Goal: Task Accomplishment & Management: Complete application form

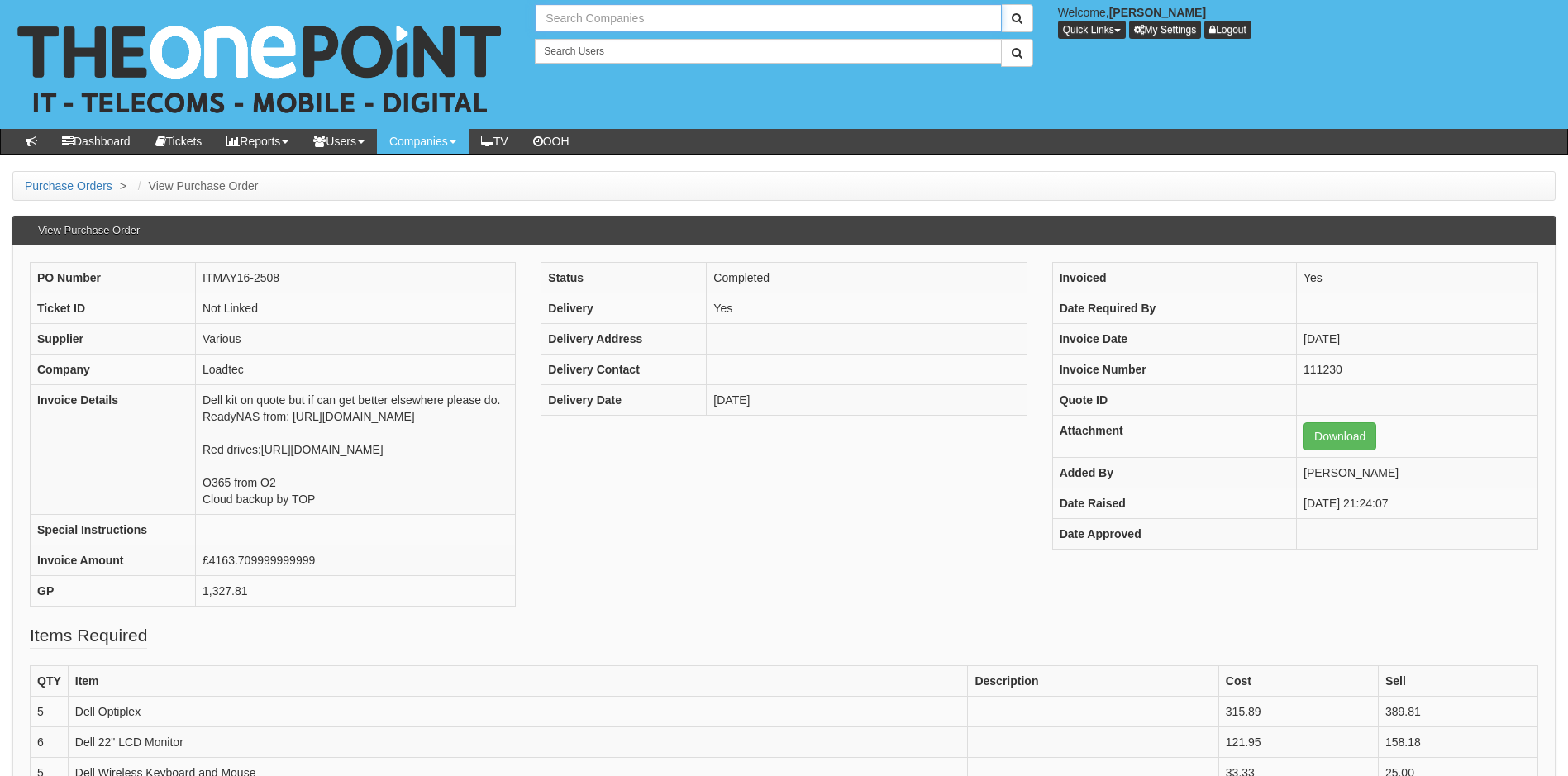
click at [589, 17] on input "text" at bounding box center [768, 18] width 466 height 28
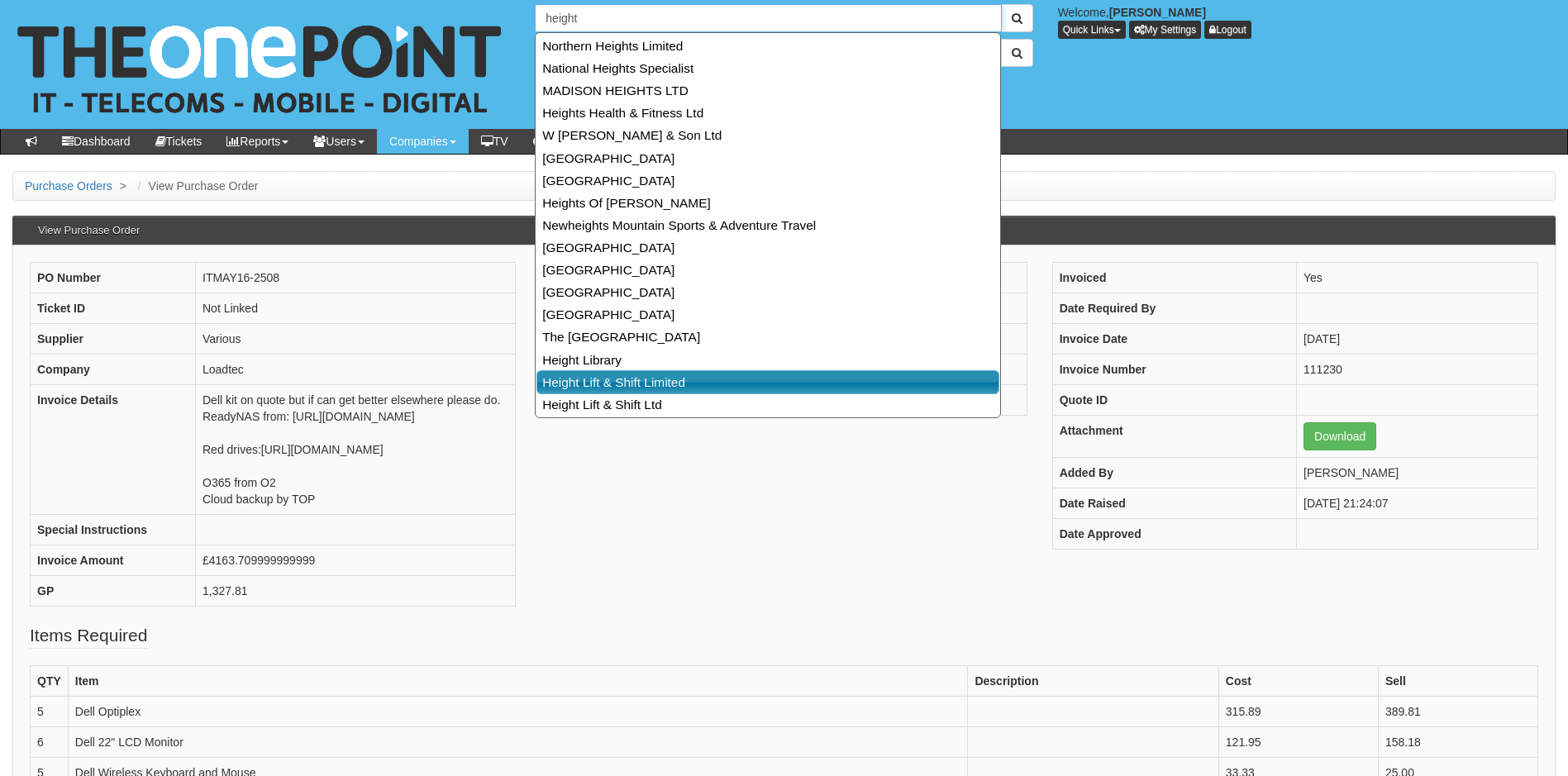
click at [613, 377] on link "Height Lift & Shift Limited" at bounding box center [768, 381] width 463 height 24
type input "Height Lift & Shift Limited"
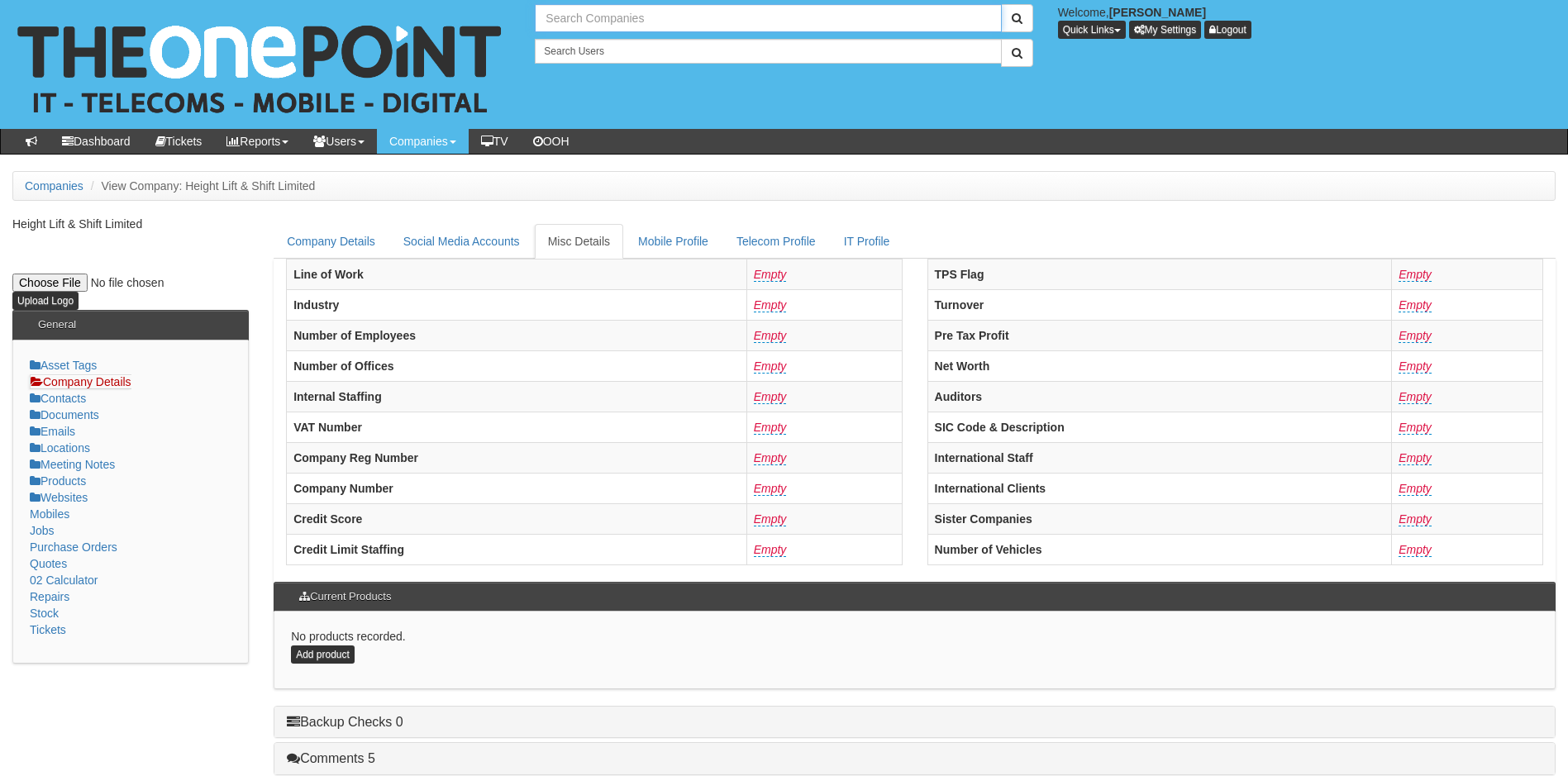
click at [629, 24] on input "text" at bounding box center [768, 18] width 466 height 28
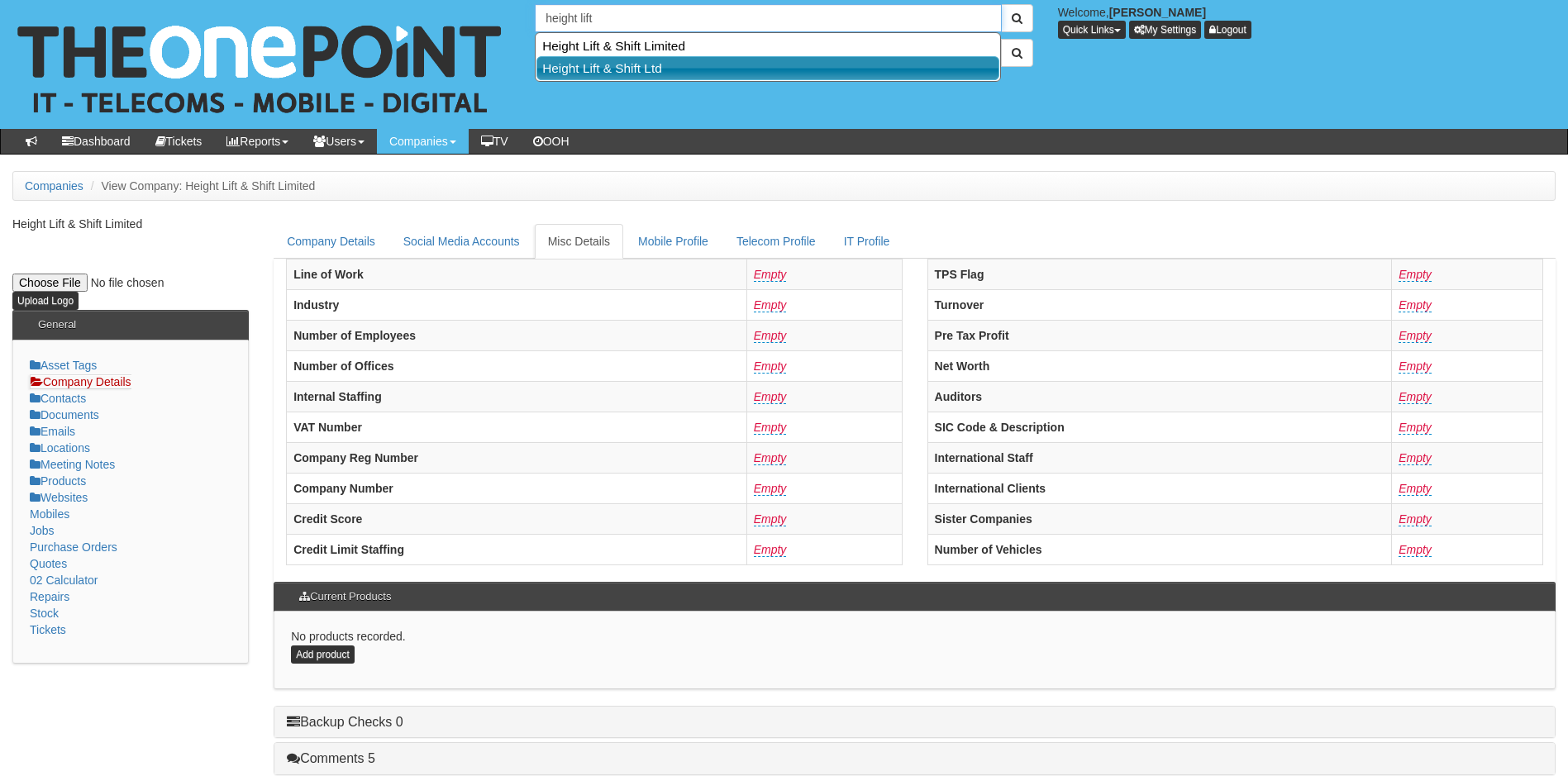
click at [619, 67] on link "Height Lift & Shift Ltd" at bounding box center [768, 67] width 463 height 24
type input "Height Lift & Shift Ltd"
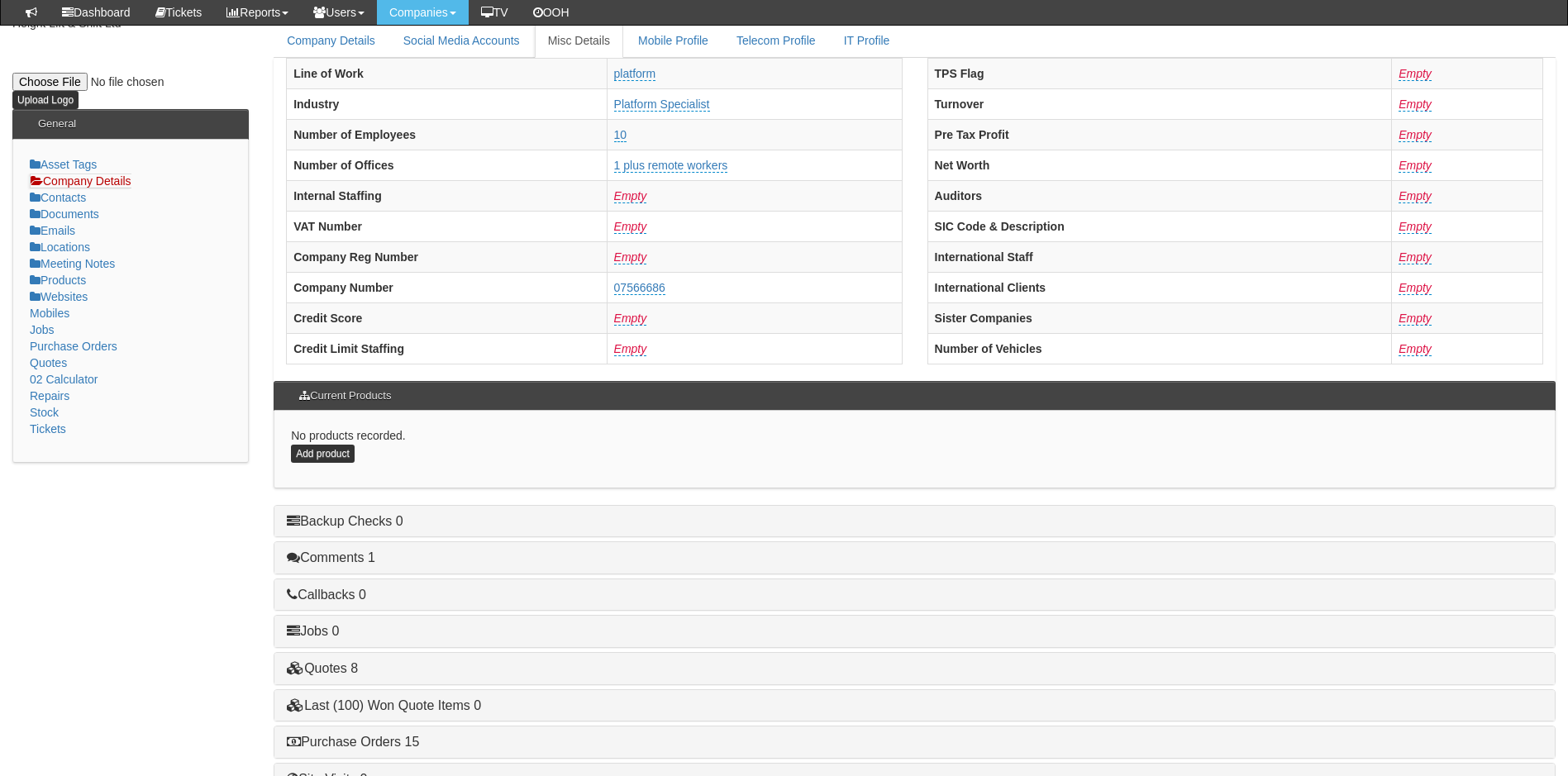
scroll to position [314, 0]
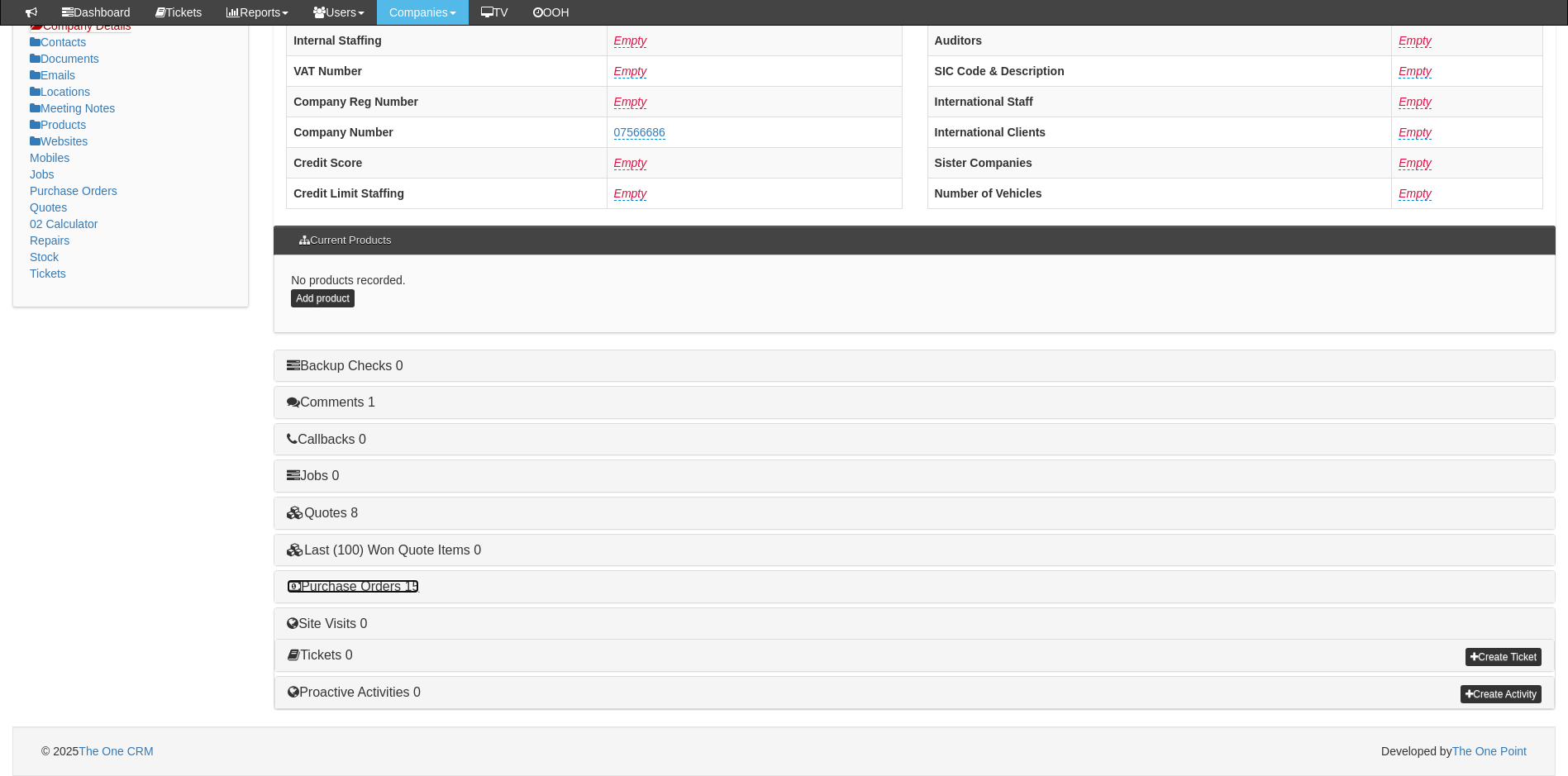
click at [365, 589] on link "Purchase Orders 15" at bounding box center [352, 586] width 132 height 14
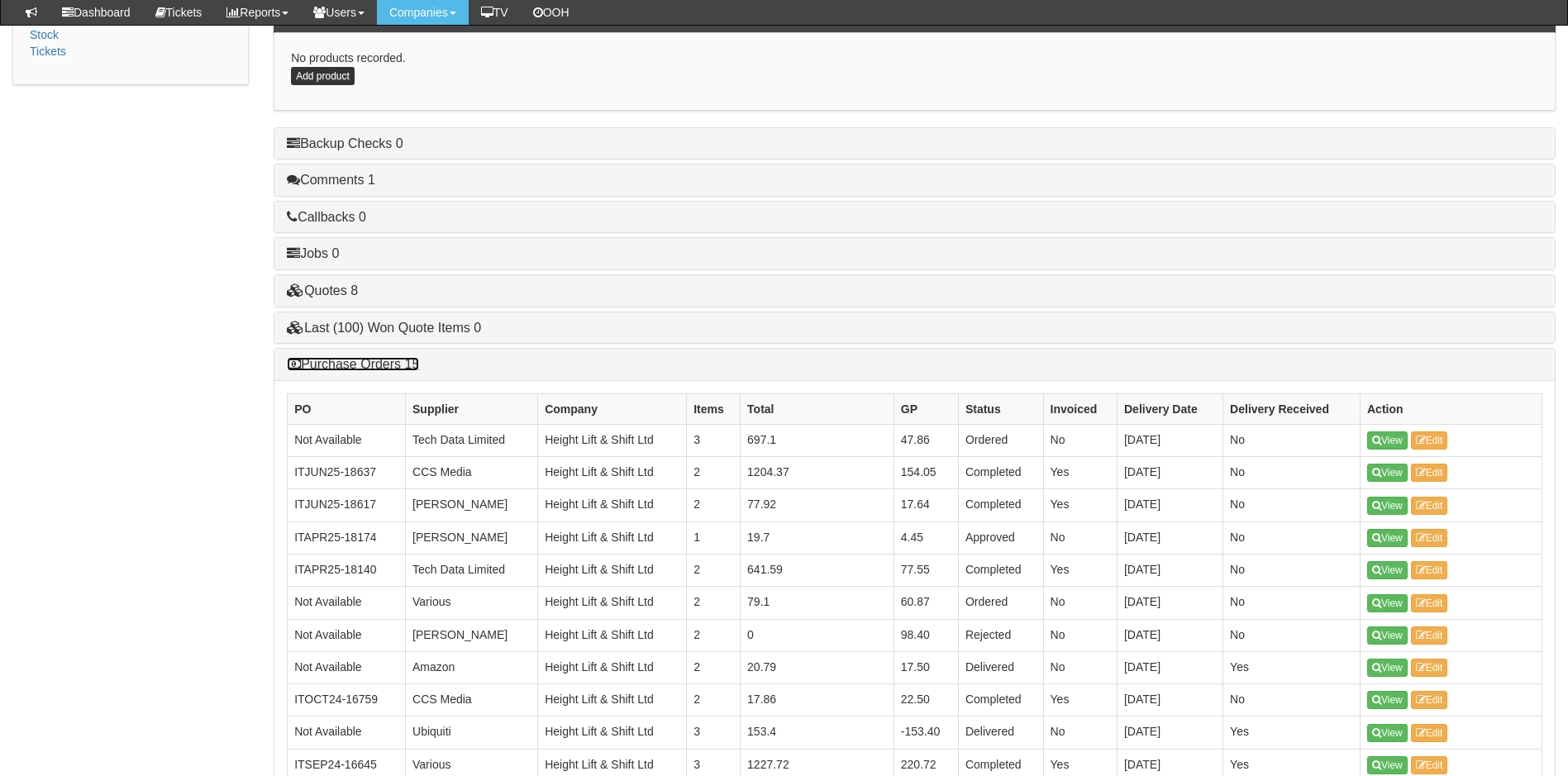
scroll to position [66, 0]
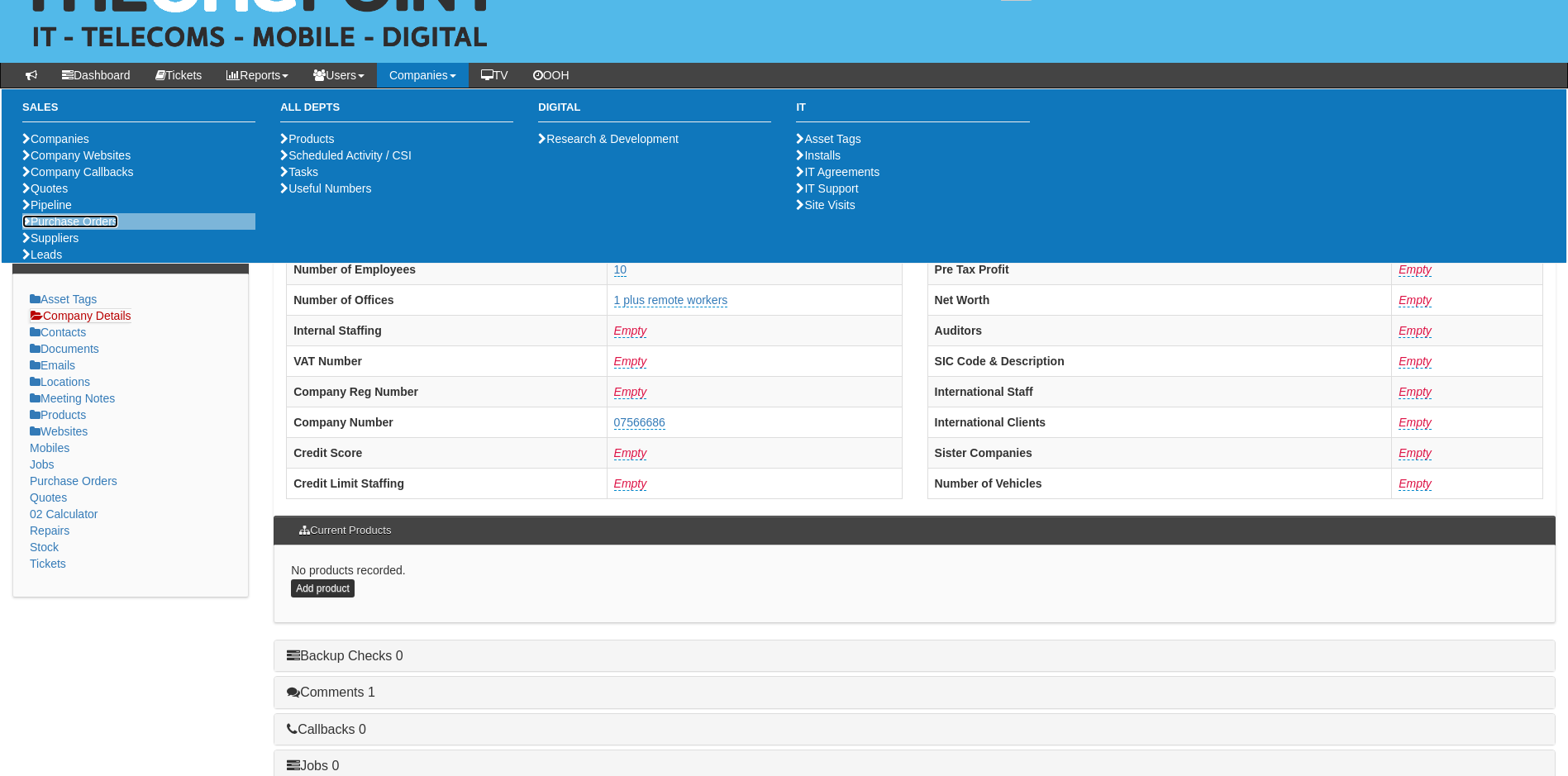
click at [60, 228] on link "Purchase Orders" at bounding box center [70, 221] width 96 height 13
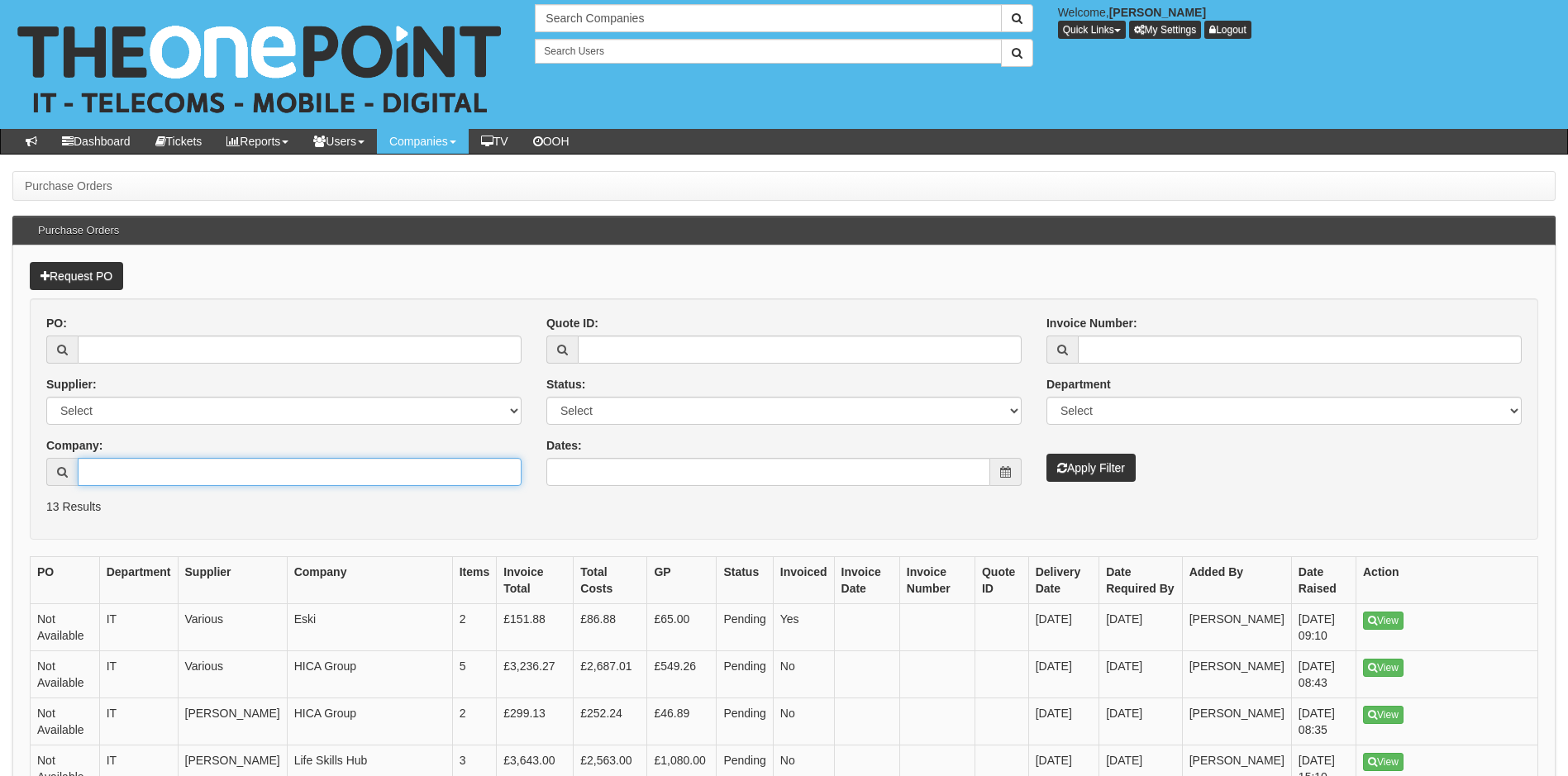
click at [182, 473] on input "Company:" at bounding box center [300, 472] width 444 height 28
click at [68, 276] on link "Request PO" at bounding box center [76, 276] width 93 height 28
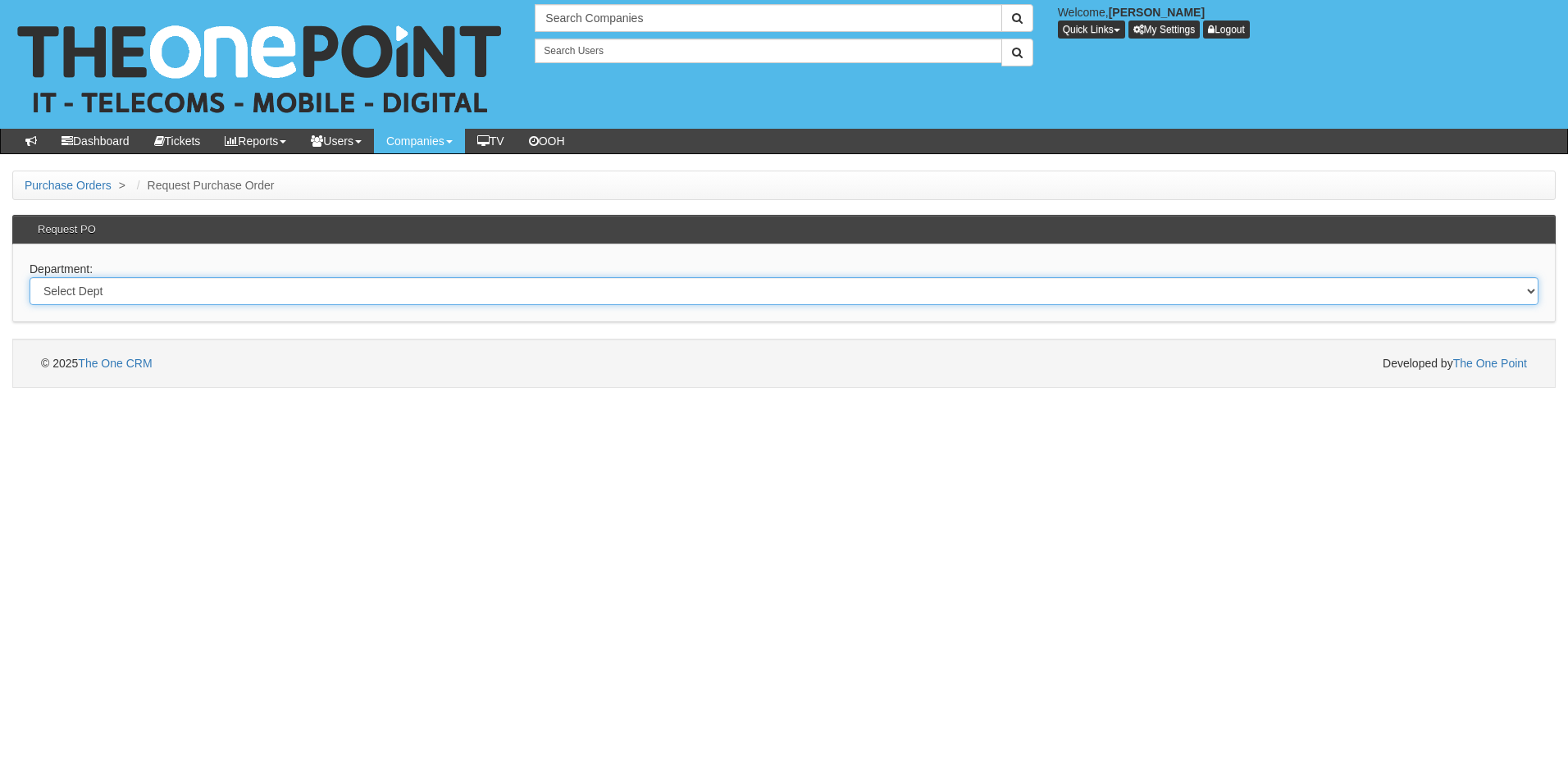
click at [163, 288] on select "Select Dept Digital Internal IT Mobiles Marketing Telecoms" at bounding box center [784, 291] width 1510 height 28
select select "?pipeID=&dept=IT"
click at [29, 277] on select "Select Dept Digital Internal IT Mobiles Marketing Telecoms" at bounding box center [784, 291] width 1510 height 28
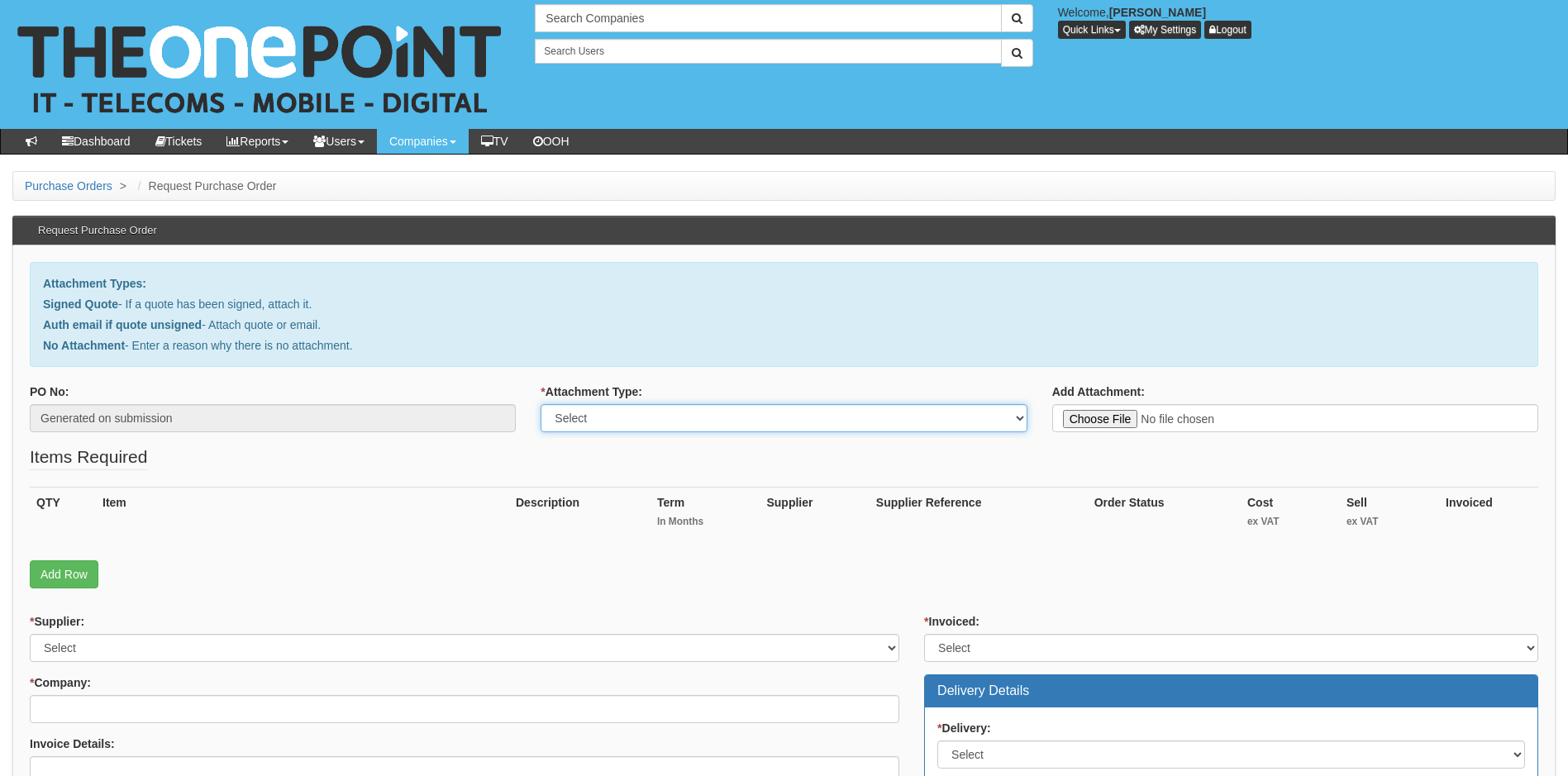
click at [727, 418] on select "Select Signed Quote Auth email with quote if unsigned No Attachment" at bounding box center [784, 418] width 486 height 28
select select "Signed Quote"
click at [541, 404] on select "Select Signed Quote Auth email with quote if unsigned No Attachment" at bounding box center [784, 418] width 486 height 28
type input "C:\fakepath\Height Lift & Shift - New Laptop for Donna Robson.pdf"
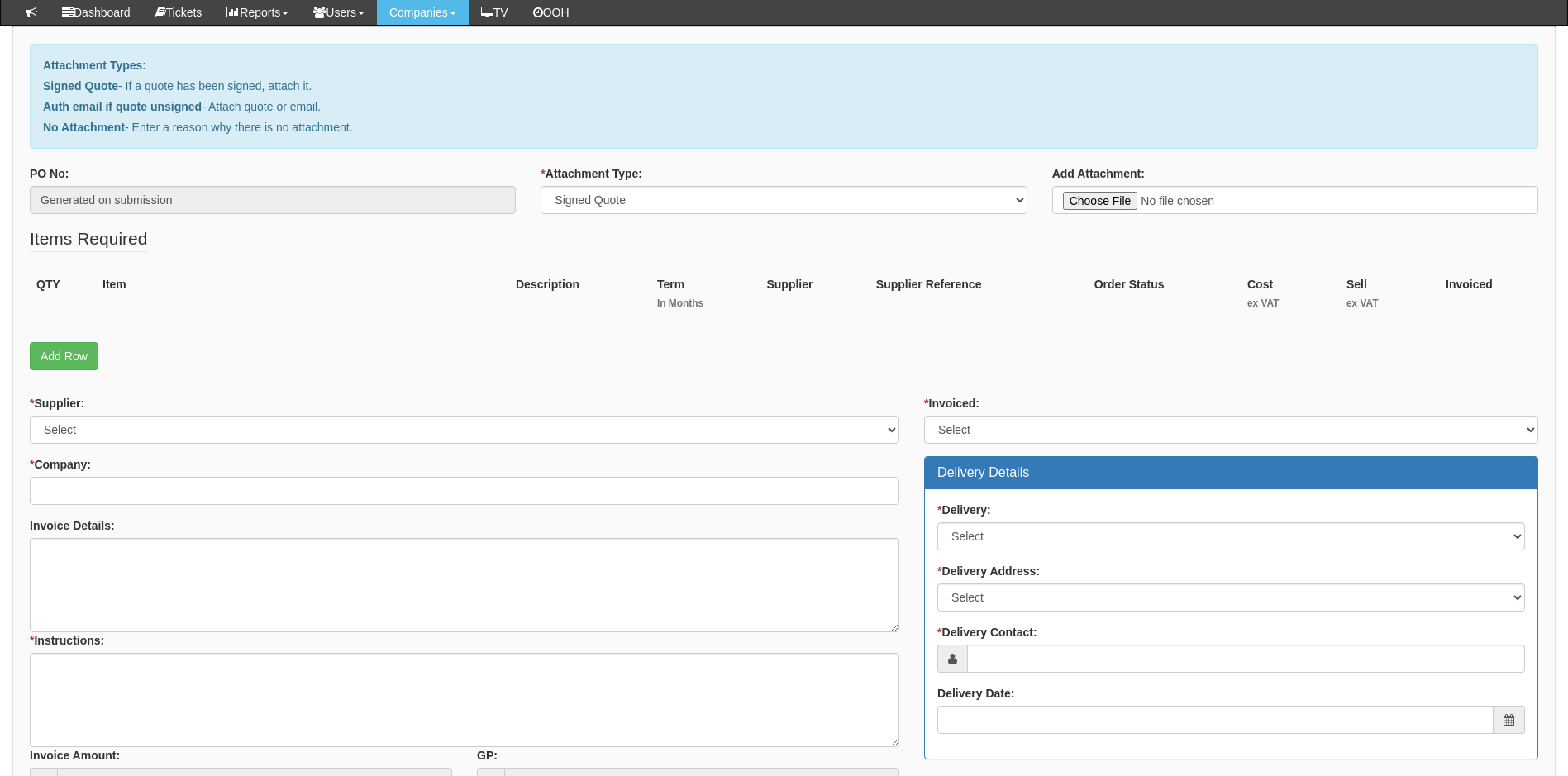
scroll to position [165, 0]
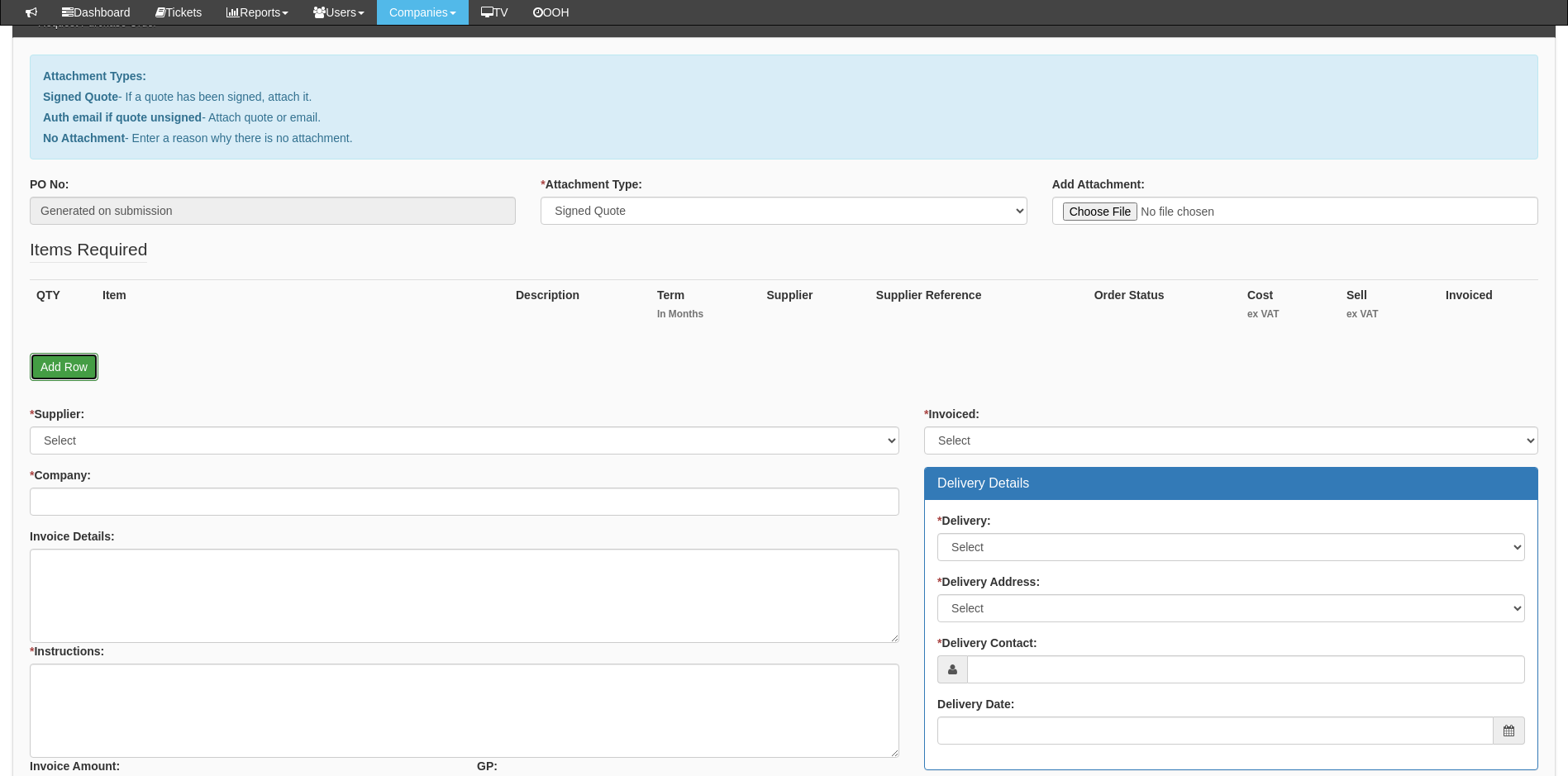
click at [73, 367] on link "Add Row" at bounding box center [64, 367] width 68 height 28
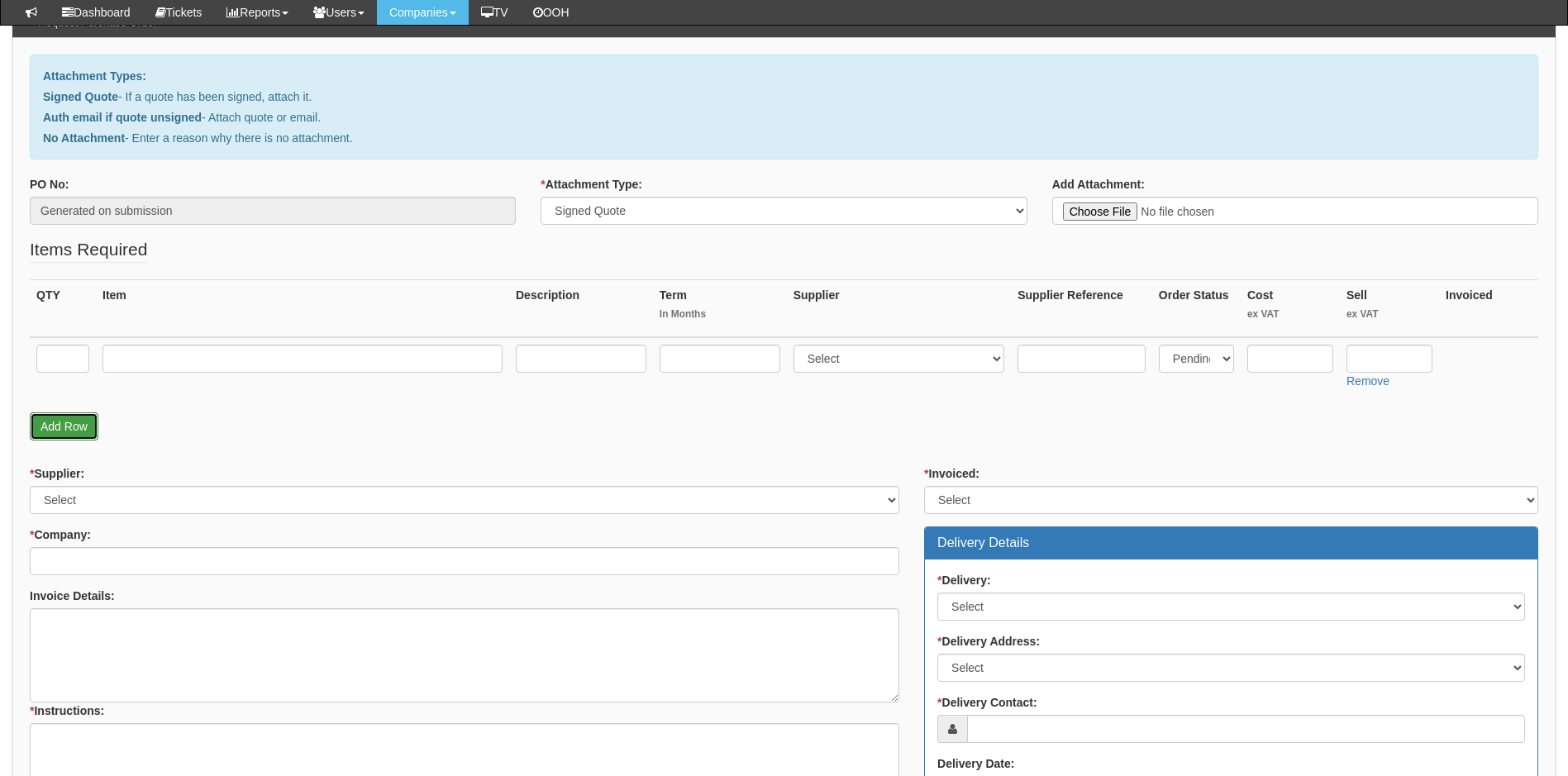
click at [82, 434] on link "Add Row" at bounding box center [64, 427] width 68 height 28
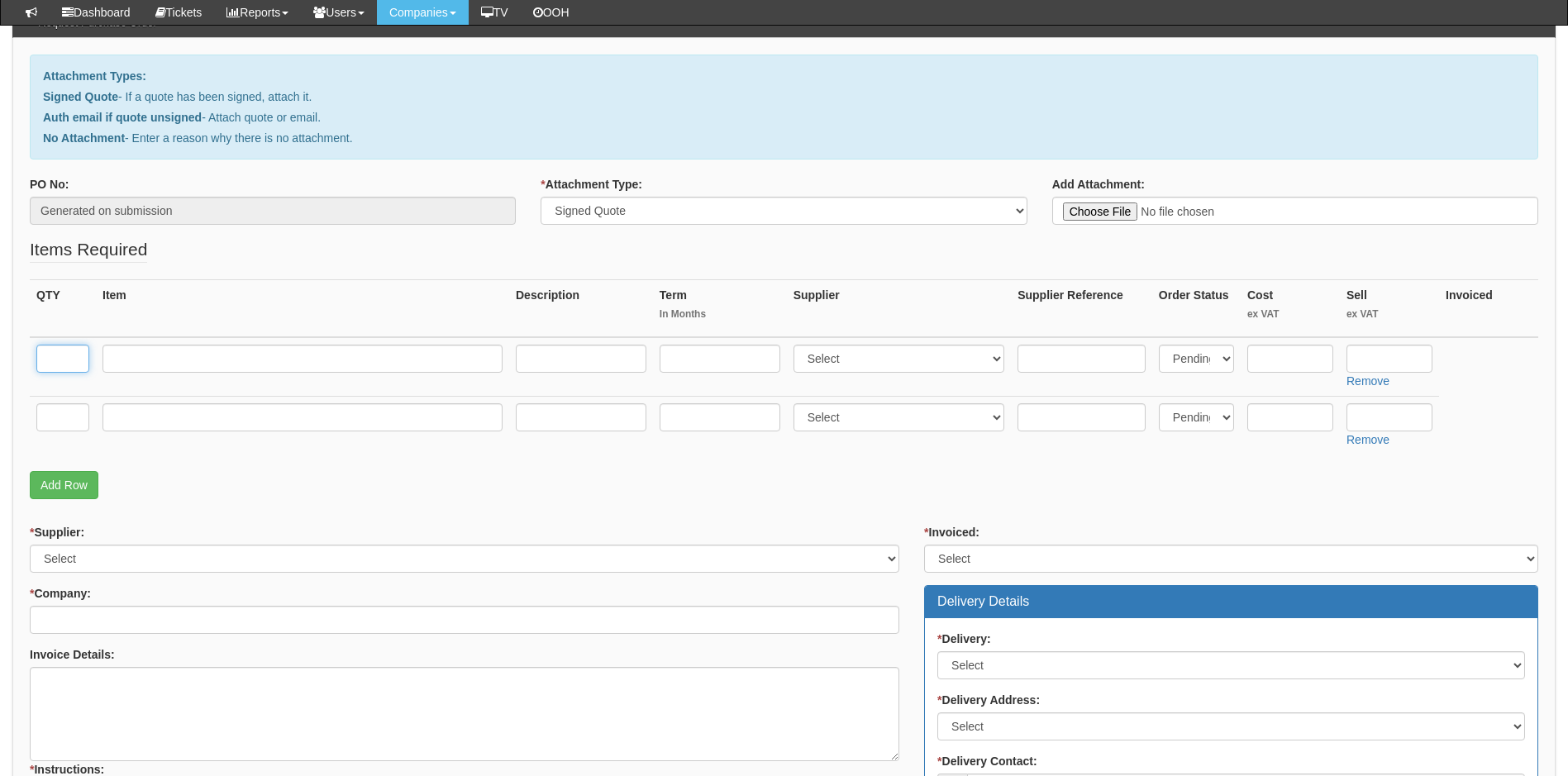
click at [74, 361] on input "text" at bounding box center [63, 359] width 53 height 28
type input "1"
click at [157, 361] on input "text" at bounding box center [303, 359] width 401 height 28
click at [156, 361] on input "text" at bounding box center [303, 359] width 401 height 28
paste input "Hp ProBook 455 G10 Notebook"
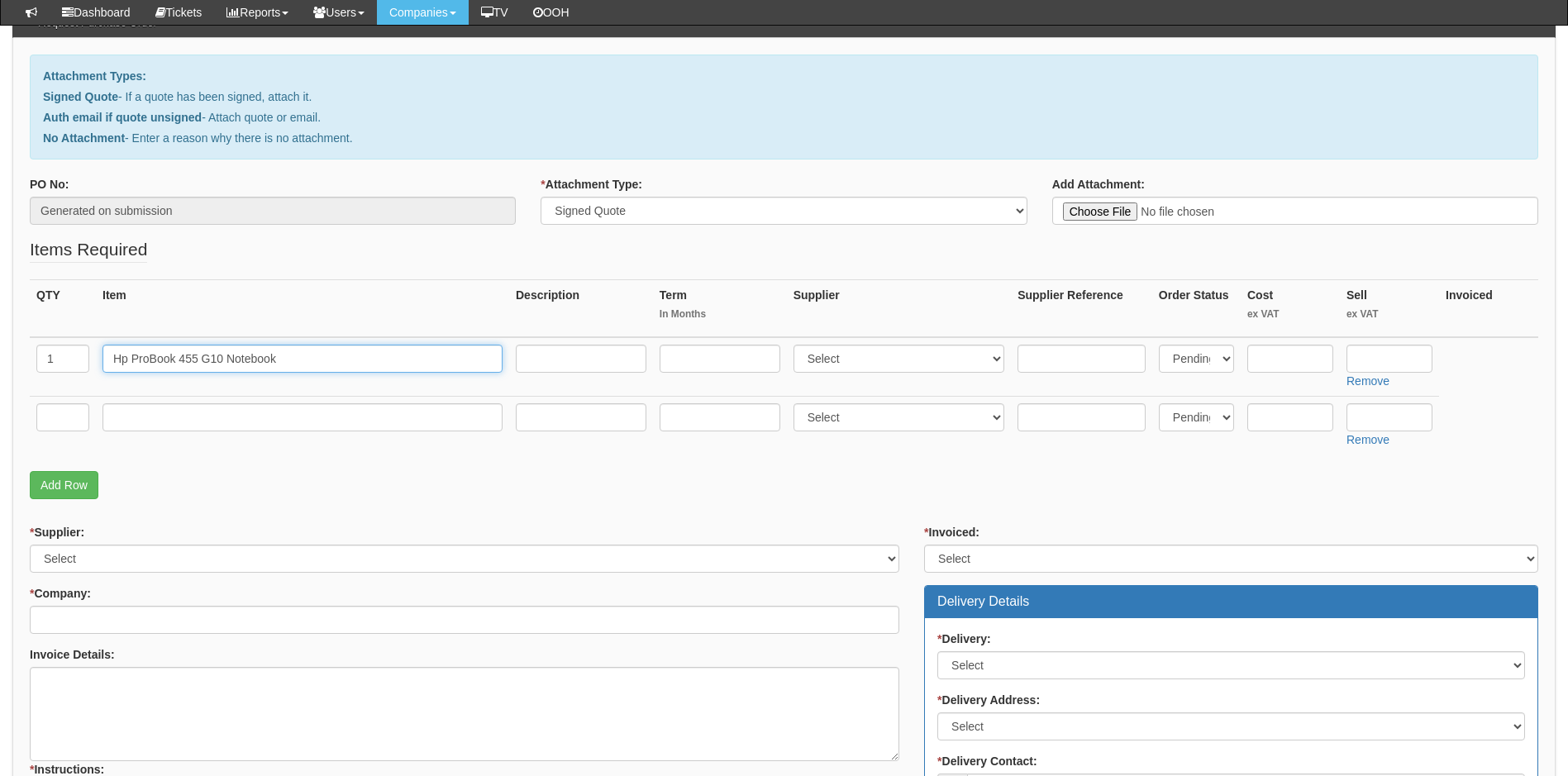
type input "Hp ProBook 455 G10 Notebook"
click at [580, 357] on input "text" at bounding box center [581, 359] width 131 height 28
click at [748, 361] on input "text" at bounding box center [719, 359] width 121 height 28
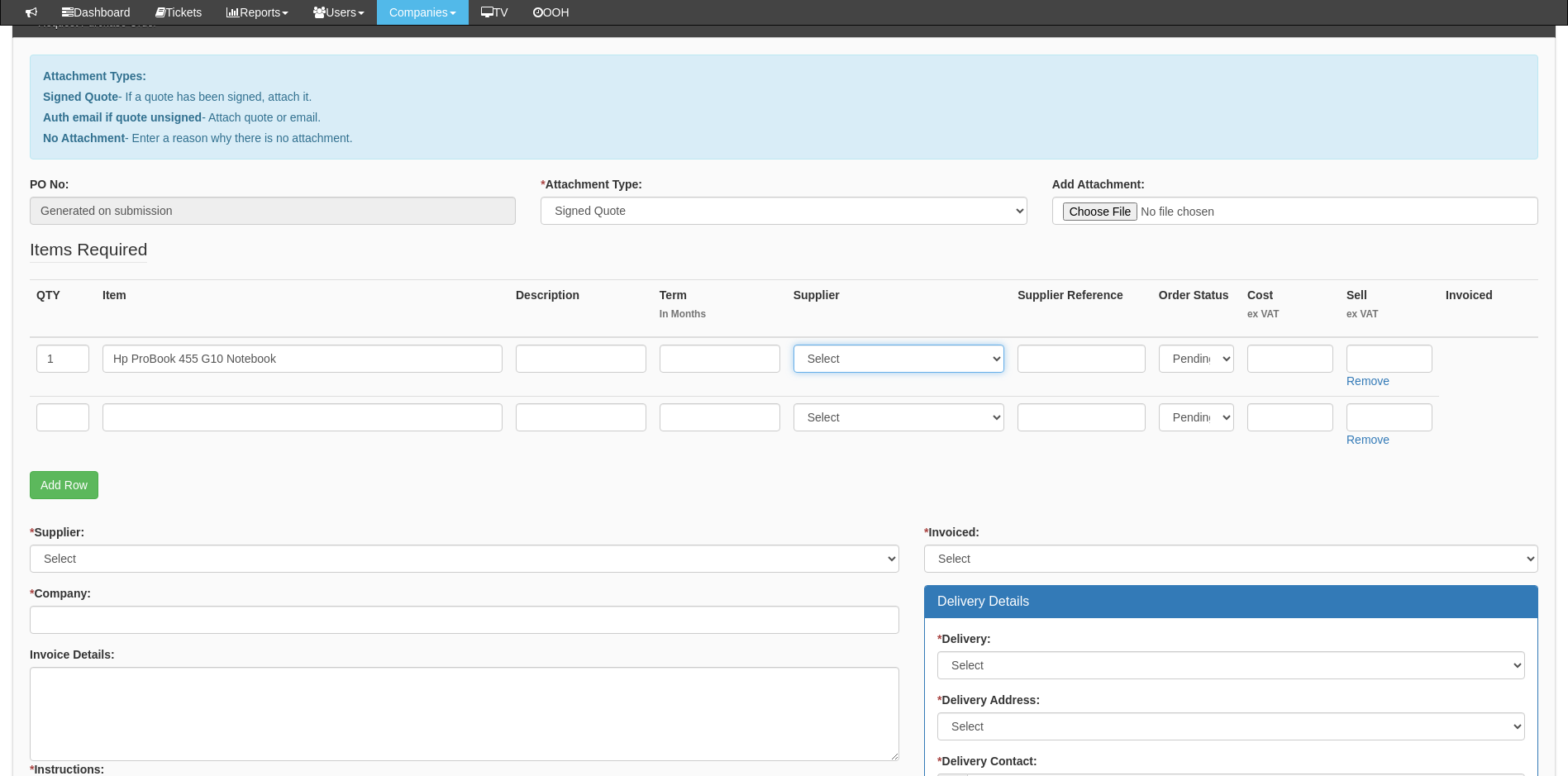
click at [987, 361] on select "Select 123 REG.co.uk 1Password 3 4Gon AA Jones Electric Ltd Abzorb Access Group…" at bounding box center [899, 359] width 212 height 28
select select "19"
click at [797, 344] on select "Select 123 REG.co.uk 1Password 3 4Gon AA Jones Electric Ltd Abzorb Access Group…" at bounding box center [899, 359] width 212 height 28
click at [1081, 363] on input "text" at bounding box center [1081, 359] width 128 height 28
click at [1278, 356] on input "text" at bounding box center [1290, 359] width 86 height 28
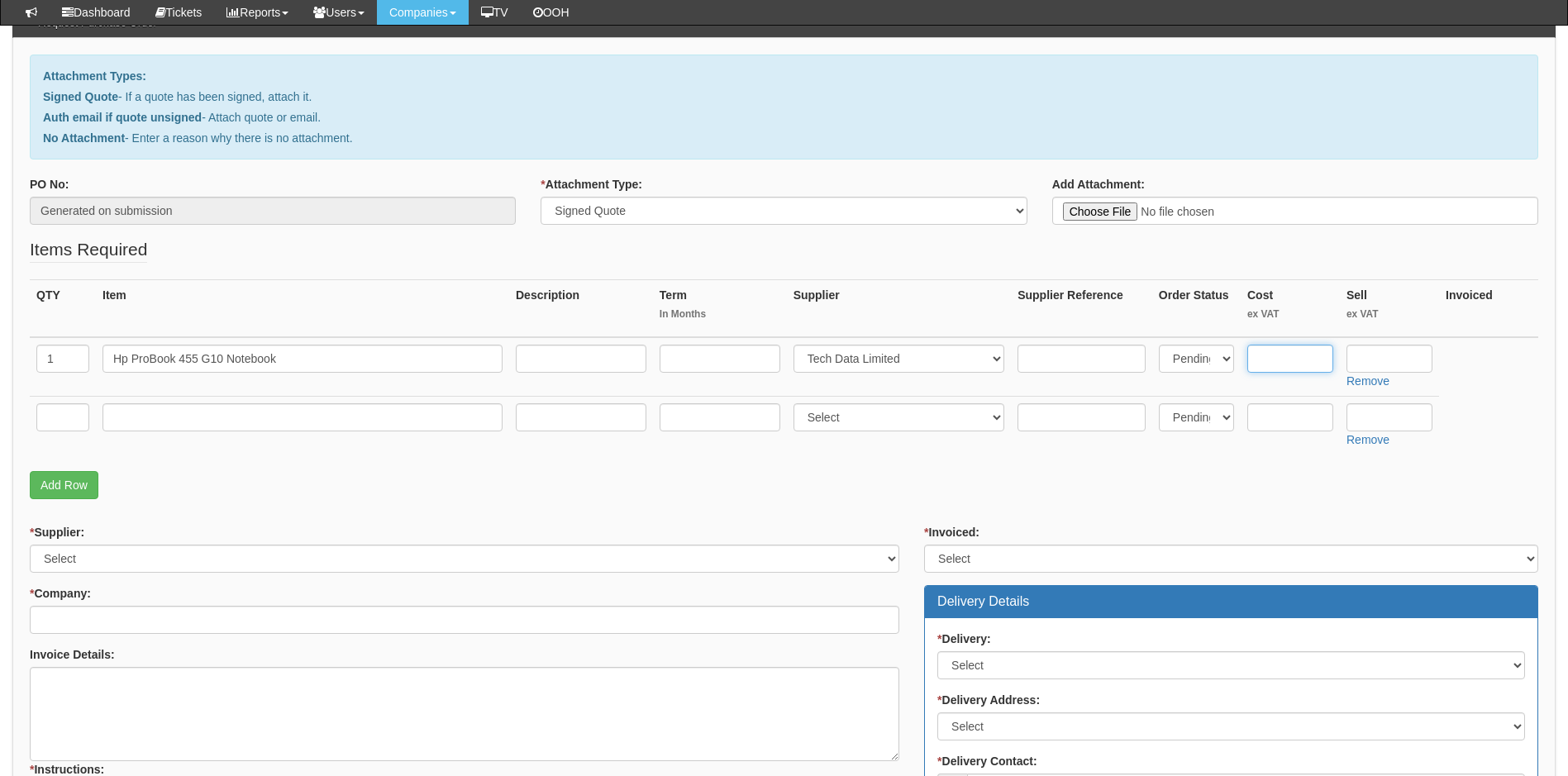
click at [1278, 354] on input "text" at bounding box center [1290, 359] width 86 height 28
paste input "532.55"
type input "532.55"
click at [1380, 360] on input "text" at bounding box center [1390, 359] width 86 height 28
type input "677.69"
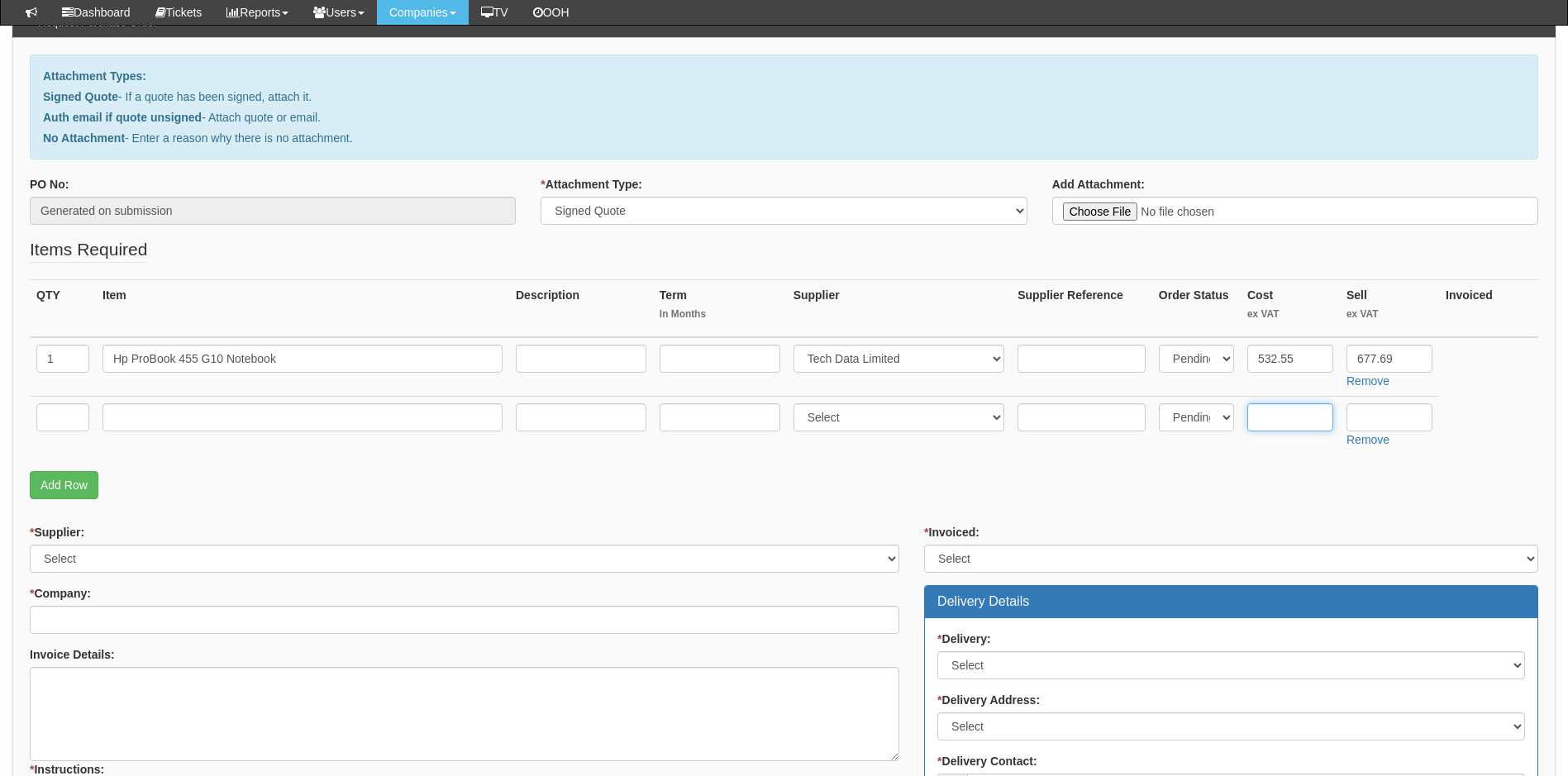
click at [1291, 416] on input "text" at bounding box center [1290, 417] width 86 height 28
type input "6"
click at [1368, 416] on input "text" at bounding box center [1390, 417] width 86 height 28
type input "12"
click at [951, 421] on select "Select 123 REG.co.uk 1Password 3 4Gon AA Jones Electric Ltd Abzorb Access Group…" at bounding box center [899, 417] width 212 height 28
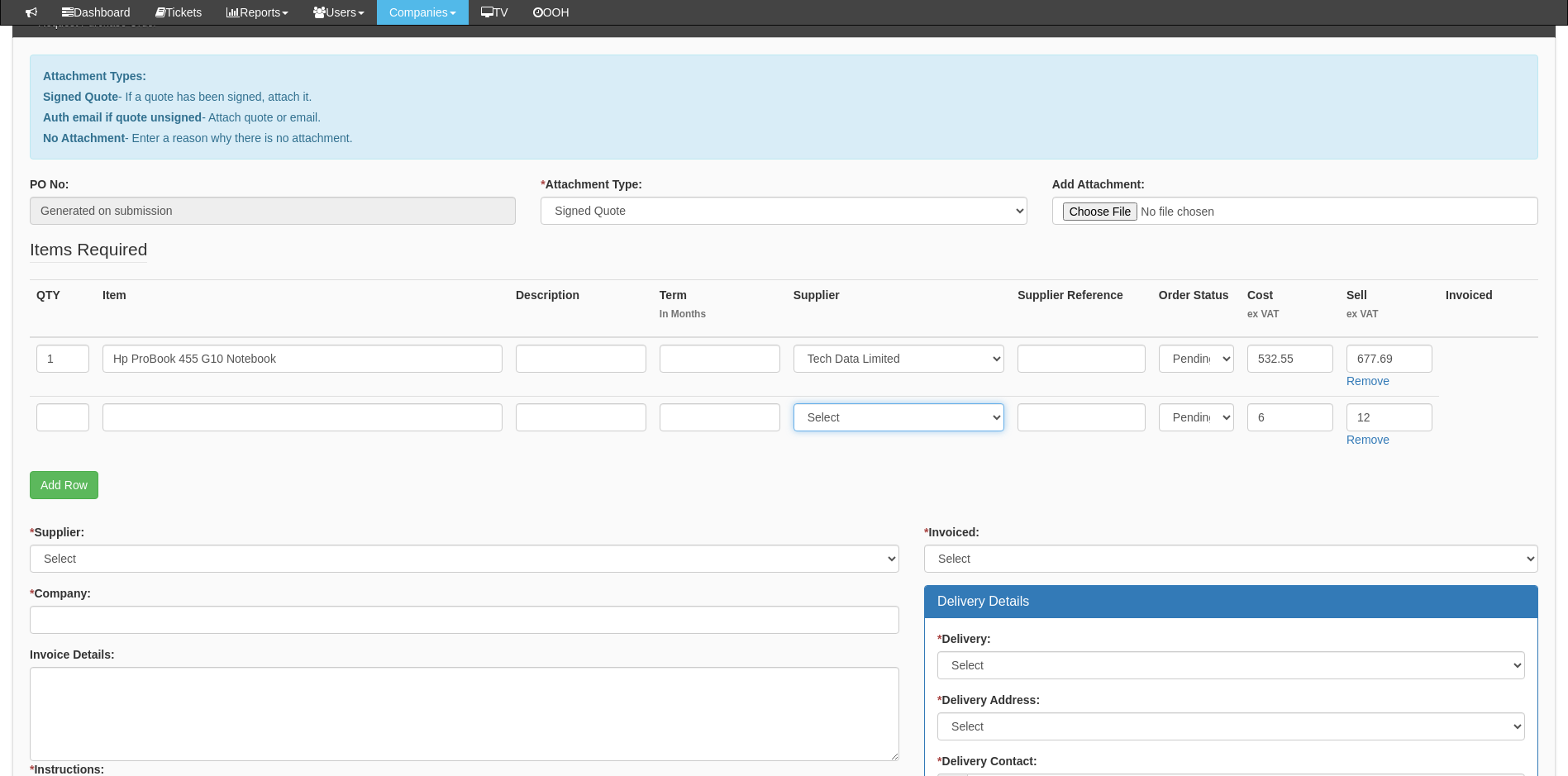
select select "19"
click at [797, 403] on select "Select 123 REG.co.uk 1Password 3 4Gon AA Jones Electric Ltd Abzorb Access Group…" at bounding box center [899, 417] width 212 height 28
click at [52, 425] on input "text" at bounding box center [63, 417] width 53 height 28
type input "1"
click at [152, 413] on input "text" at bounding box center [303, 417] width 401 height 28
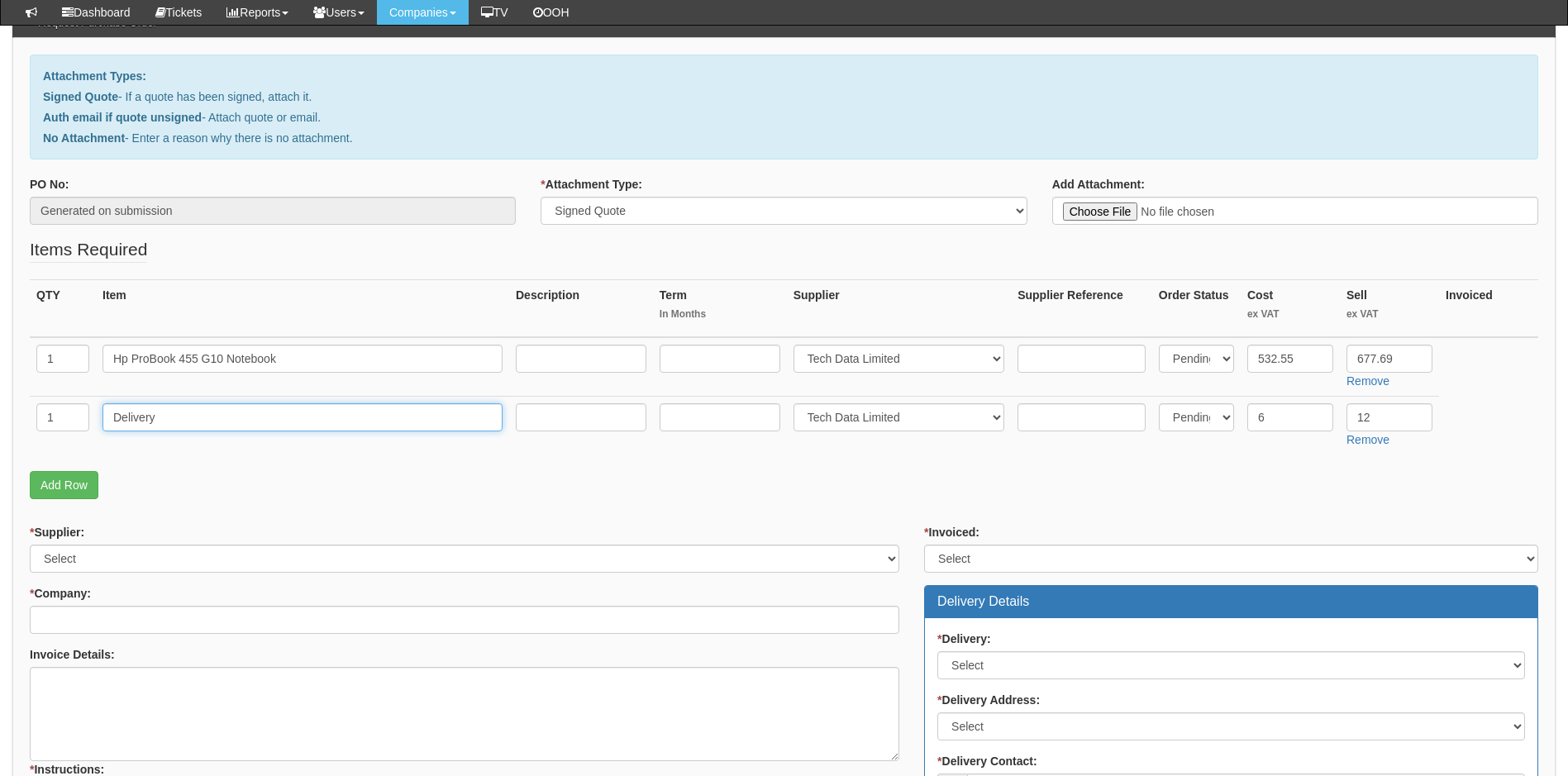
type input "Delivery"
click at [495, 464] on div "QTY Item Description Term In Months Supplier Supplier Reference Order Status Co…" at bounding box center [783, 375] width 1508 height 192
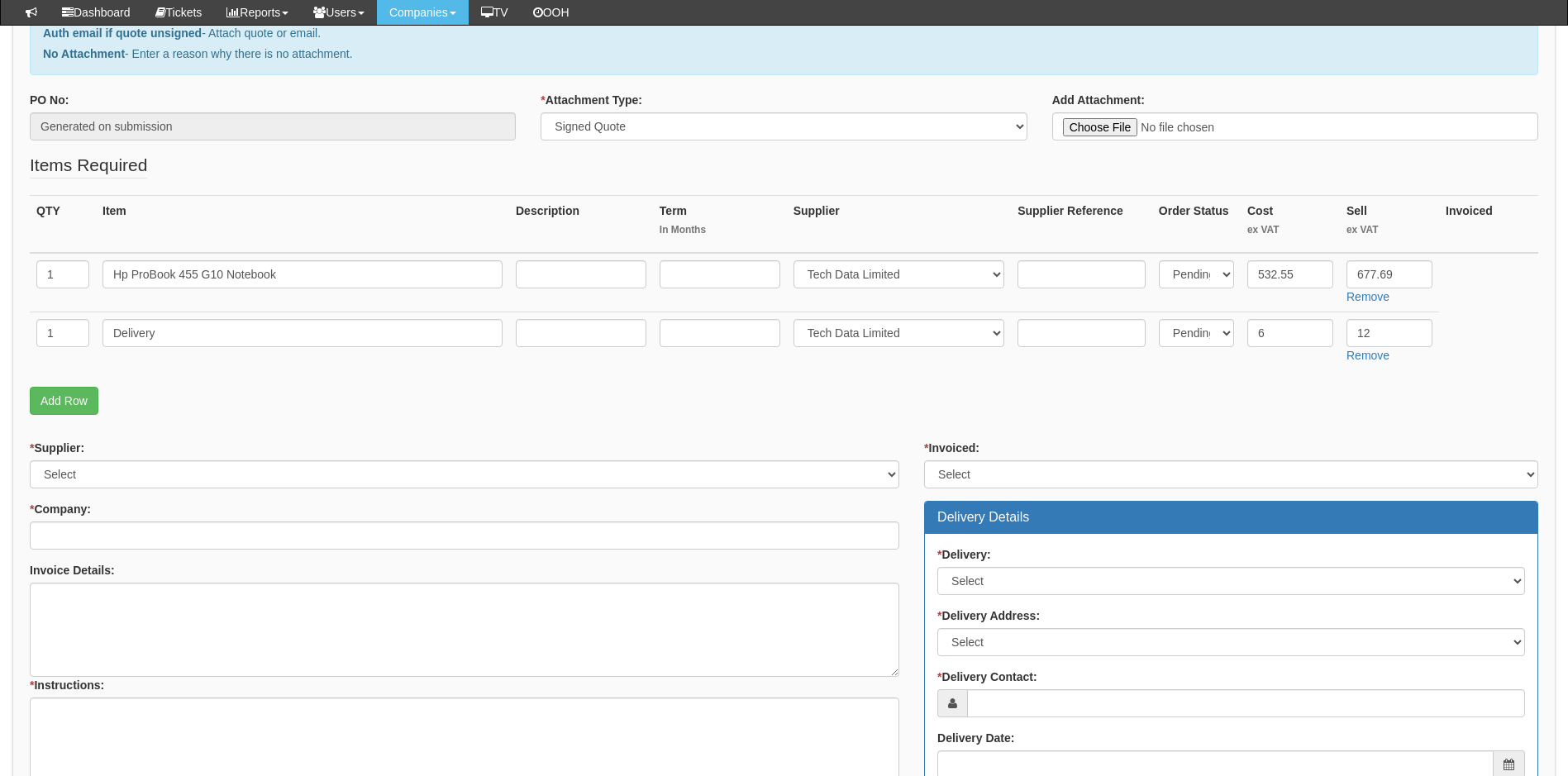
scroll to position [330, 0]
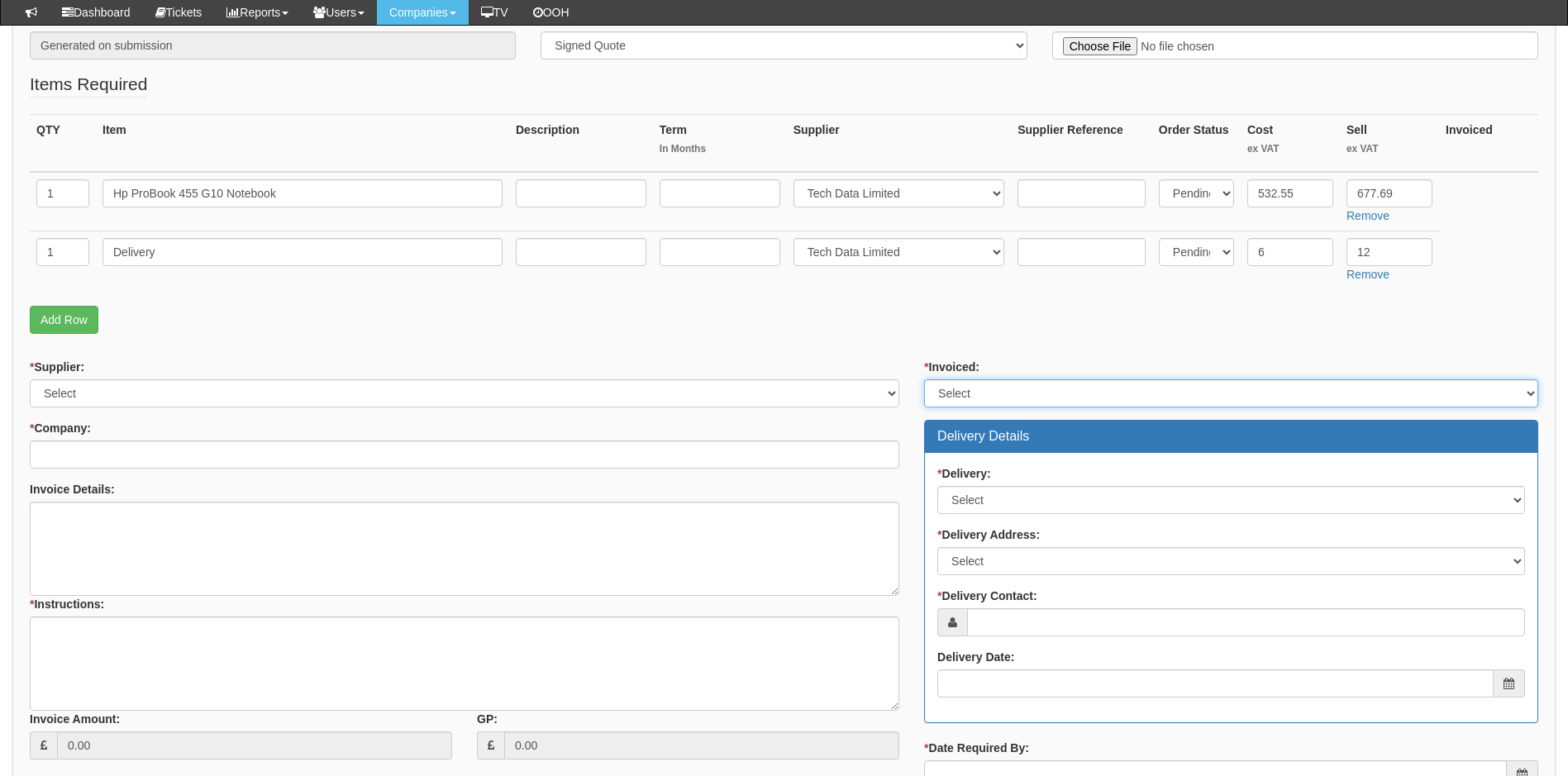
click at [996, 387] on select "Select Yes No N/A STB (part of order)" at bounding box center [1231, 394] width 614 height 28
select select "2"
click at [924, 379] on select "Select Yes No N/A STB (part of order)" at bounding box center [1231, 394] width 614 height 28
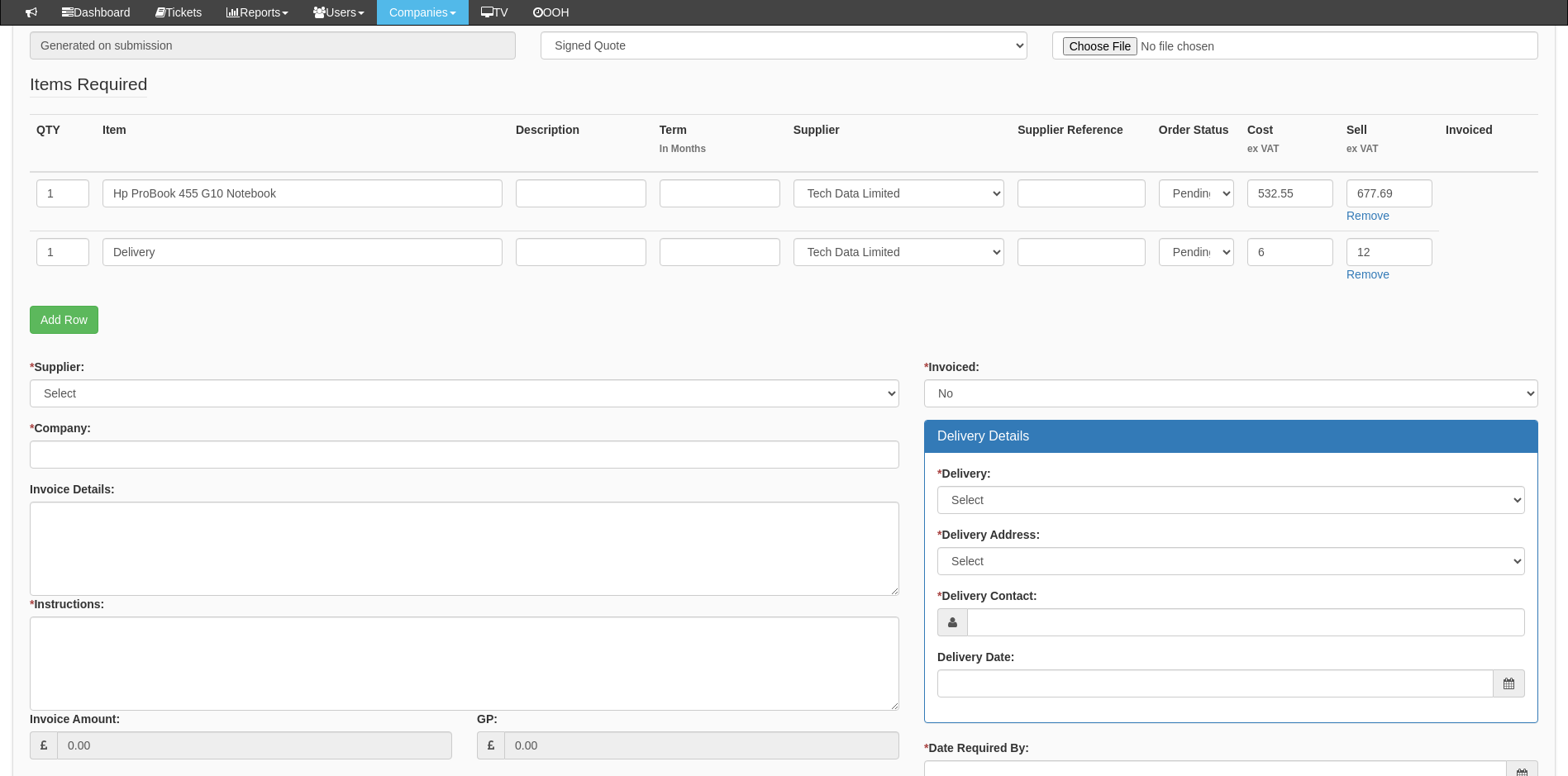
click at [447, 416] on div "* Supplier: Select 123 REG.co.uk 1Password 3 4Gon AA Jones Electric Ltd Abzorb …" at bounding box center [464, 564] width 894 height 413
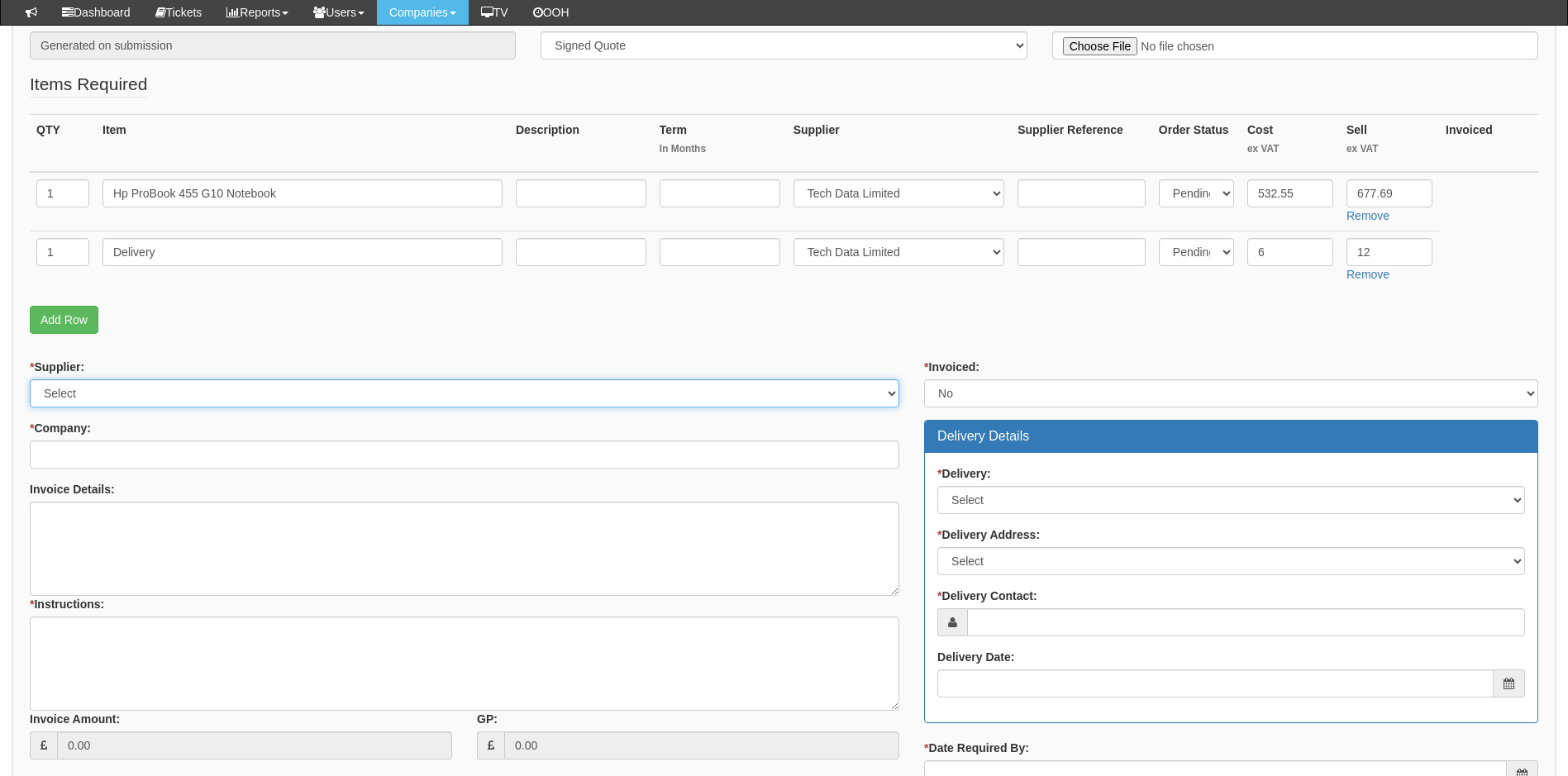
click at [445, 396] on select "Select 123 REG.co.uk 1Password 3 4Gon AA Jones Electric Ltd Abzorb Access Group…" at bounding box center [464, 394] width 869 height 28
select select "19"
click at [29, 379] on select "Select 123 REG.co.uk 1Password 3 4Gon AA Jones Electric Ltd Abzorb Access Group…" at bounding box center [464, 394] width 869 height 28
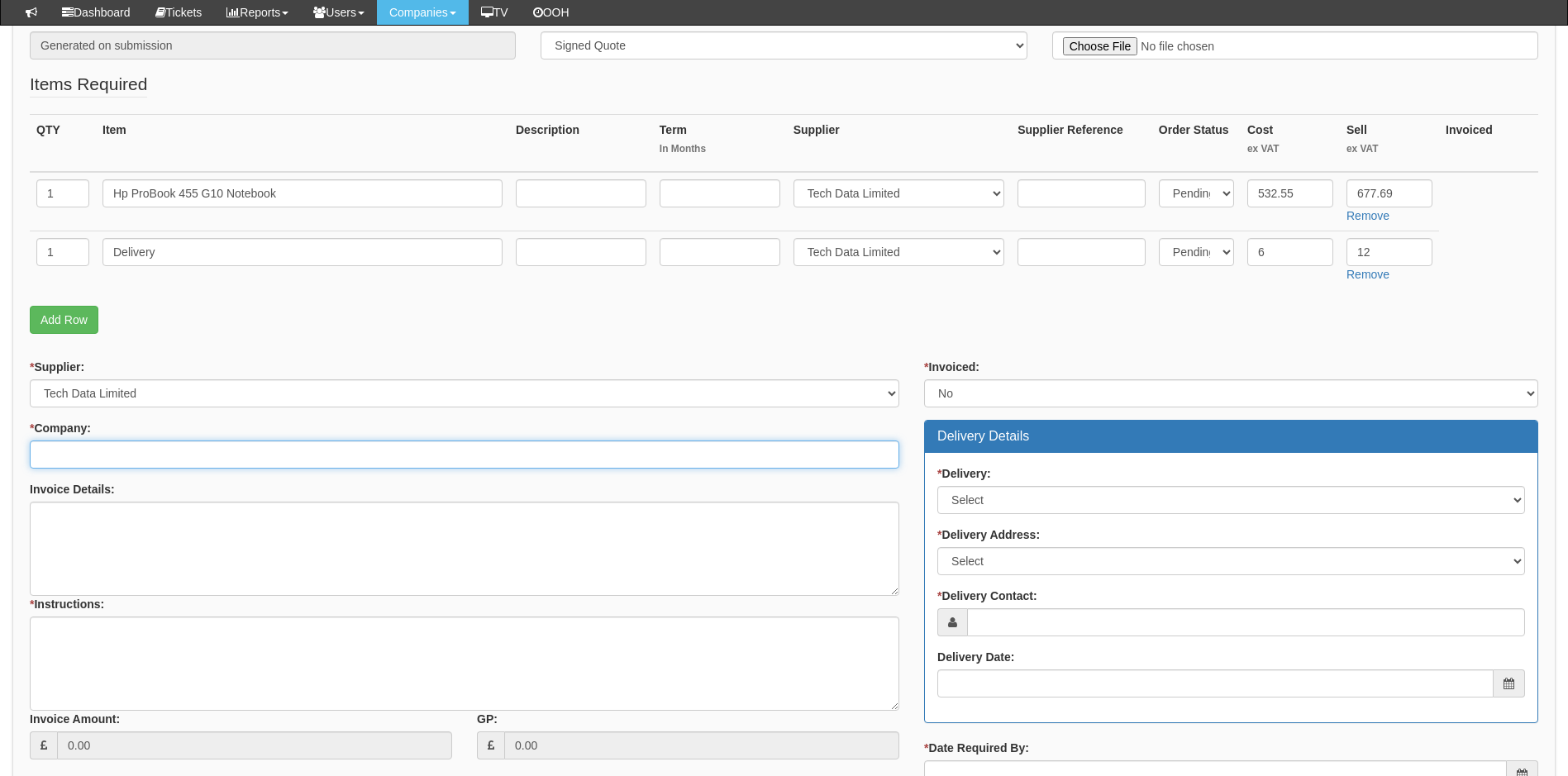
click at [195, 464] on input "* Company:" at bounding box center [464, 454] width 869 height 28
click at [116, 456] on input "heigh lift" at bounding box center [464, 454] width 869 height 28
type input "h"
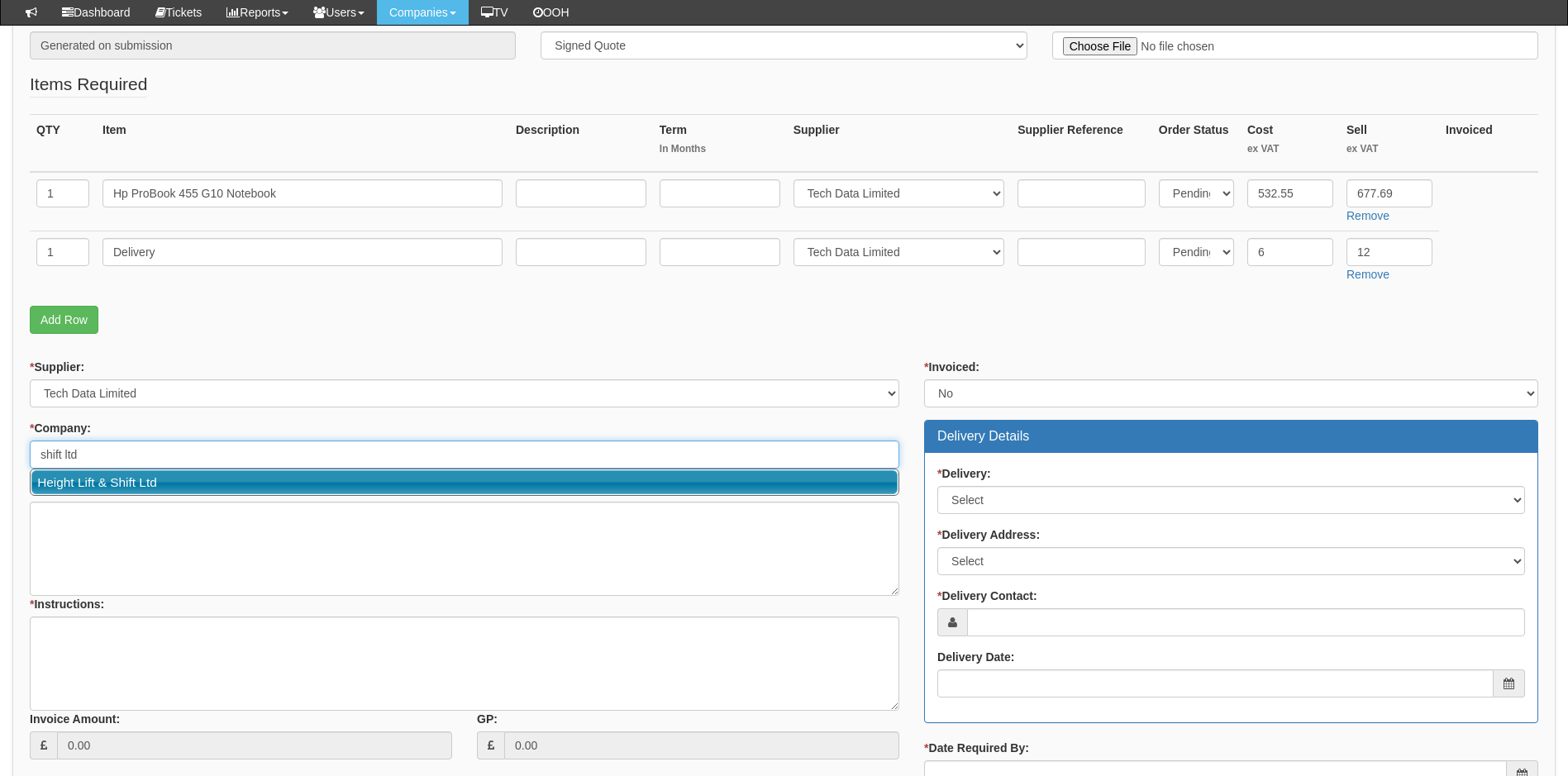
click at [92, 483] on link "Height Lift & Shift Ltd" at bounding box center [464, 482] width 867 height 24
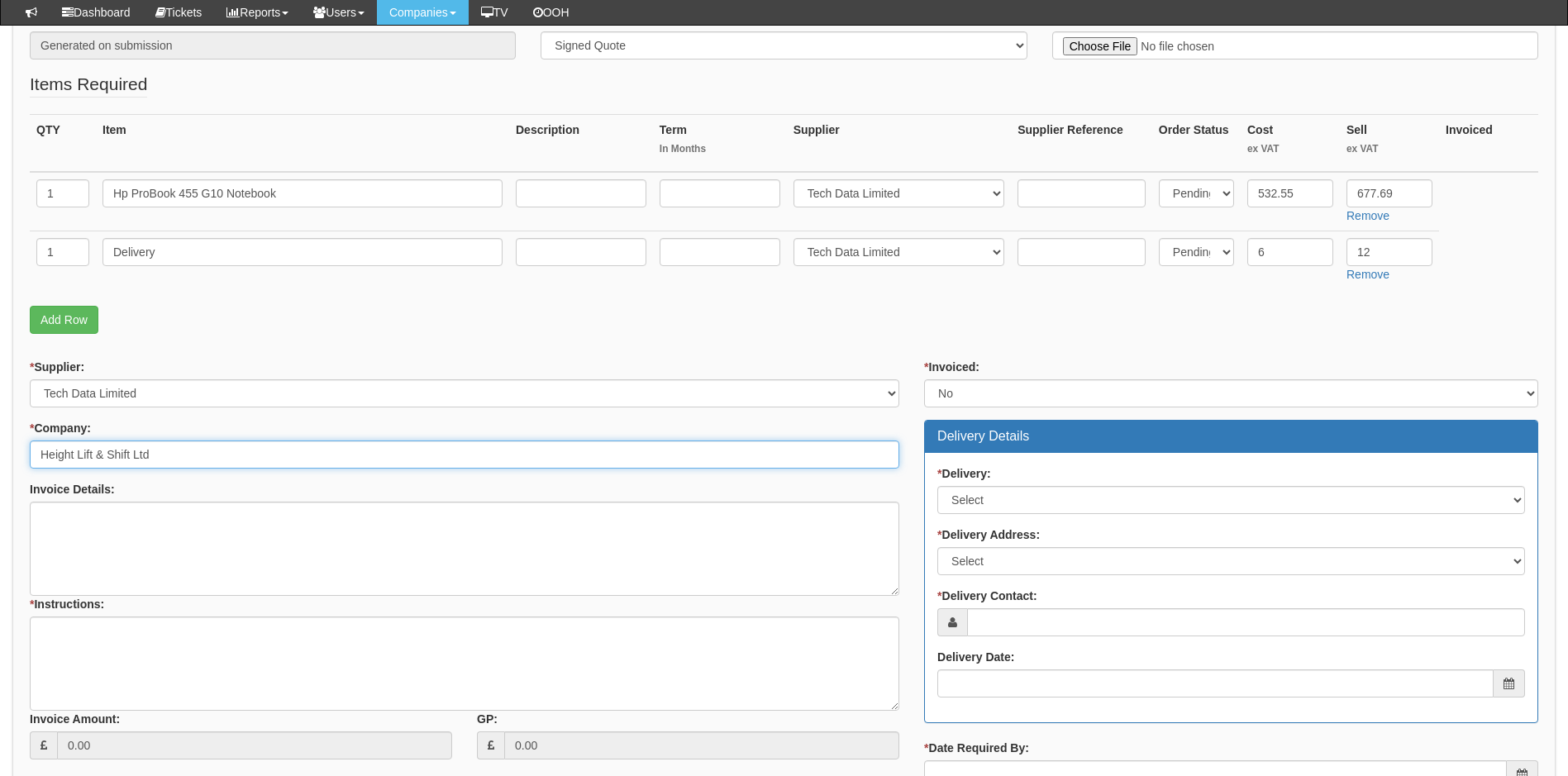
type input "Height Lift & Shift Ltd"
click at [125, 539] on textarea "Invoice Details:" at bounding box center [464, 548] width 869 height 94
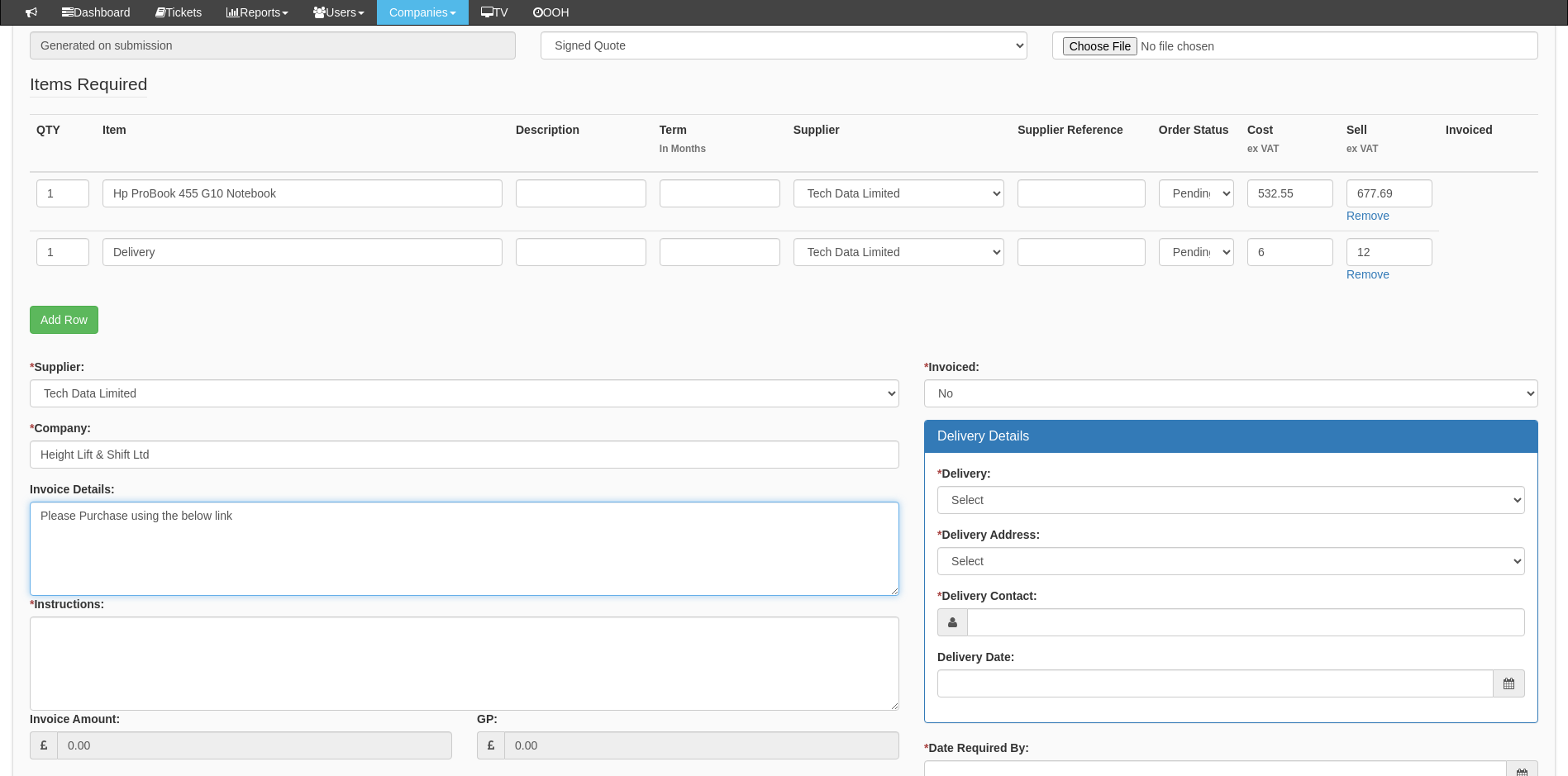
paste textarea "https://intouch.tdsynnex.com/InTouch/MVC/Product/ProductDetails?productId=10432…"
type textarea "Please Purchase using the below link https://intouch.tdsynnex.com/InTouch/MVC/P…"
click at [97, 637] on textarea "* Instructions:" at bounding box center [464, 663] width 869 height 94
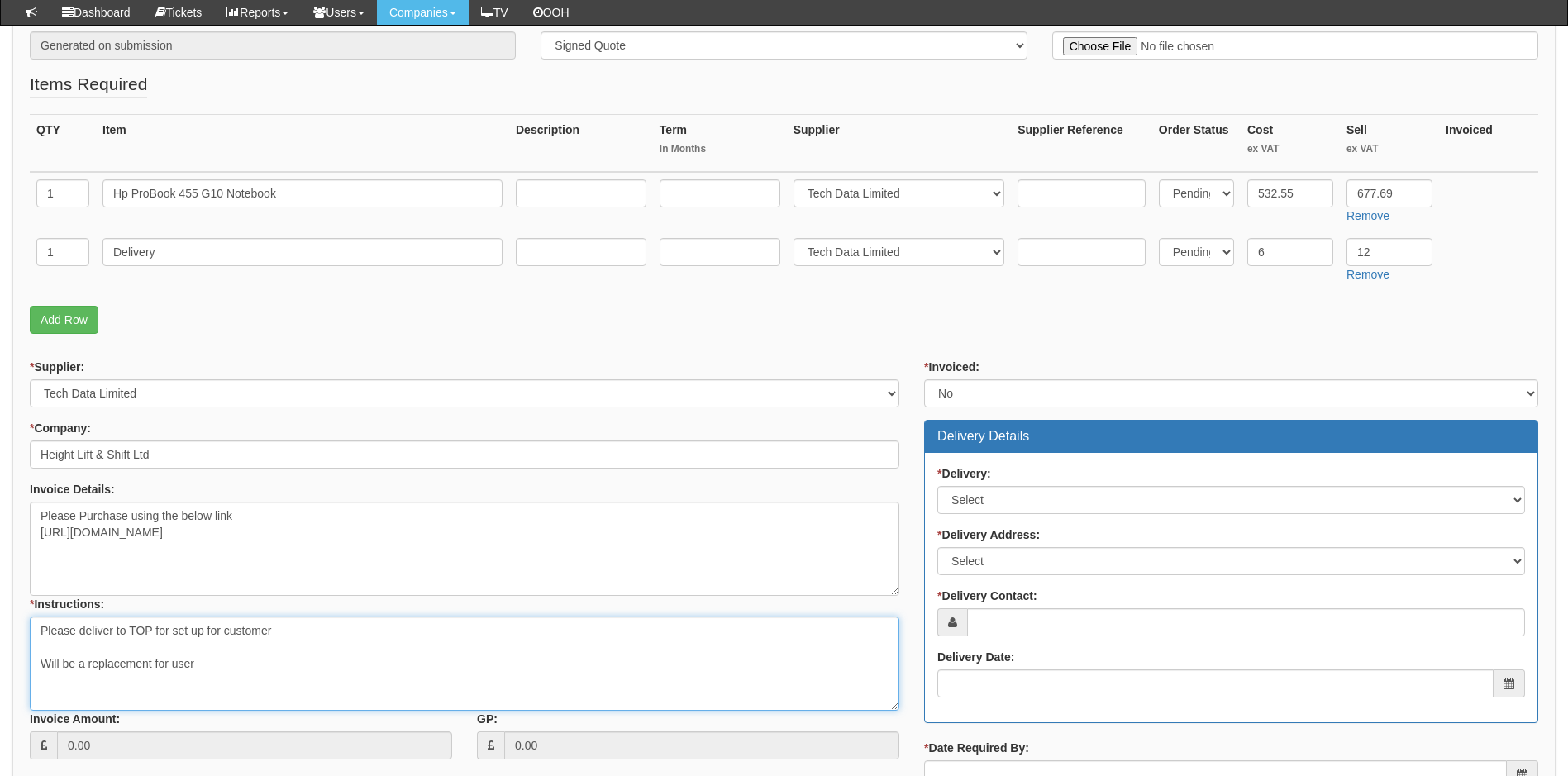
paste textarea "DonnaRobson"
type textarea "Please deliver to TOP for set up for customer Will be a replacement for user Do…"
click at [1092, 495] on select "Select No Not Applicable Yes" at bounding box center [1231, 500] width 588 height 28
select select "1"
click at [938, 486] on select "Select No Not Applicable Yes" at bounding box center [1231, 500] width 588 height 28
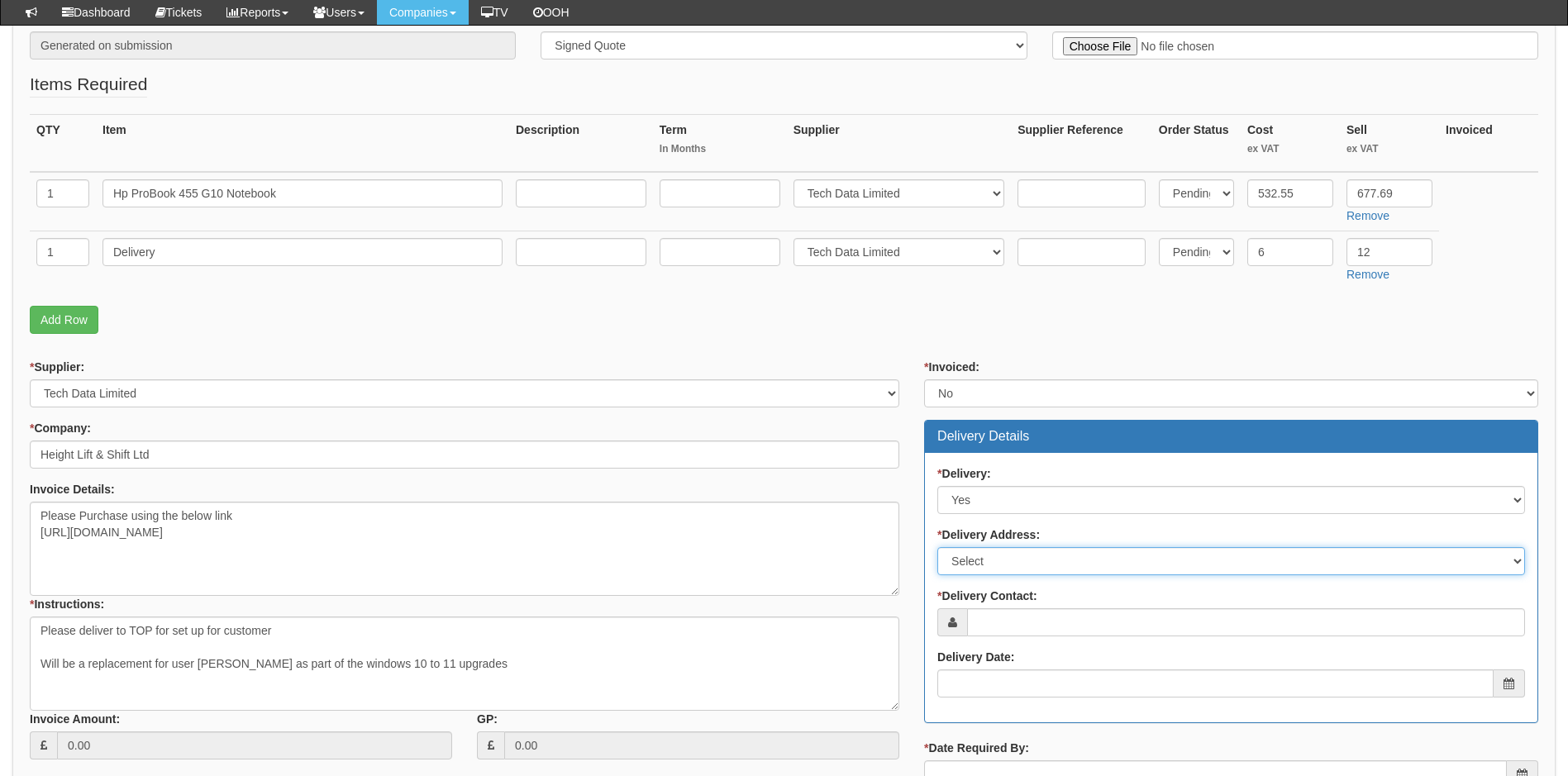
click at [1007, 555] on select "Select Not Applicable Main Address - LS15 4LG Other" at bounding box center [1231, 562] width 588 height 28
select select "other"
click at [938, 547] on select "Select Not Applicable Main Address - LS15 4LG Other" at bounding box center [1231, 562] width 588 height 28
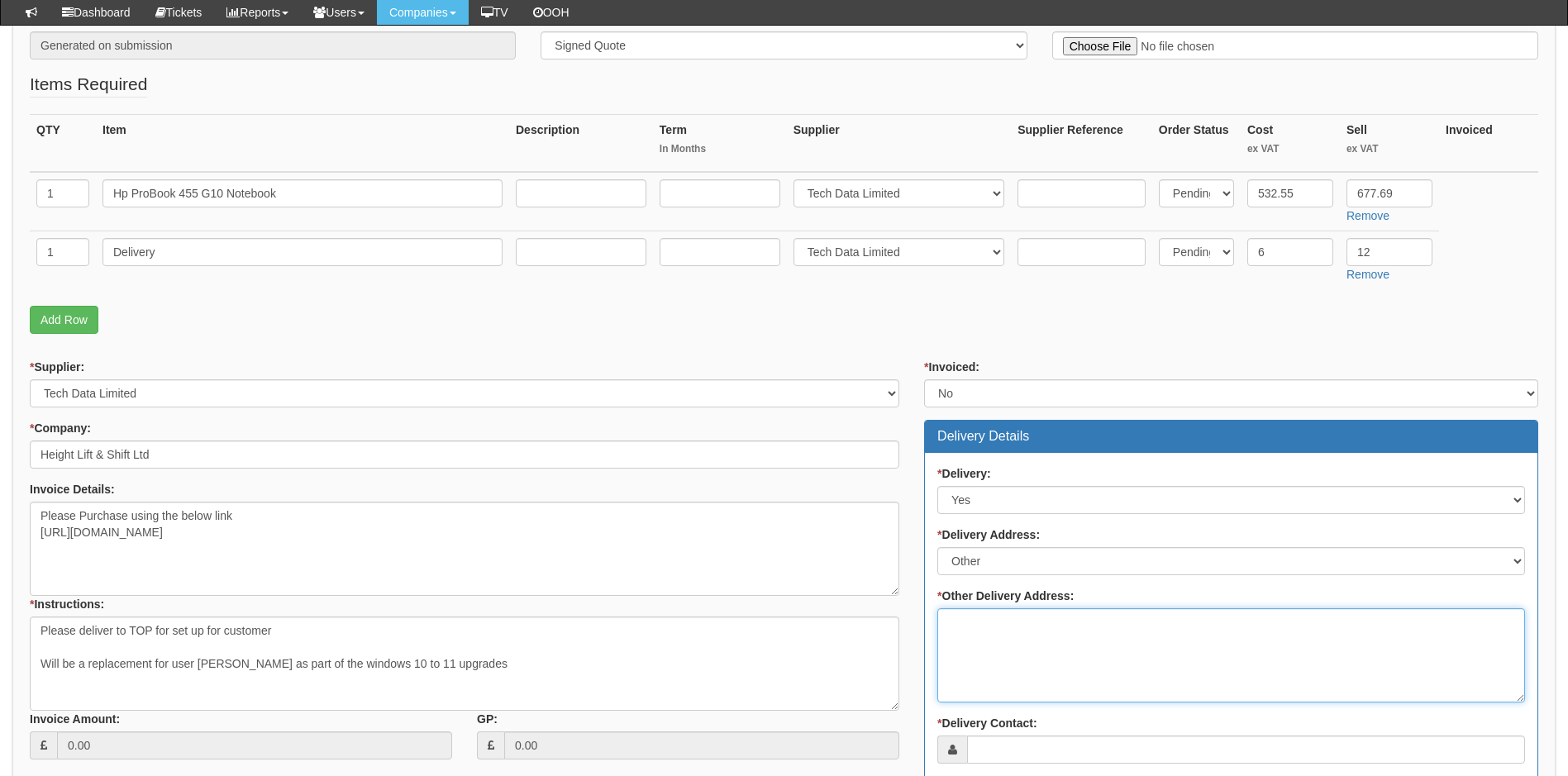
click at [992, 640] on textarea "* Other Delivery Address:" at bounding box center [1231, 655] width 588 height 94
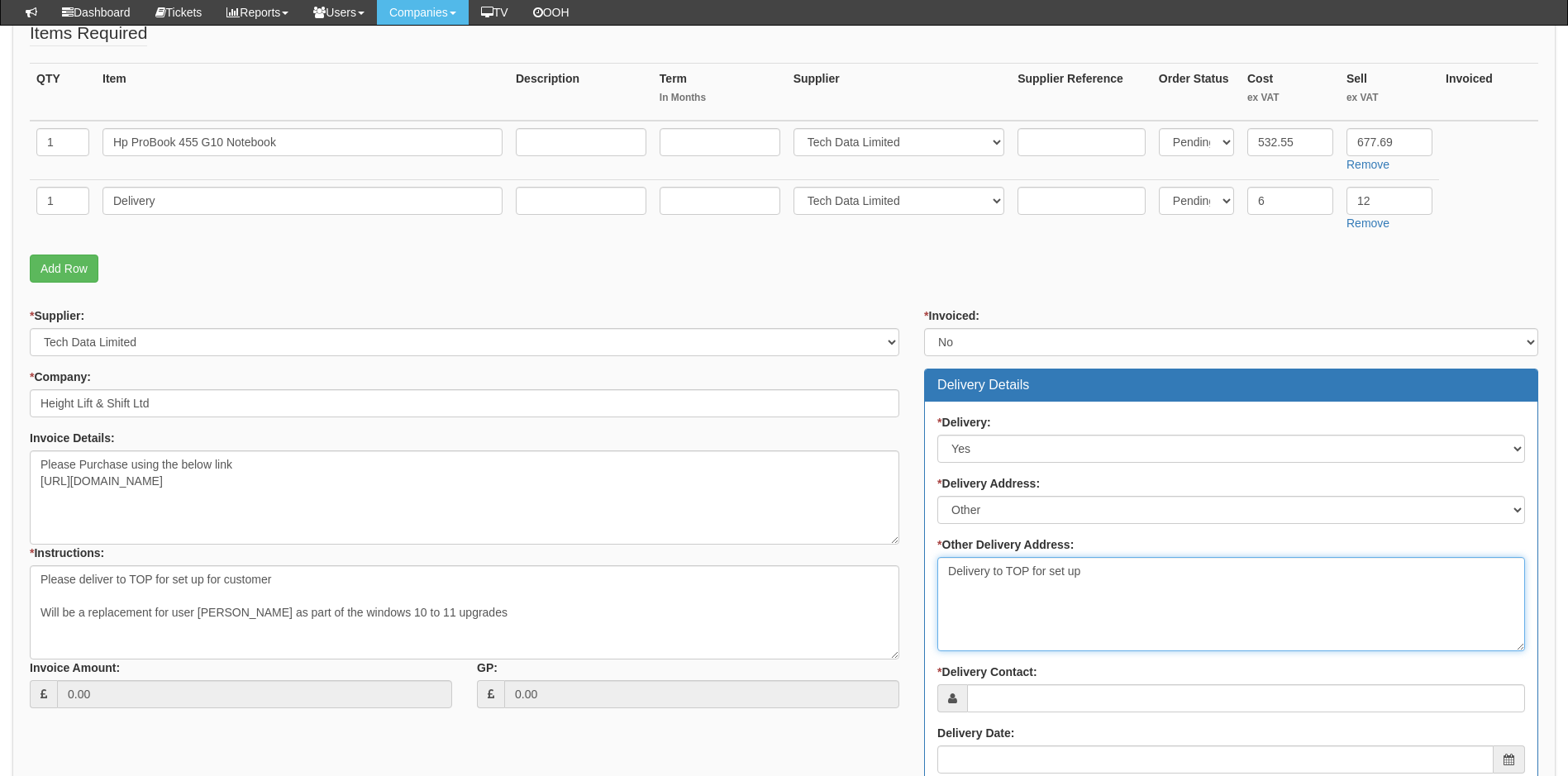
scroll to position [579, 0]
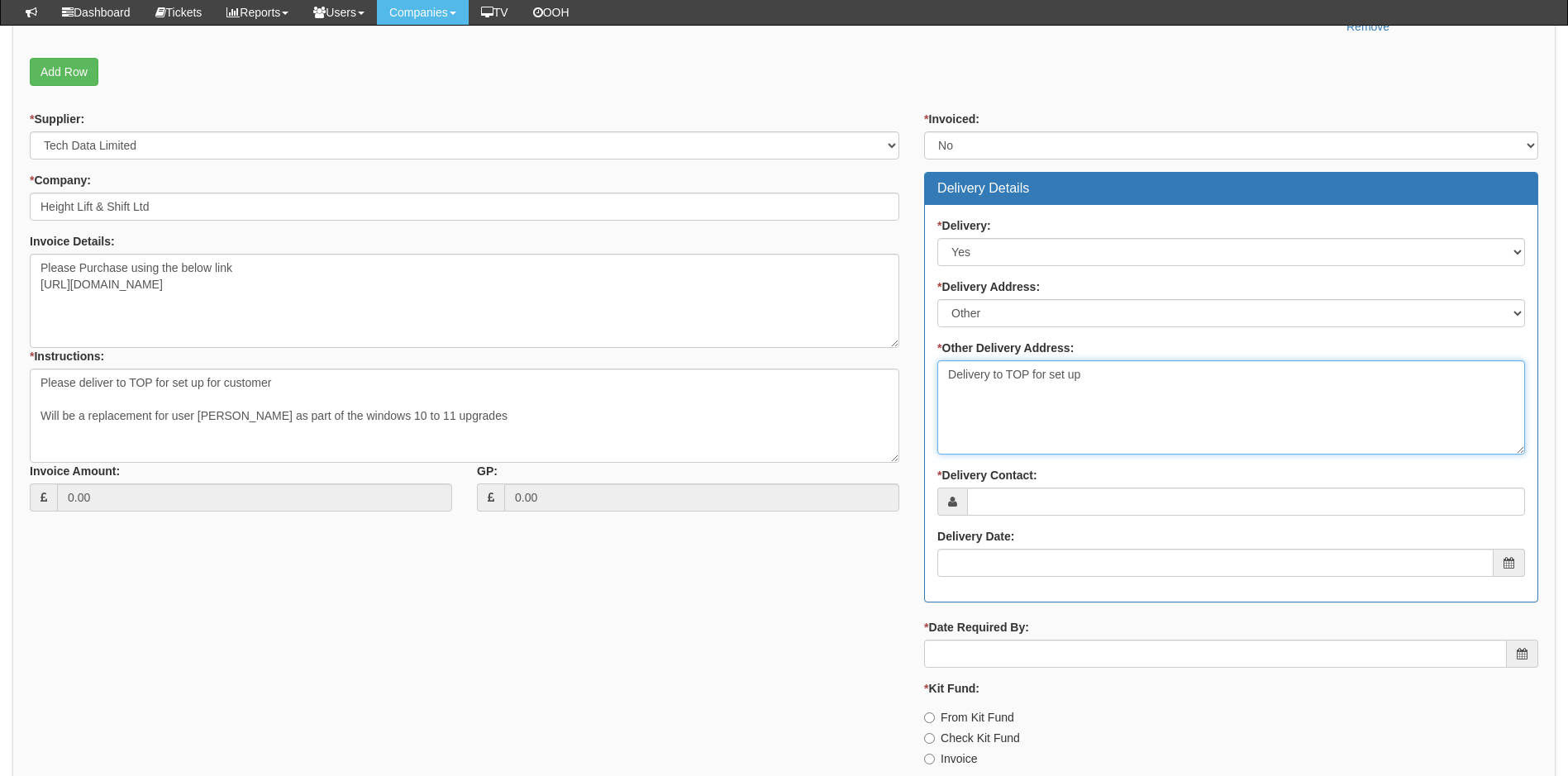
type textarea "Delivery to TOP for set up"
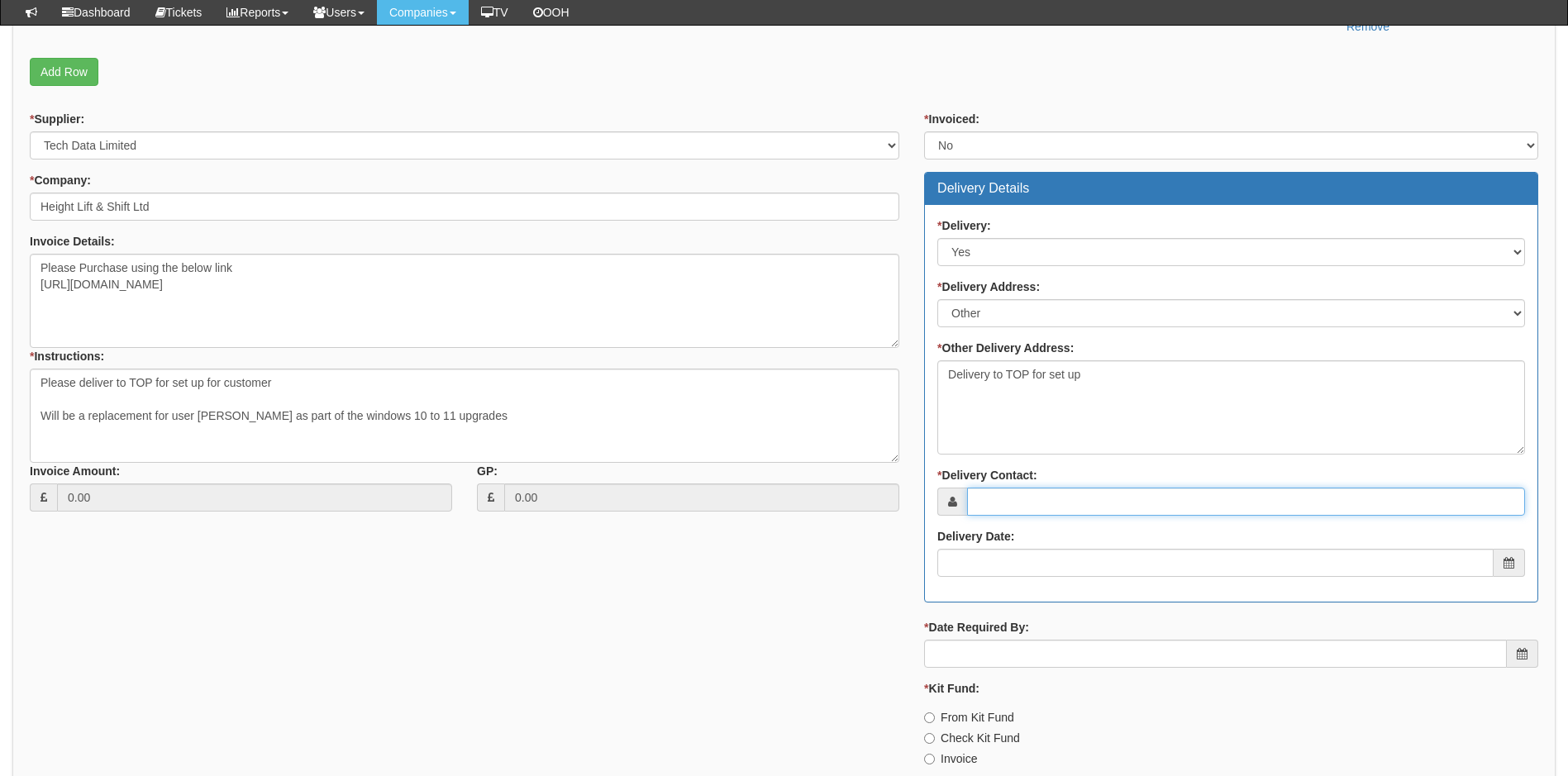
click at [1044, 505] on input "* Delivery Contact:" at bounding box center [1246, 502] width 558 height 28
click at [1001, 503] on input "* Delivery Contact:" at bounding box center [1246, 502] width 558 height 28
click at [1018, 503] on input "* Delivery Contact:" at bounding box center [1246, 502] width 558 height 28
type input "Lorraine Flemming"
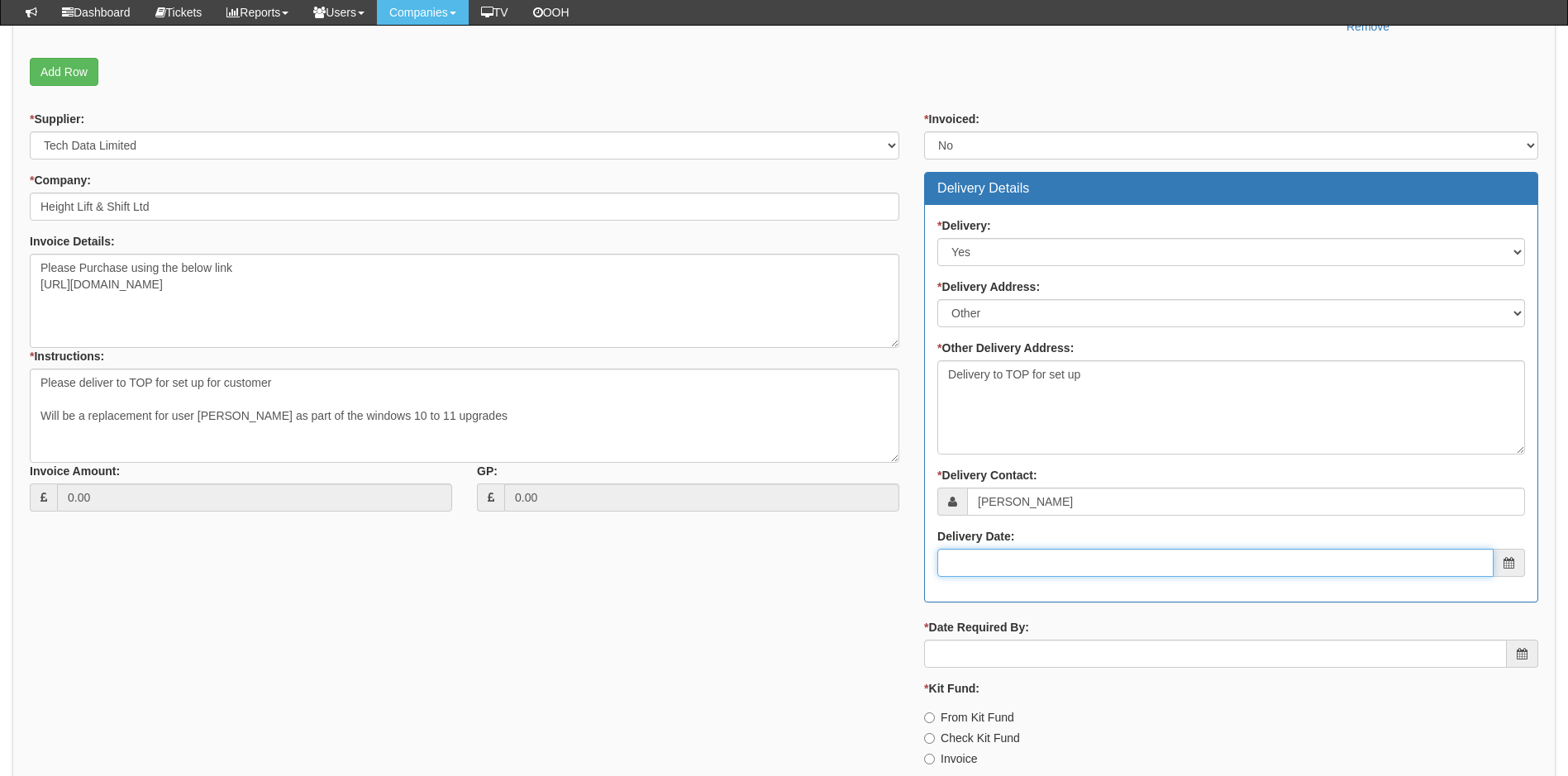
click at [1006, 565] on input "Delivery Date:" at bounding box center [1216, 563] width 556 height 28
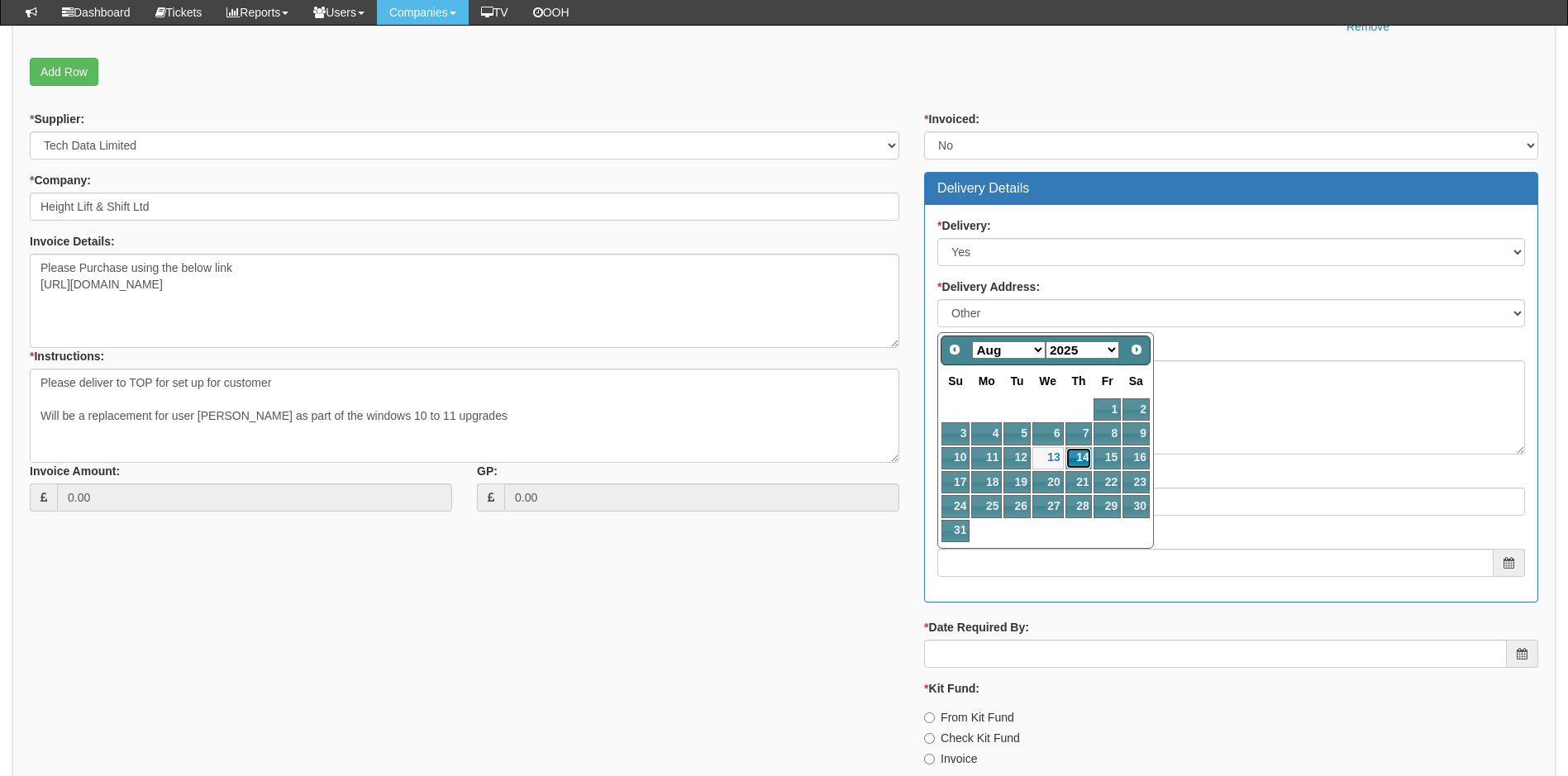
click at [1075, 453] on link "14" at bounding box center [1079, 458] width 28 height 23
type input "2025-08-14"
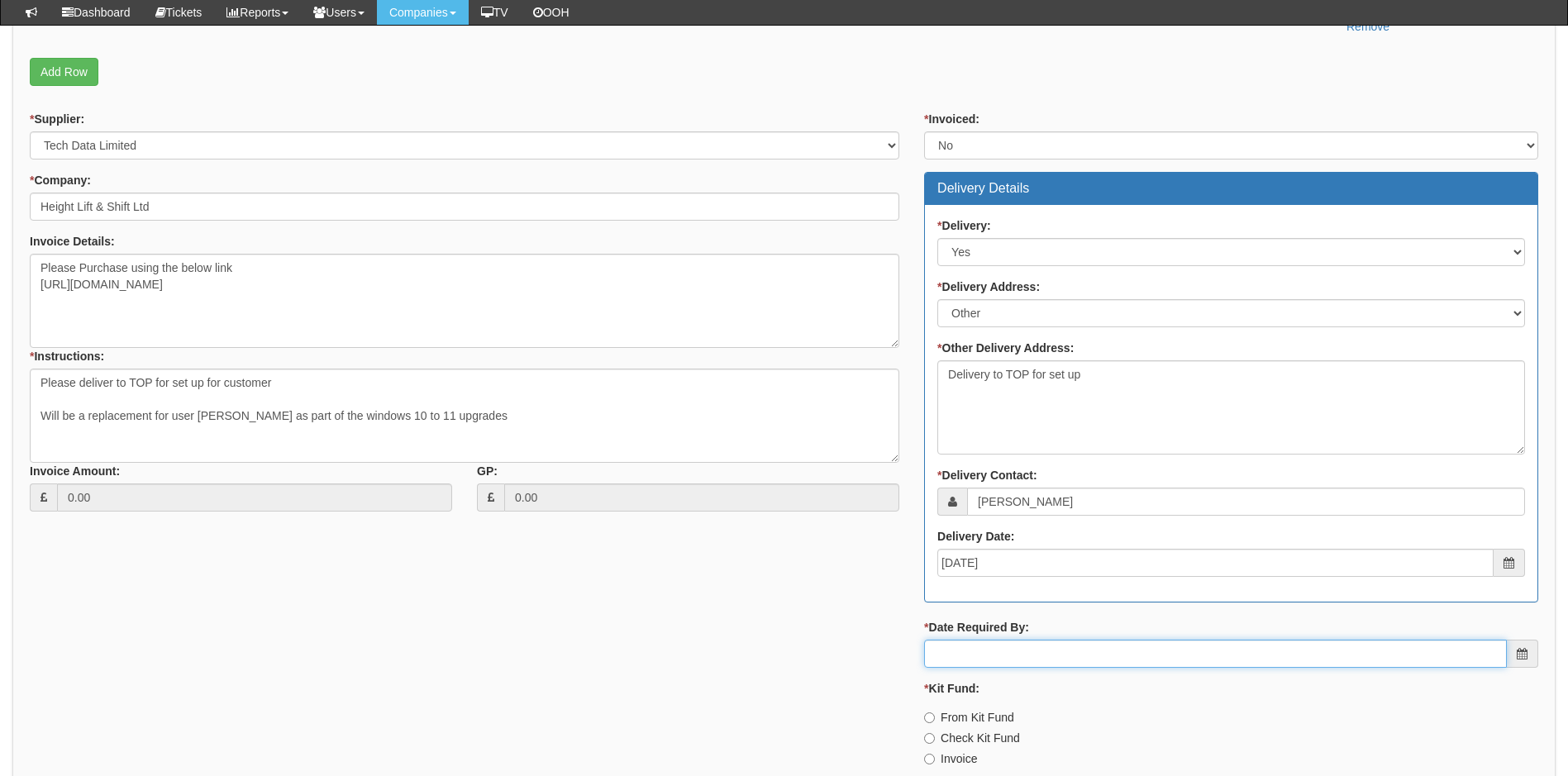
click at [972, 663] on input "* Date Required By:" at bounding box center [1216, 654] width 583 height 28
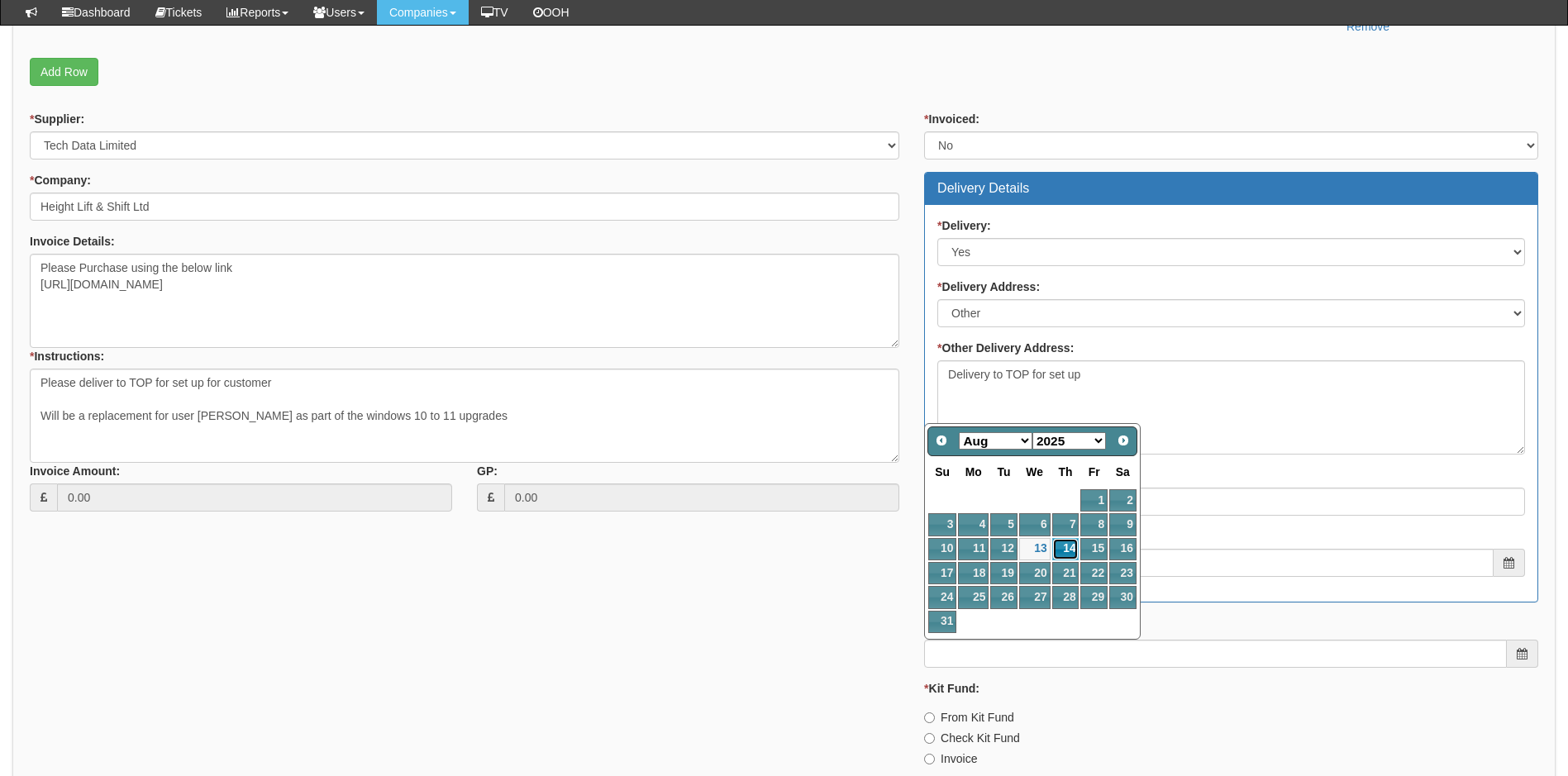
click at [1068, 545] on link "14" at bounding box center [1066, 549] width 28 height 23
type input "2025-08-14"
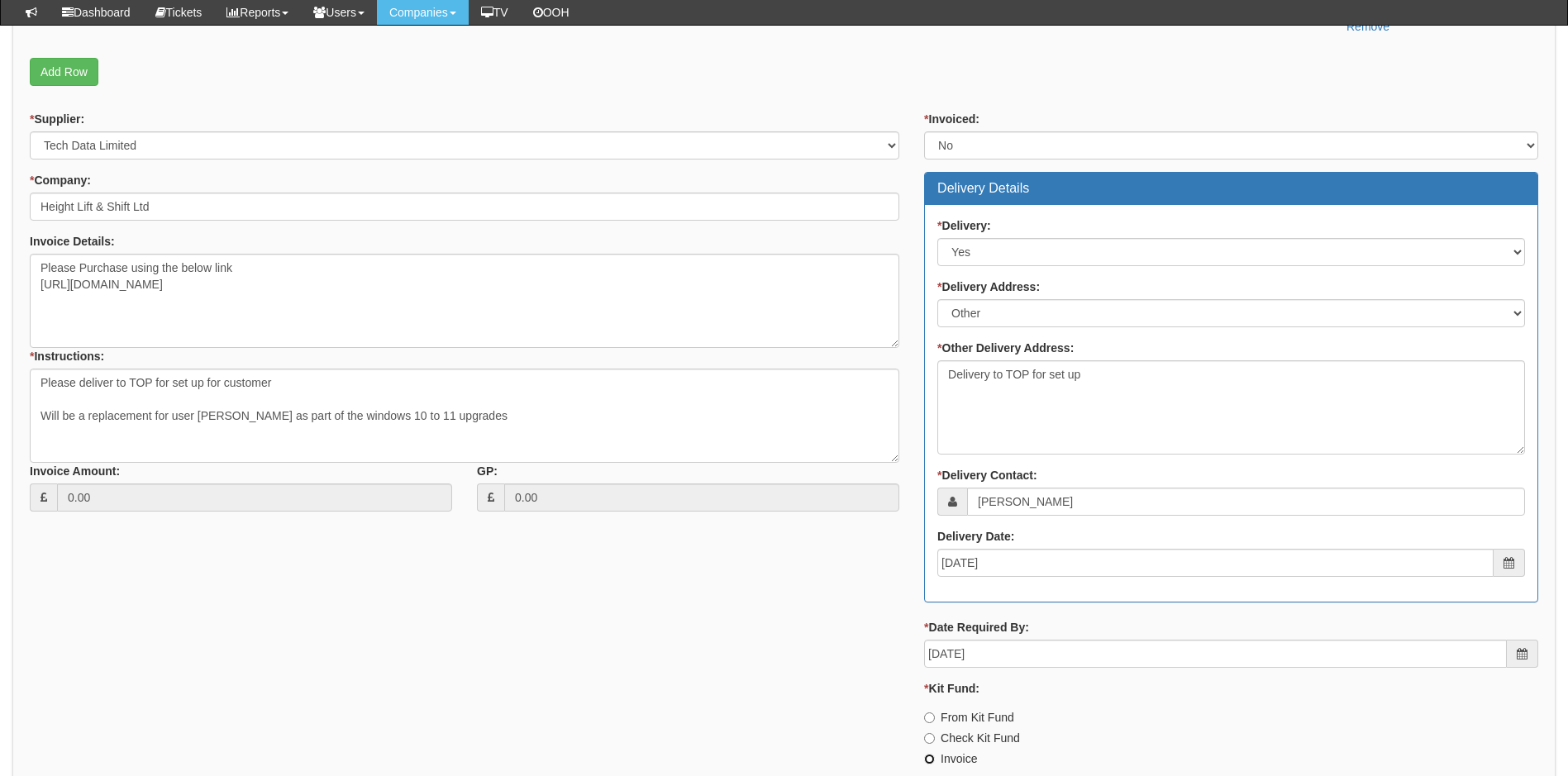
click at [932, 723] on input "Invoice" at bounding box center [929, 717] width 10 height 10
radio input "true"
click at [908, 589] on div "* Supplier: Select 123 REG.co.uk 1Password 3 4Gon AA Jones Electric Ltd Abzorb …" at bounding box center [784, 445] width 1534 height 669
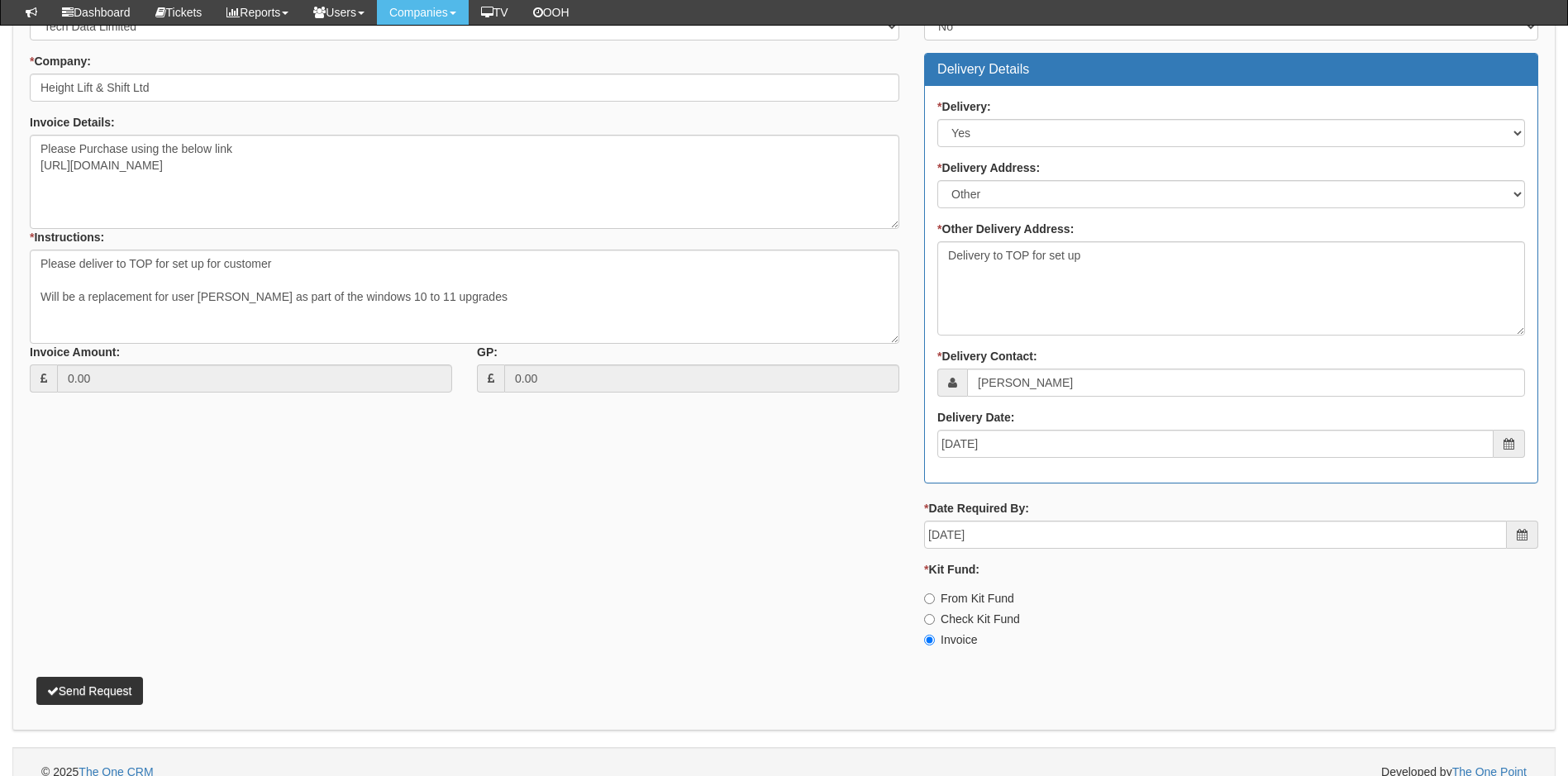
scroll to position [718, 0]
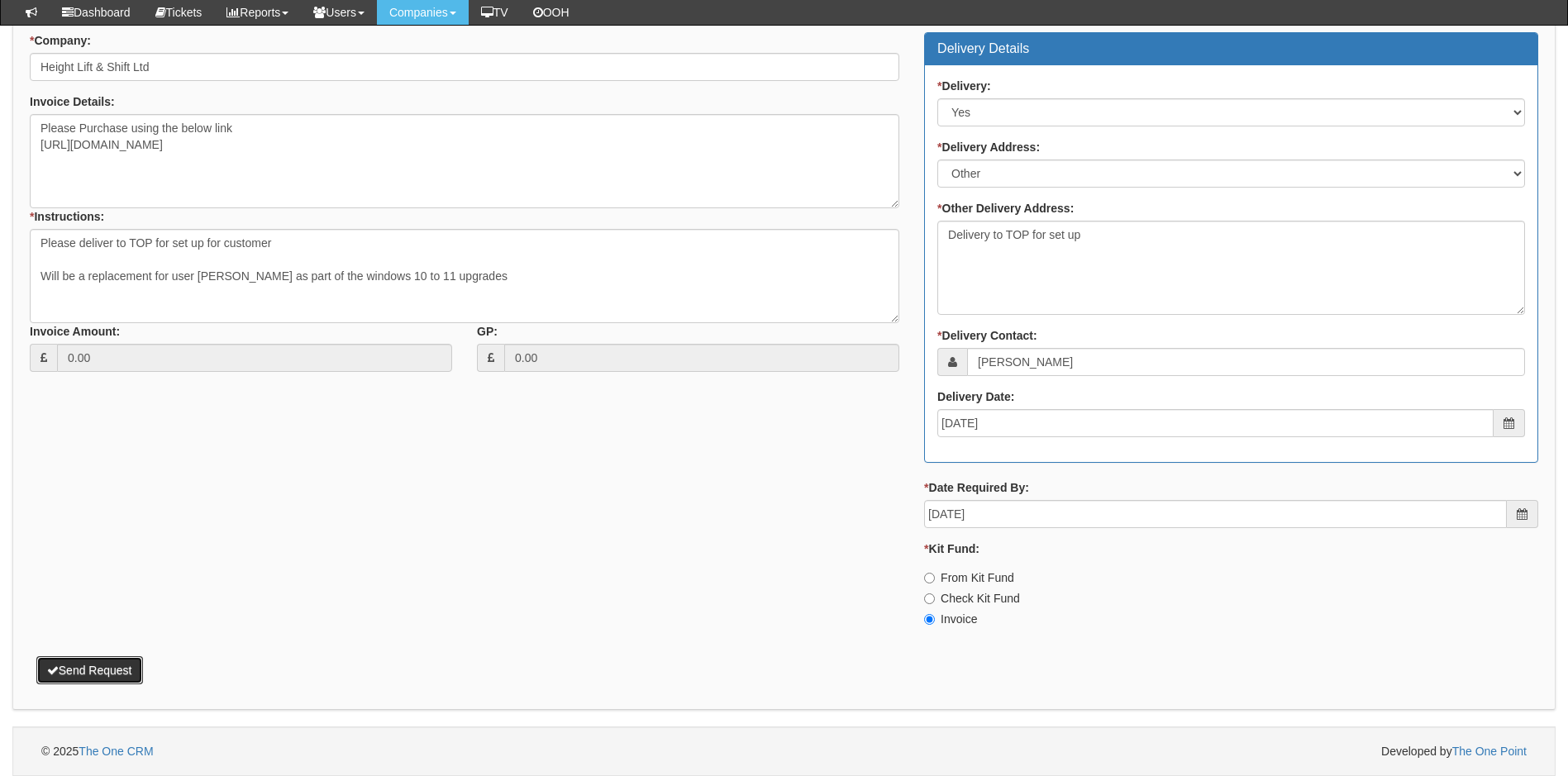
click at [104, 666] on button "Send Request" at bounding box center [89, 671] width 106 height 28
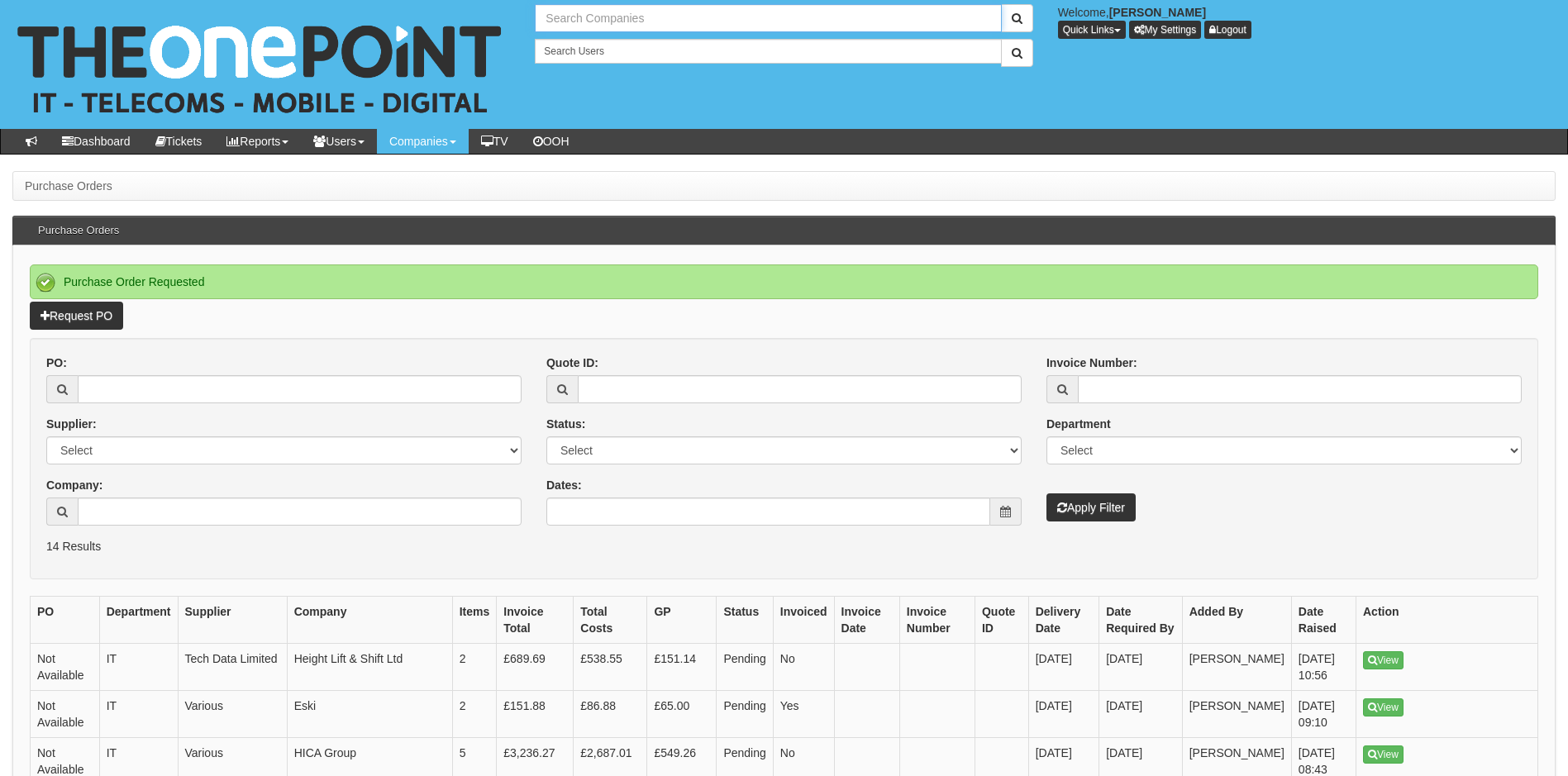
click at [635, 14] on input "text" at bounding box center [768, 18] width 466 height 28
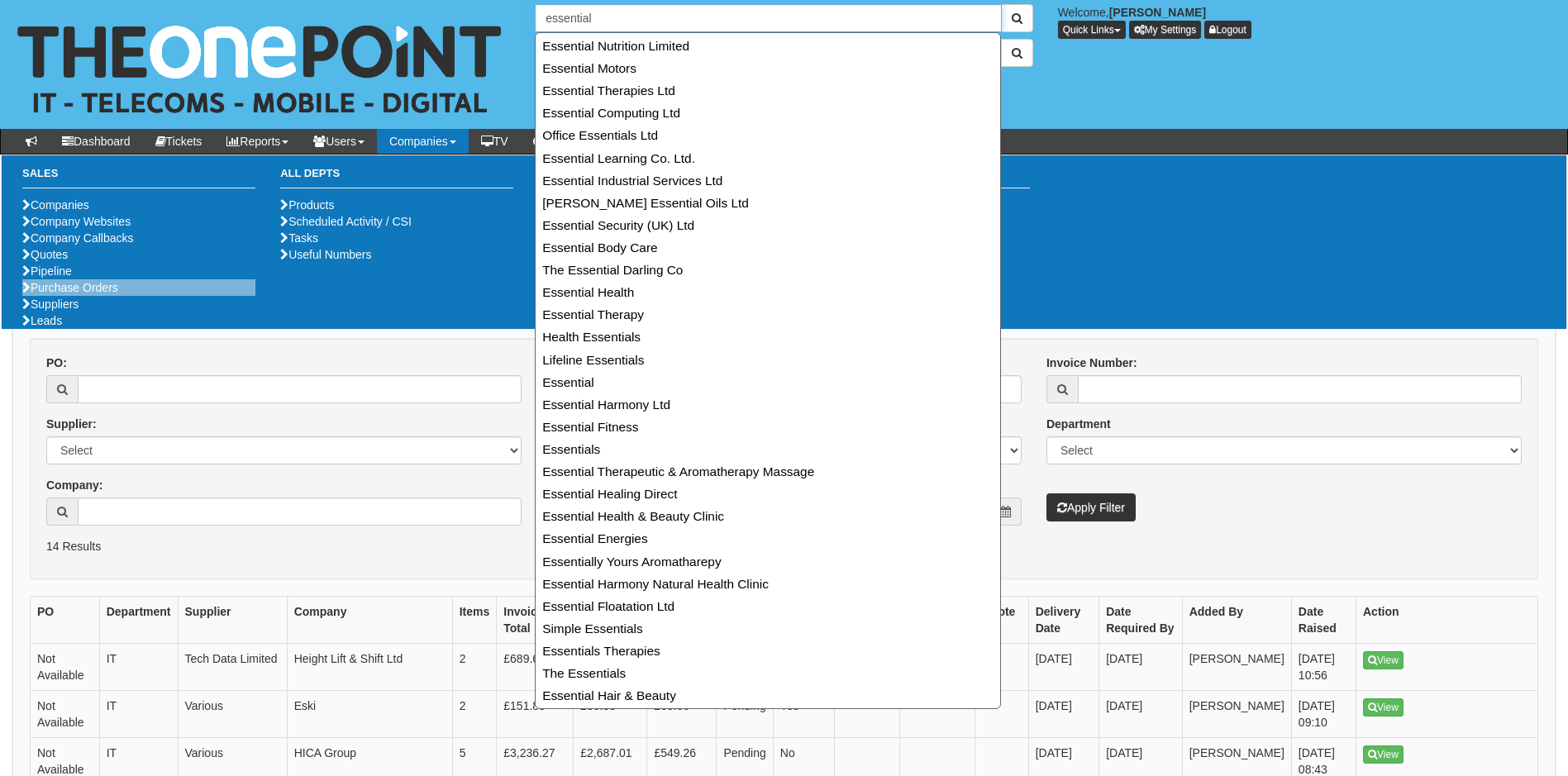
type input "essential"
click at [70, 294] on link "Purchase Orders" at bounding box center [70, 287] width 96 height 13
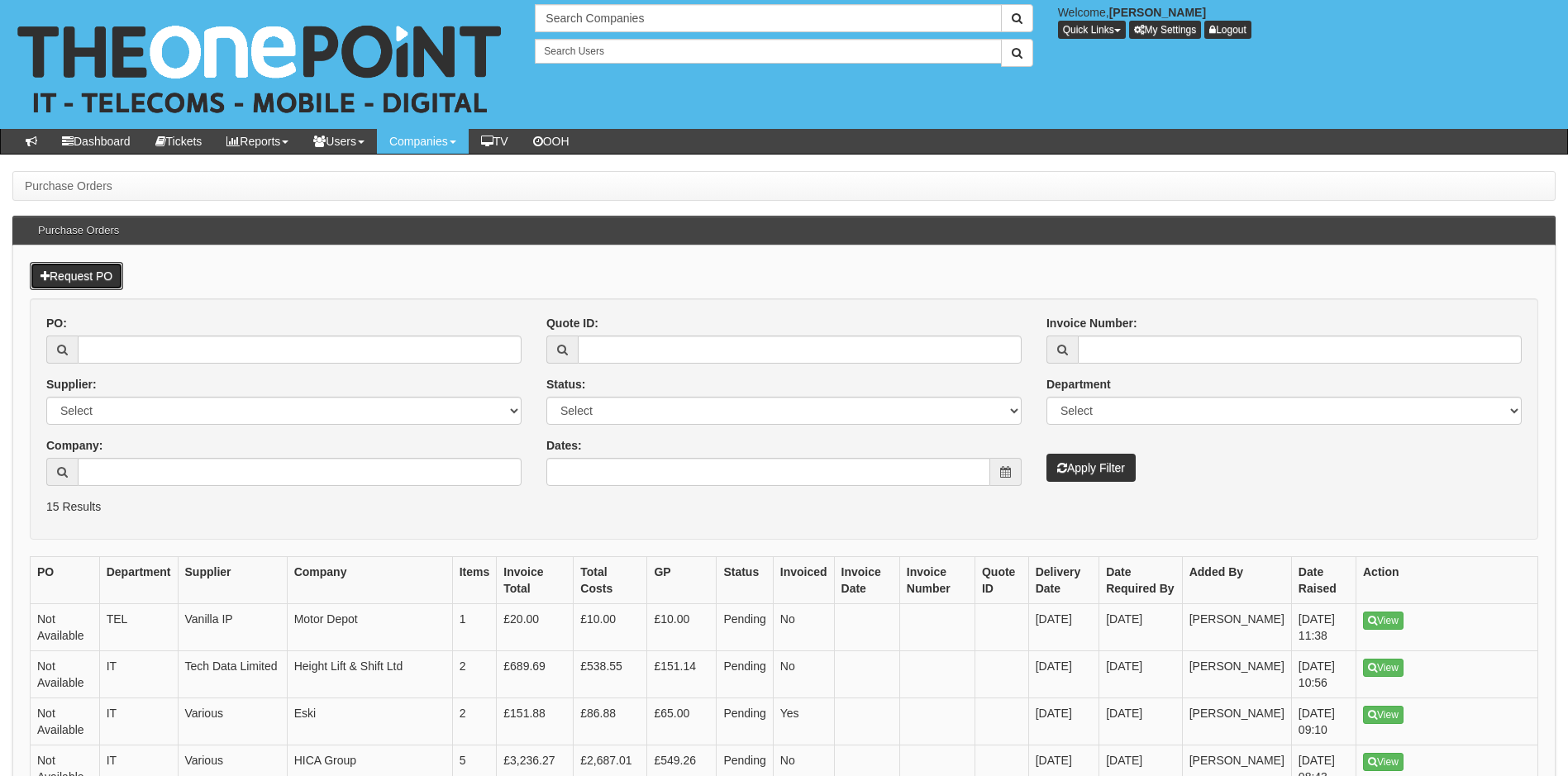
click at [77, 272] on link "Request PO" at bounding box center [76, 276] width 93 height 28
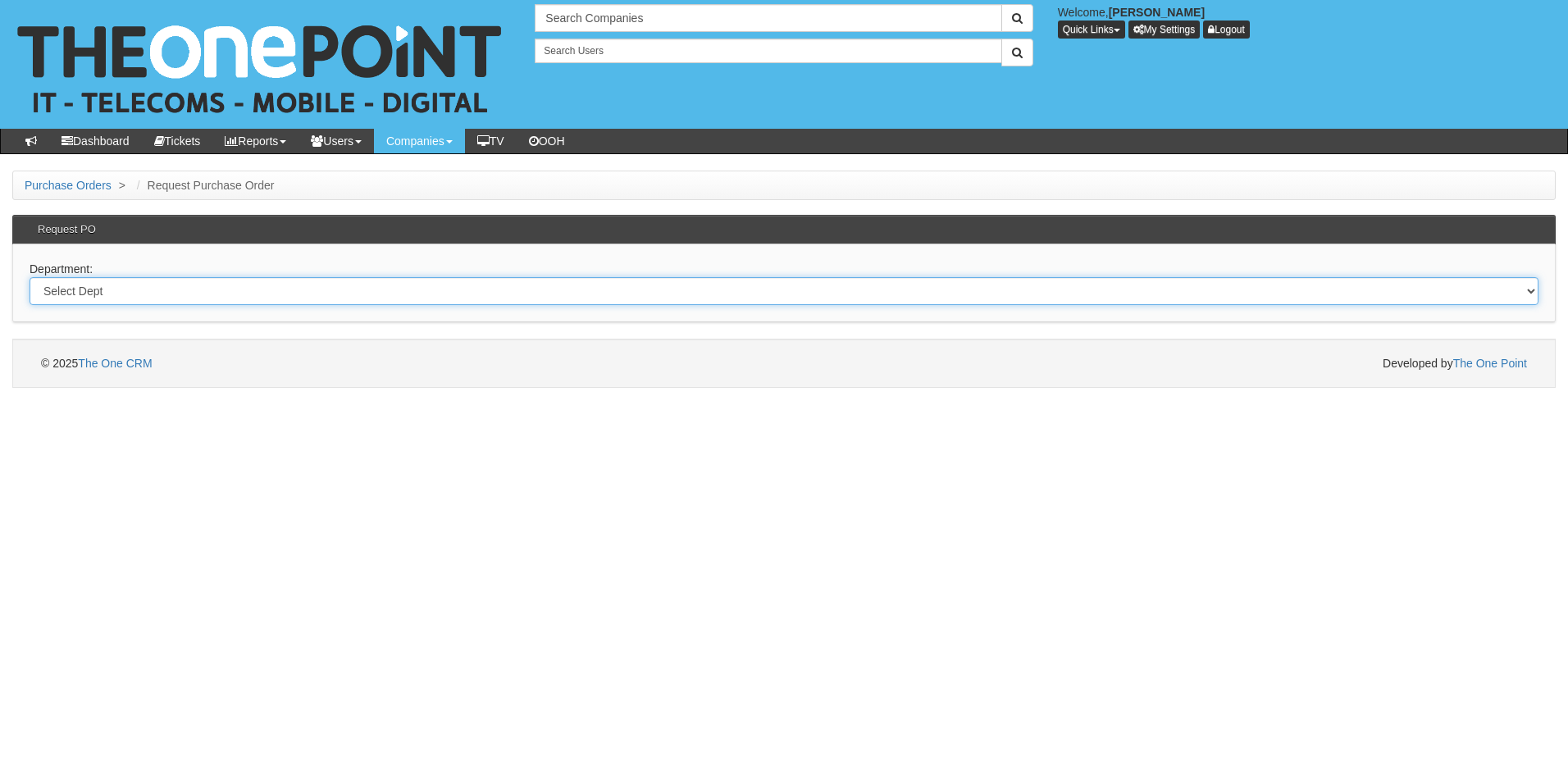
click at [175, 297] on select "Select Dept Digital Internal IT Mobiles Marketing Telecoms" at bounding box center [784, 291] width 1510 height 28
select select "?pipeID=&dept=IT"
click at [29, 277] on select "Select Dept Digital Internal IT Mobiles Marketing Telecoms" at bounding box center [784, 291] width 1510 height 28
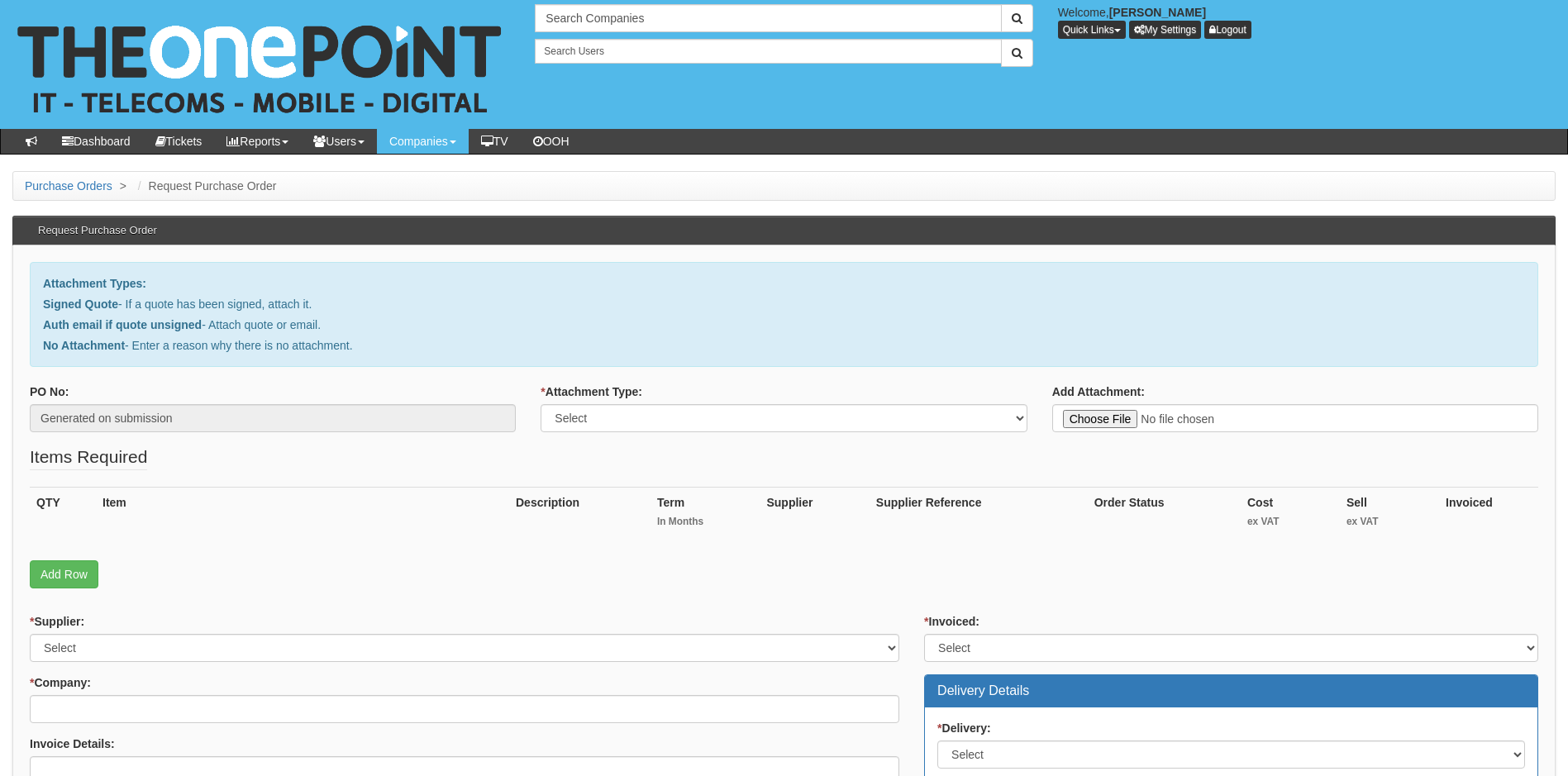
type input "C:\fakepath\Essential Estates - Additional IT support.pdf"
click at [634, 424] on select "Select Signed Quote Auth email with quote if unsigned No Attachment" at bounding box center [784, 418] width 486 height 28
select select "Signed Quote"
click at [541, 404] on select "Select Signed Quote Auth email with quote if unsigned No Attachment" at bounding box center [784, 418] width 486 height 28
click at [61, 571] on link "Add Row" at bounding box center [64, 575] width 68 height 28
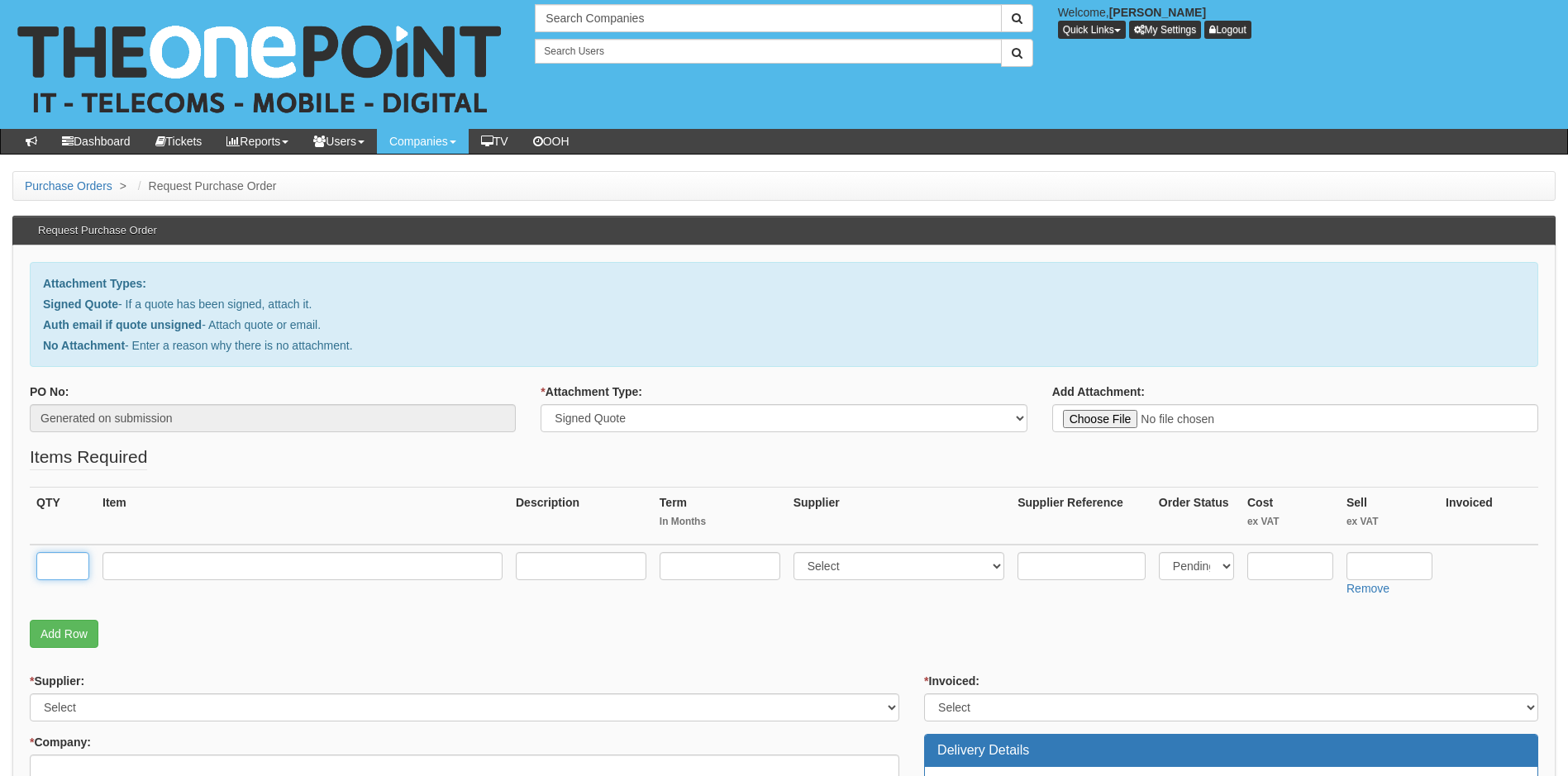
drag, startPoint x: 51, startPoint y: 569, endPoint x: 65, endPoint y: 564, distance: 14.9
click at [58, 565] on input "text" at bounding box center [63, 566] width 53 height 28
type input "3"
click at [216, 564] on input "text" at bounding box center [303, 566] width 401 height 28
click at [144, 563] on input "text" at bounding box center [303, 566] width 401 height 28
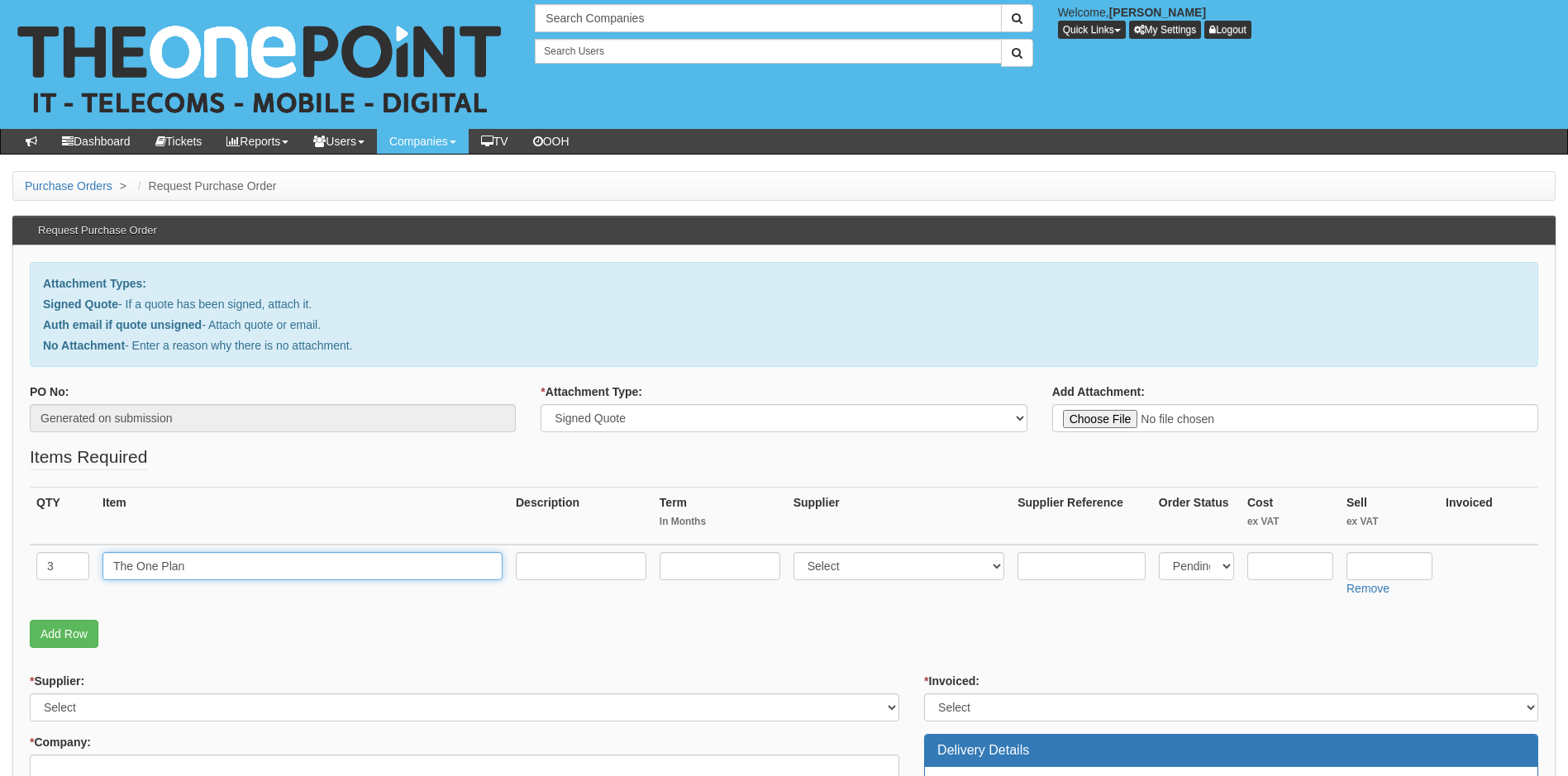
type input "The One Plan"
click at [572, 564] on input "text" at bounding box center [581, 566] width 131 height 28
click at [689, 566] on input "text" at bounding box center [719, 566] width 121 height 28
type input "36"
click at [894, 564] on select "Select 123 REG.co.uk 1Password 3 4Gon AA Jones Electric Ltd Abzorb Access Group…" at bounding box center [899, 566] width 212 height 28
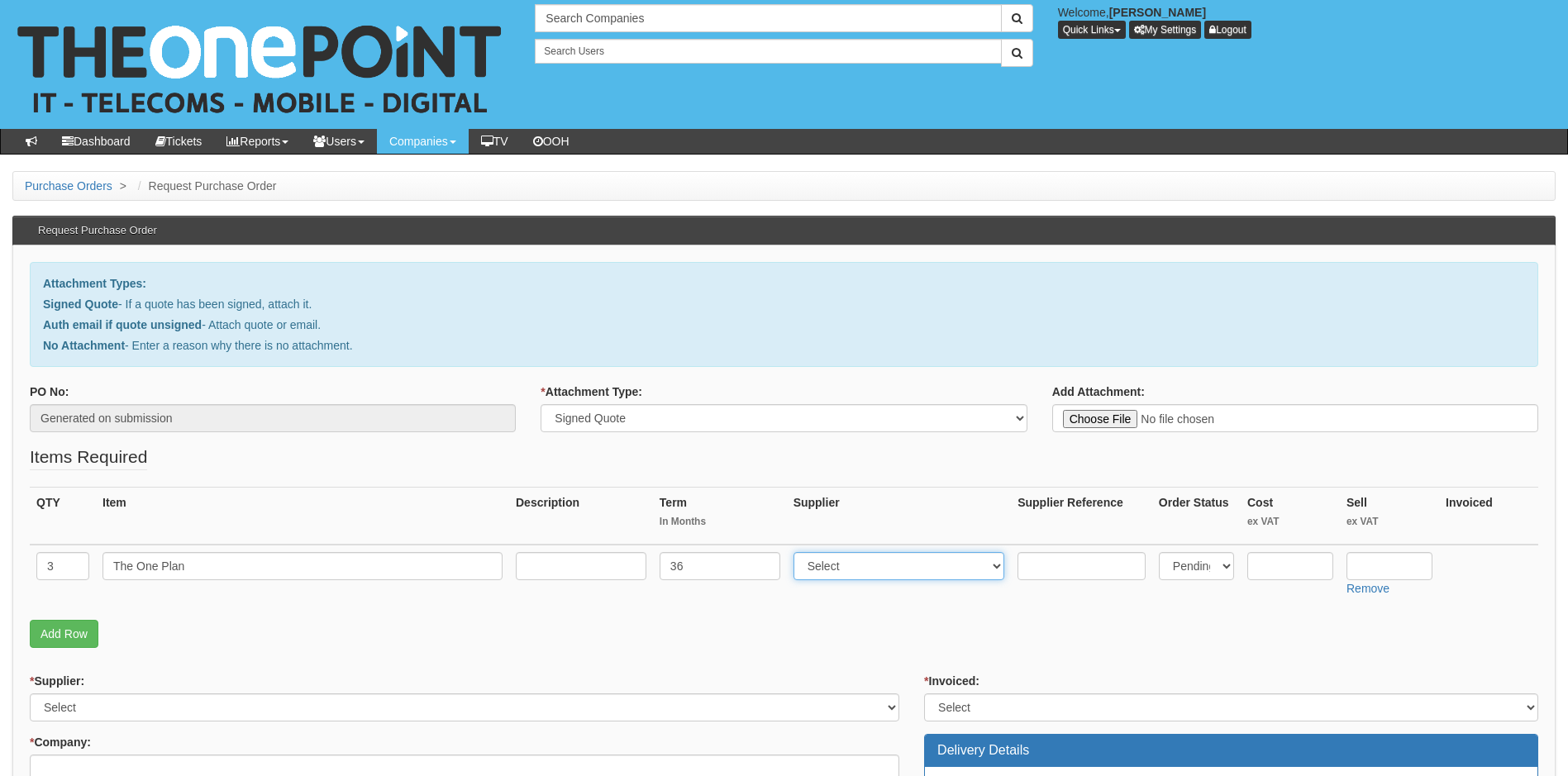
select select "81"
click at [797, 552] on select "Select 123 REG.co.uk 1Password 3 4Gon AA Jones Electric Ltd Abzorb Access Group…" at bounding box center [899, 566] width 212 height 28
click at [1073, 564] on input "text" at bounding box center [1081, 566] width 128 height 28
click at [1206, 566] on select "Select Back Order Delivered N/A Ordered Pending" at bounding box center [1196, 566] width 75 height 28
click at [1159, 552] on select "Select Back Order Delivered N/A Ordered Pending" at bounding box center [1196, 566] width 75 height 28
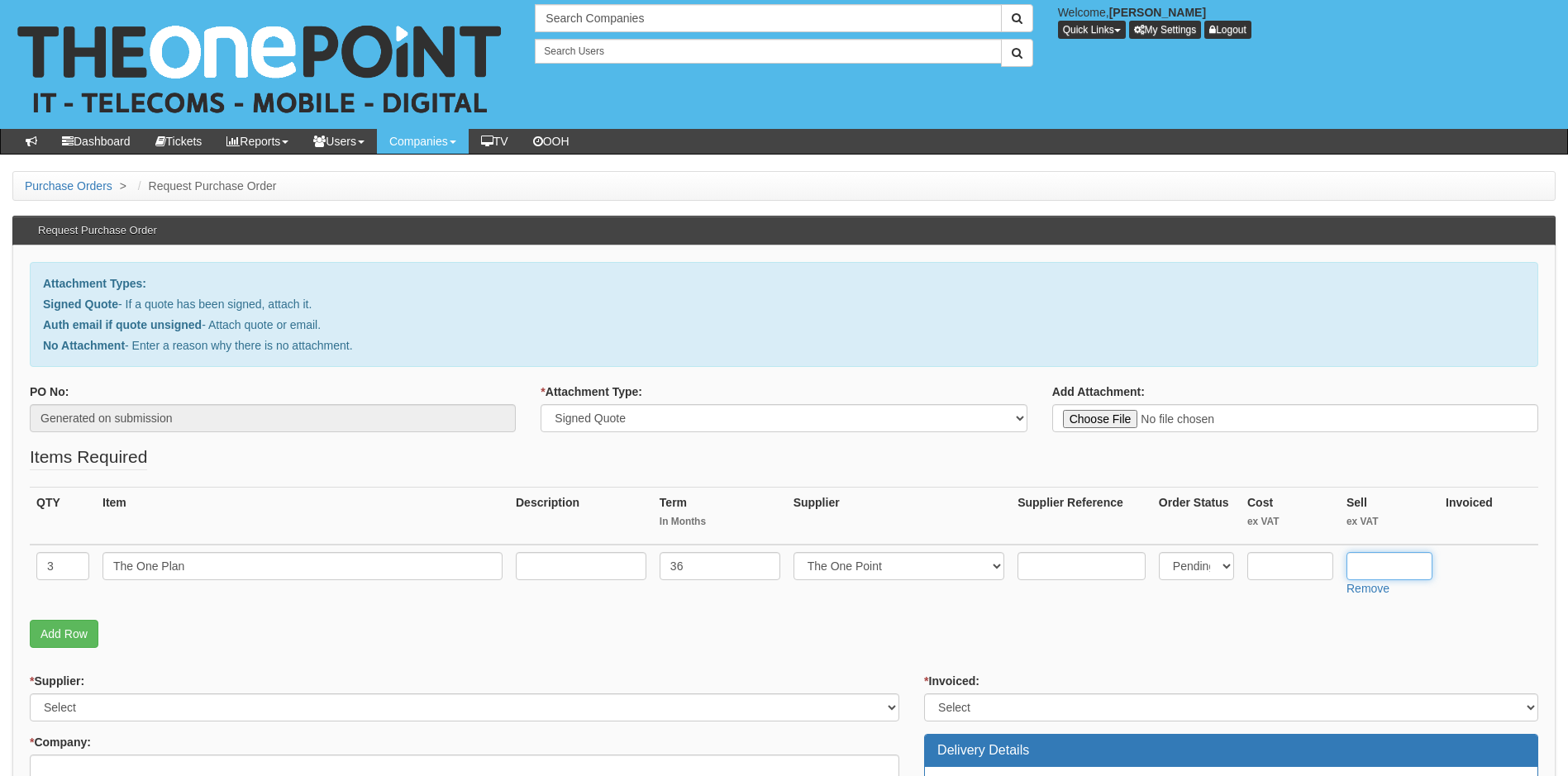
click at [1397, 567] on input "text" at bounding box center [1390, 566] width 86 height 28
type input "27.50"
click at [1252, 637] on p "Add Row" at bounding box center [783, 634] width 1508 height 28
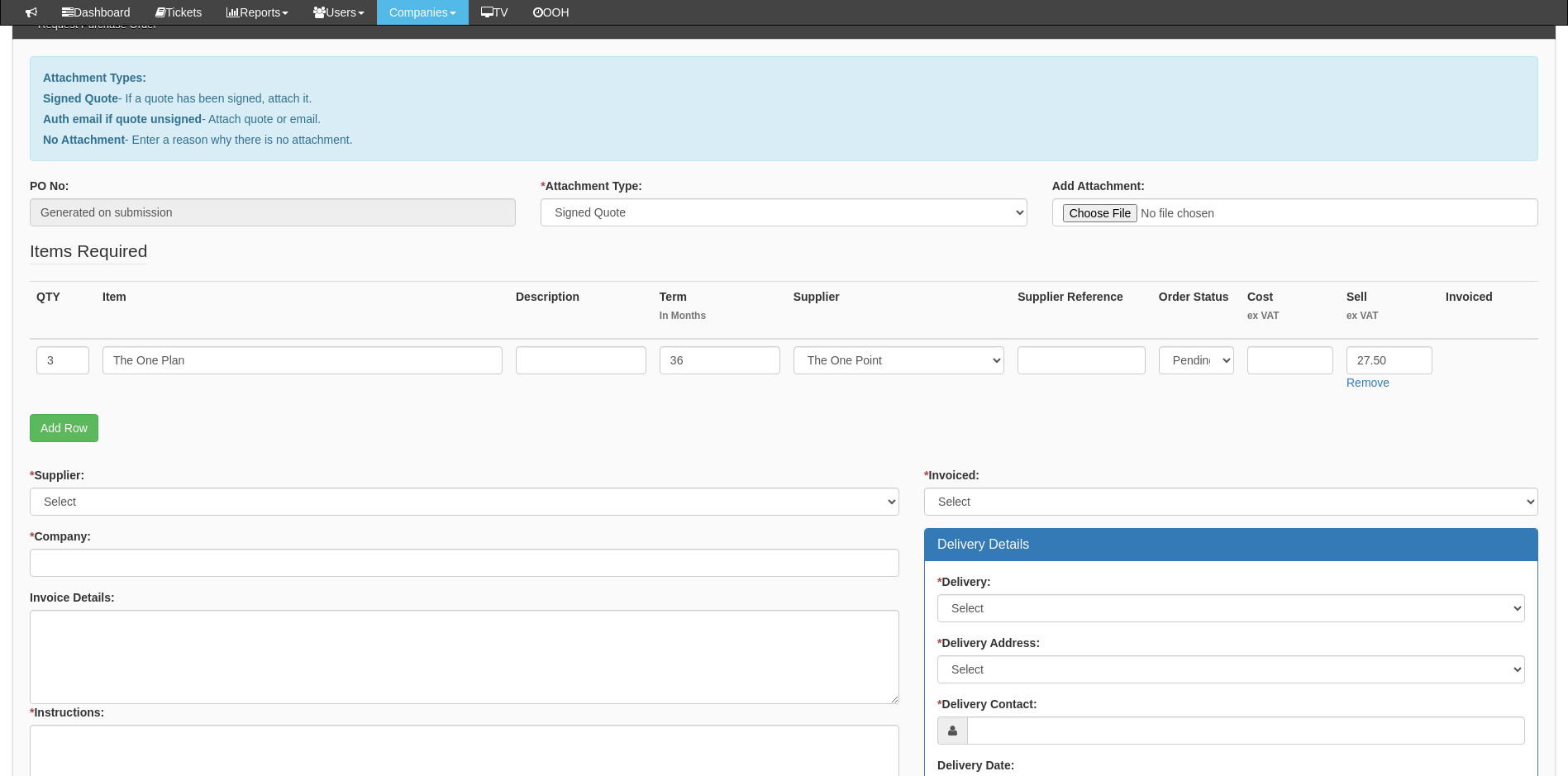
scroll to position [165, 0]
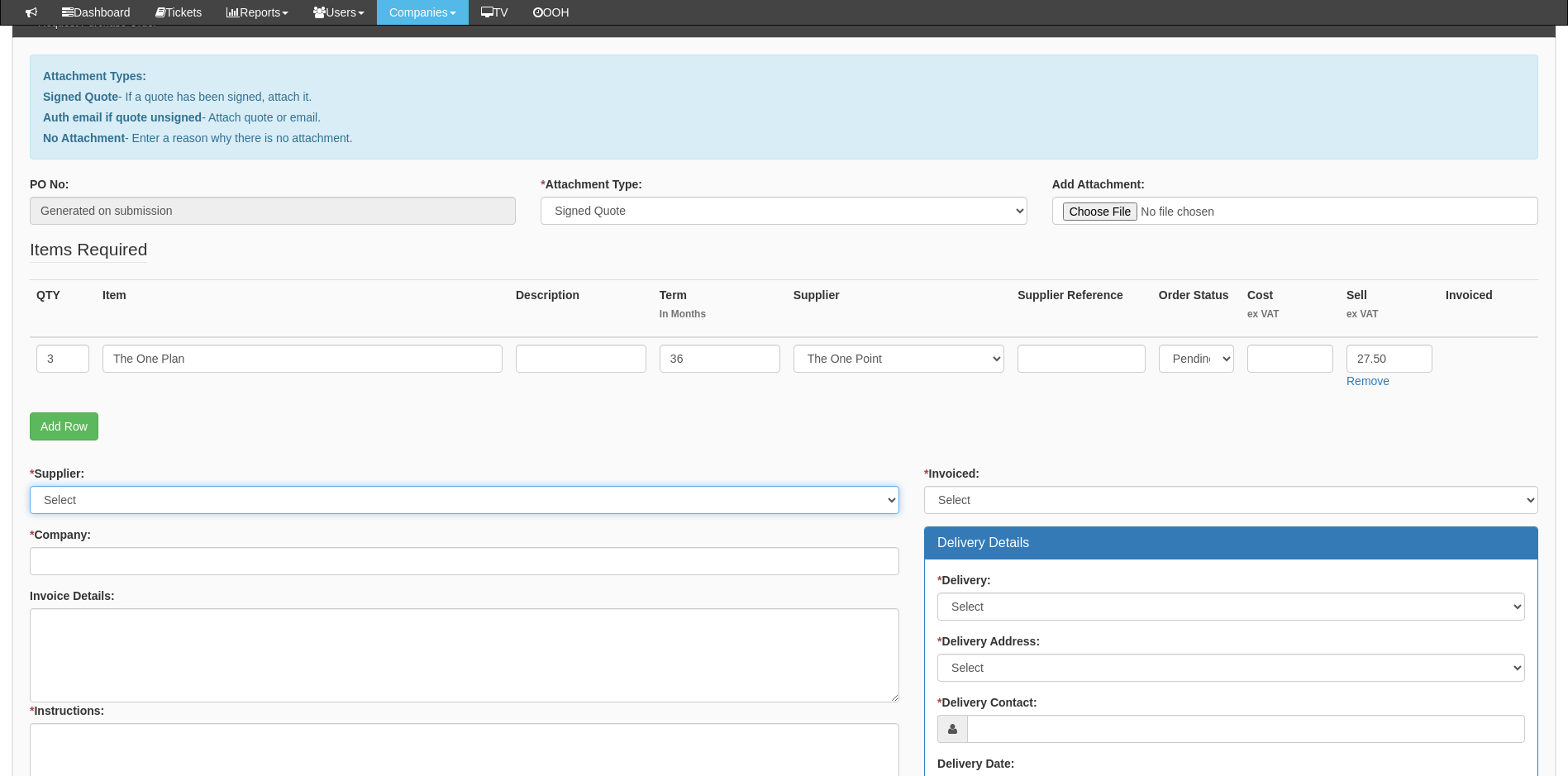
click at [247, 509] on select "Select 123 REG.co.uk 1Password 3 4Gon AA Jones Electric Ltd Abzorb Access Group…" at bounding box center [464, 500] width 869 height 28
select select "81"
click at [29, 486] on select "Select 123 REG.co.uk 1Password 3 4Gon AA Jones Electric Ltd Abzorb Access Group…" at bounding box center [464, 500] width 869 height 28
click at [1036, 497] on select "Select Yes No N/A STB (part of order)" at bounding box center [1231, 500] width 614 height 28
select select "2"
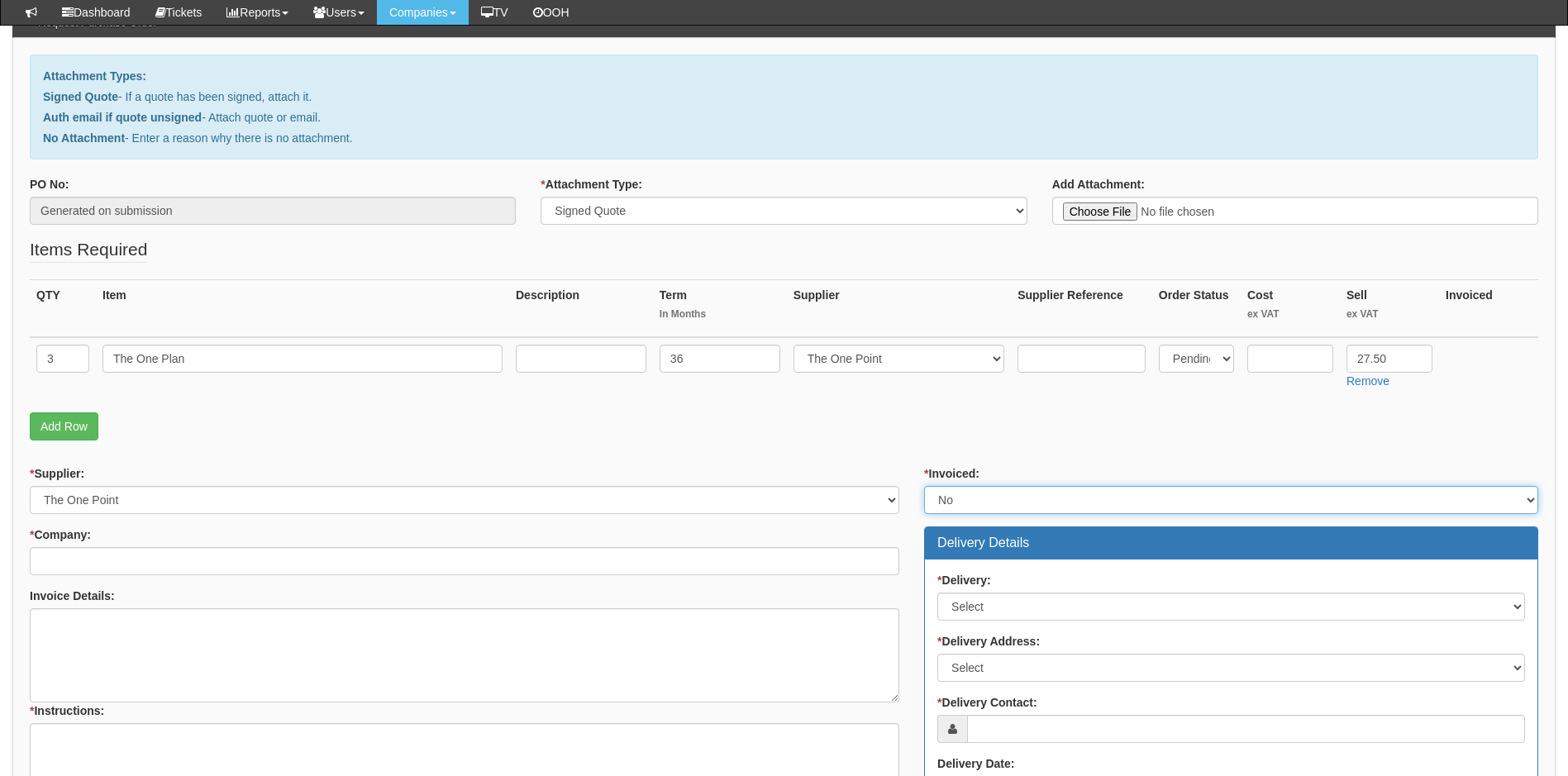
click at [924, 486] on select "Select Yes No N/A STB (part of order)" at bounding box center [1231, 500] width 614 height 28
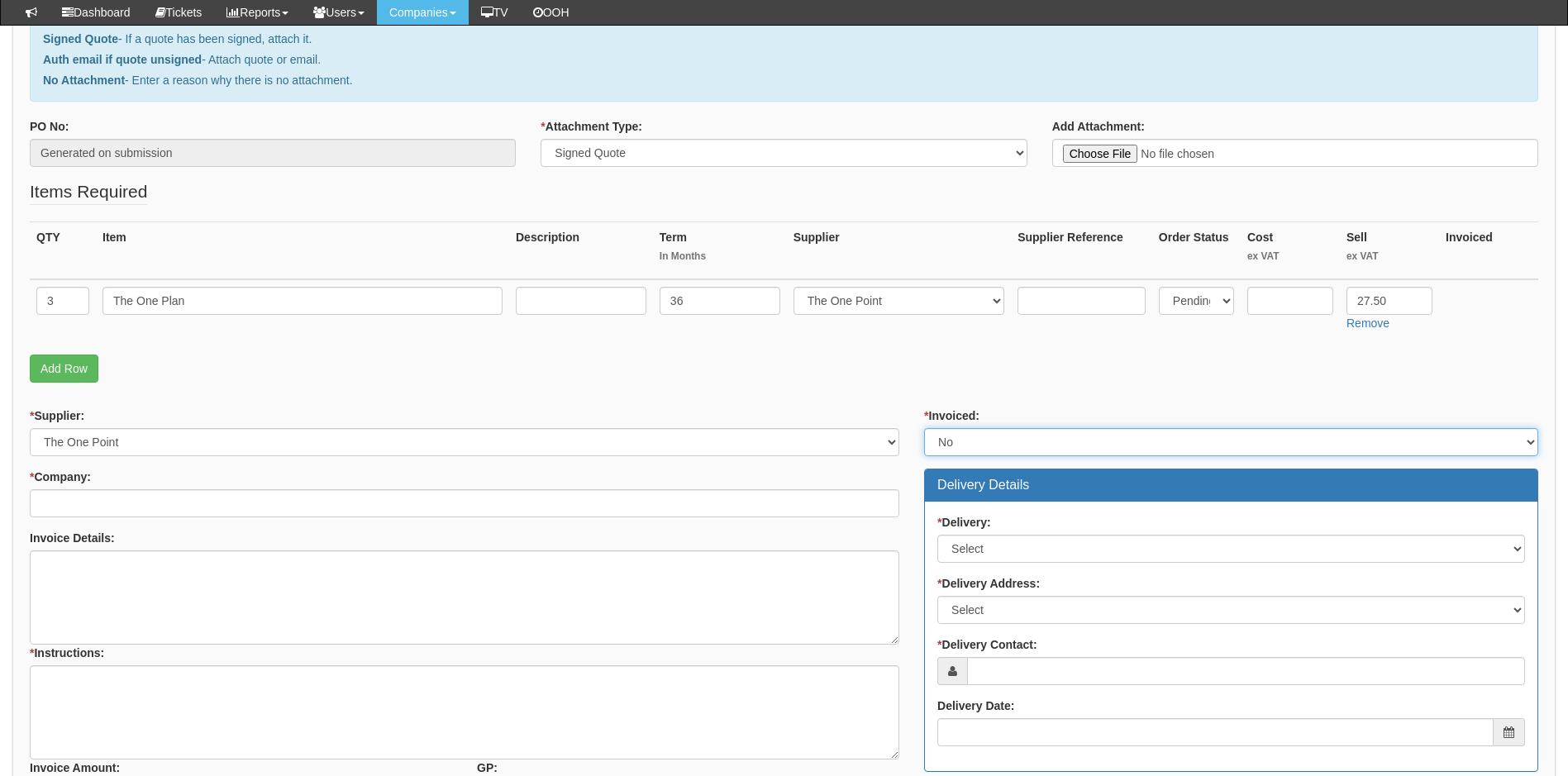
scroll to position [248, 0]
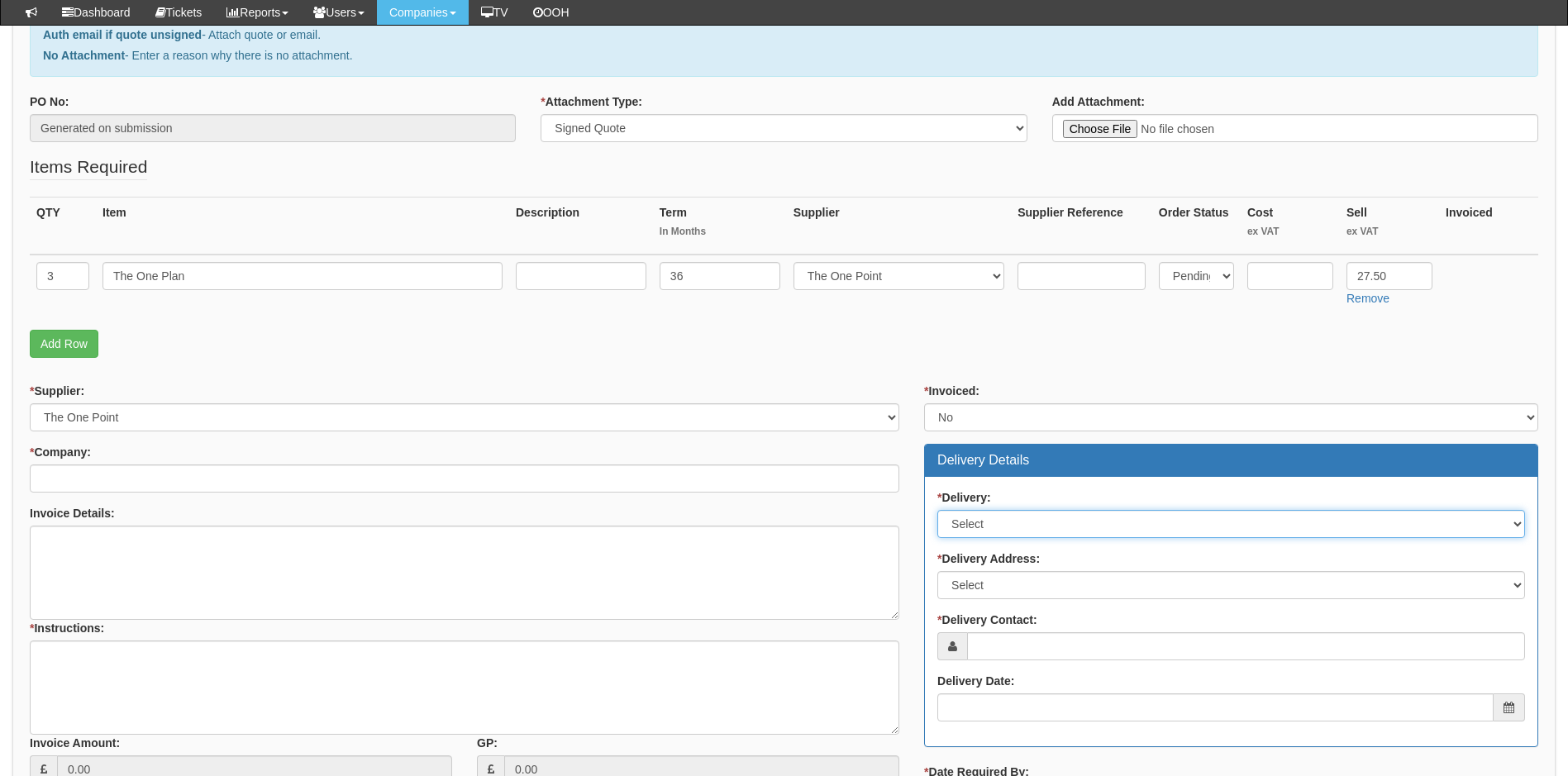
click at [996, 524] on select "Select No Not Applicable Yes" at bounding box center [1231, 524] width 588 height 28
select select "2"
click at [938, 509] on select "Select No Not Applicable Yes" at bounding box center [1231, 524] width 588 height 28
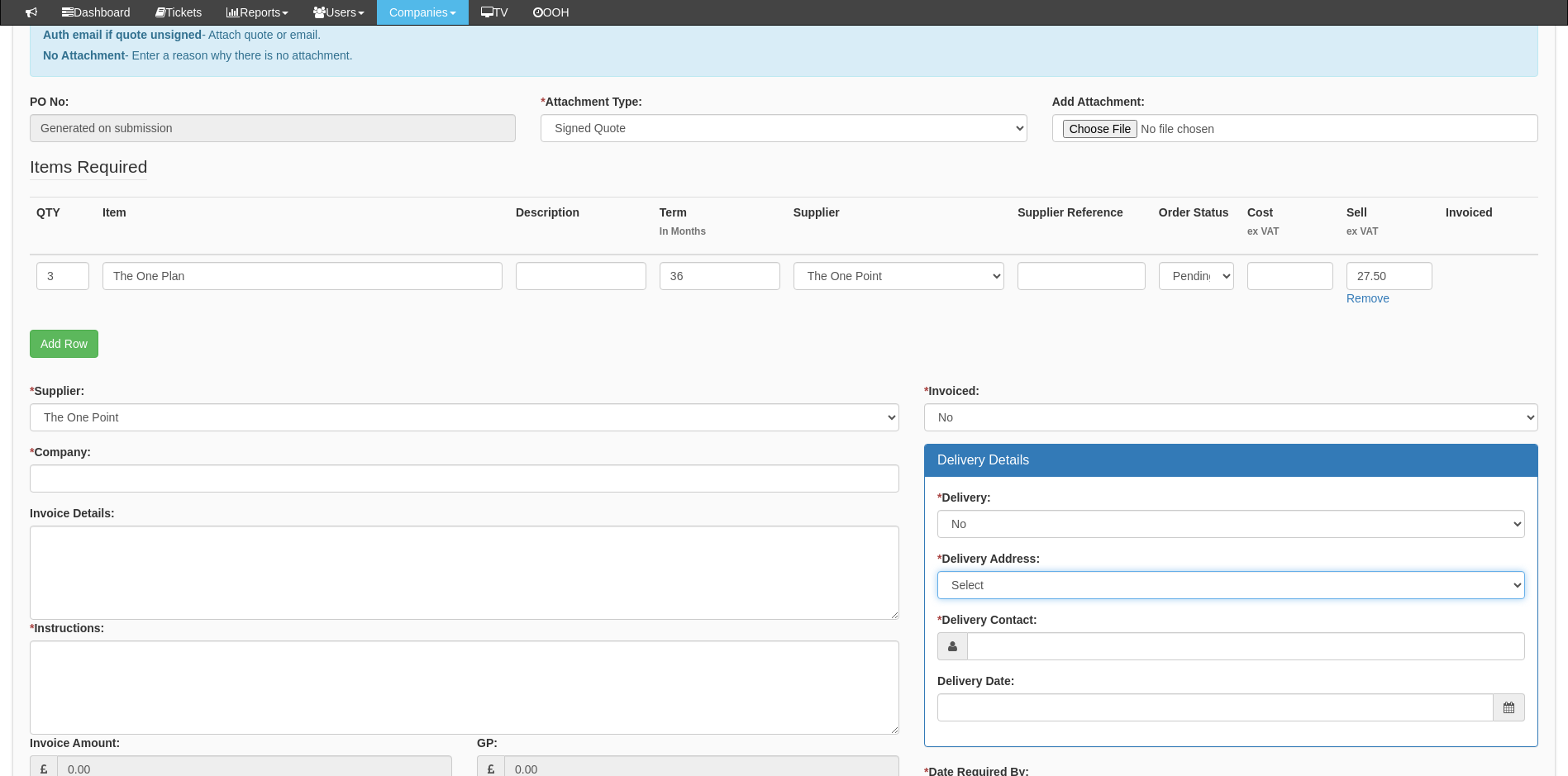
click at [1002, 584] on select "Select Not Applicable Other" at bounding box center [1231, 585] width 588 height 28
select select "N/A"
click at [938, 571] on select "Select Not Applicable Other" at bounding box center [1231, 585] width 588 height 28
click at [1040, 647] on input "* Delivery Contact:" at bounding box center [1246, 646] width 558 height 28
type input "peter Webster"
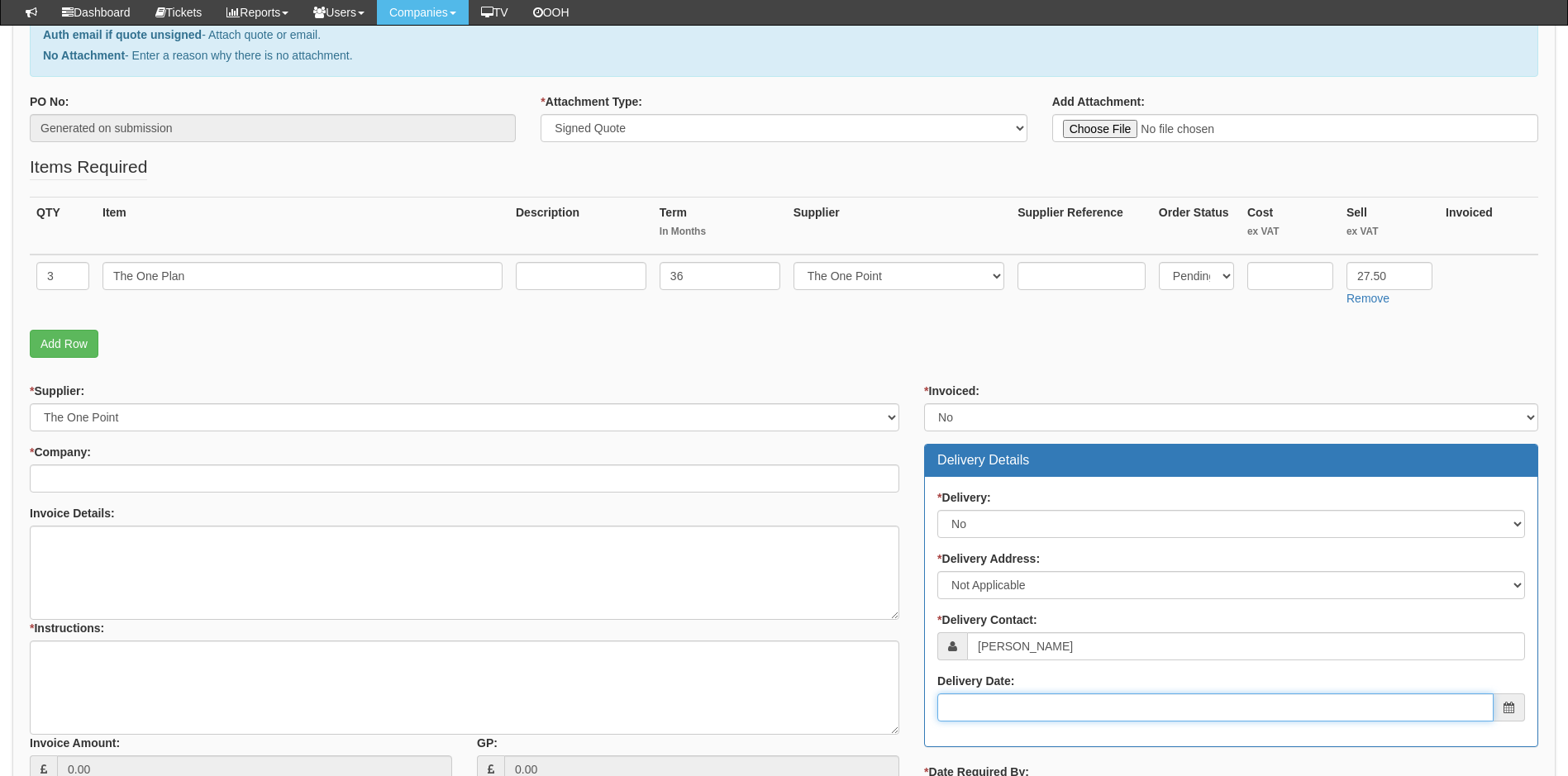
click at [1009, 702] on input "Delivery Date:" at bounding box center [1216, 708] width 556 height 28
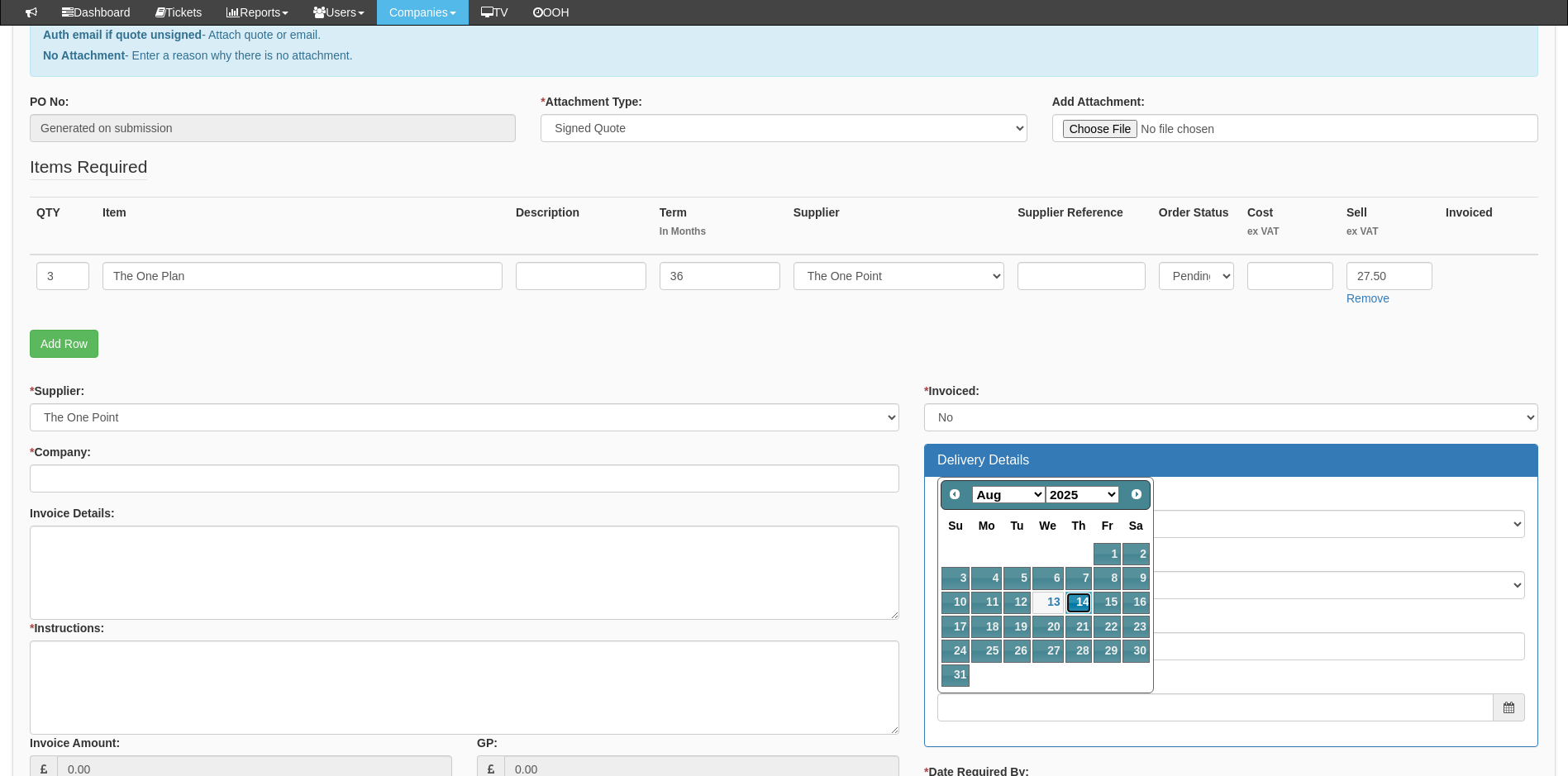
click at [1079, 602] on link "14" at bounding box center [1079, 603] width 28 height 23
type input "2025-08-14"
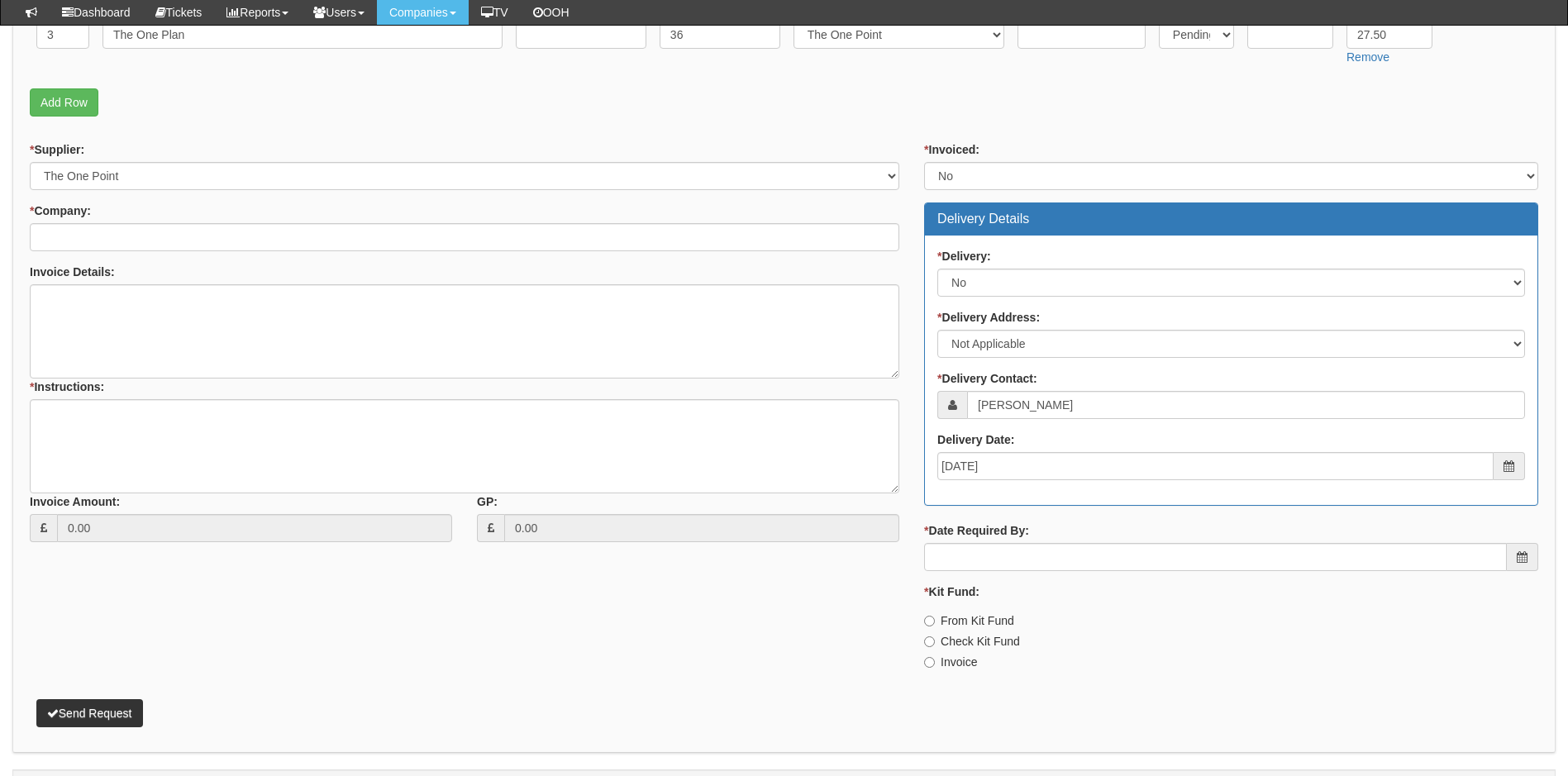
scroll to position [532, 0]
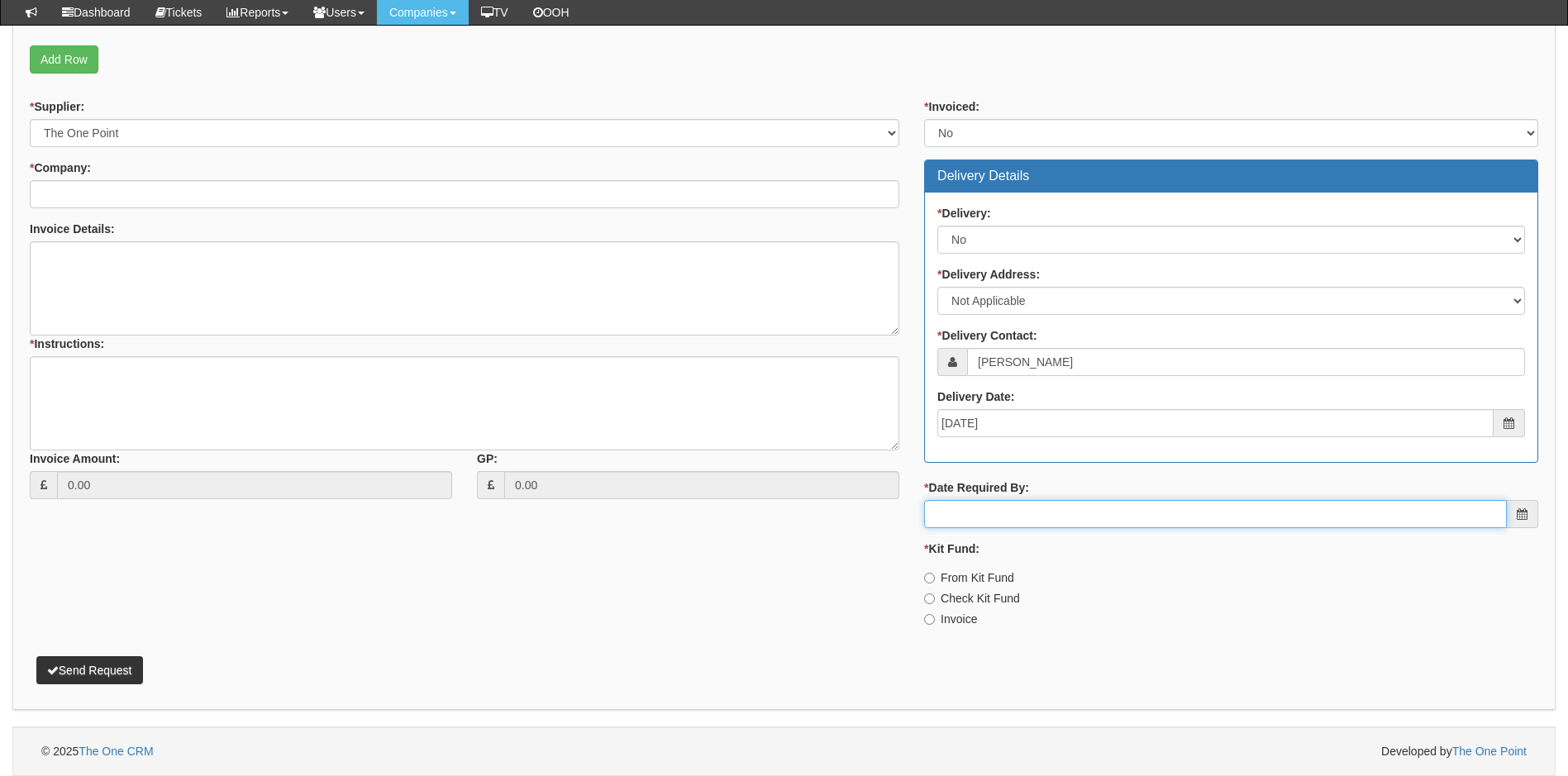
click at [997, 522] on input "* Date Required By:" at bounding box center [1216, 514] width 583 height 28
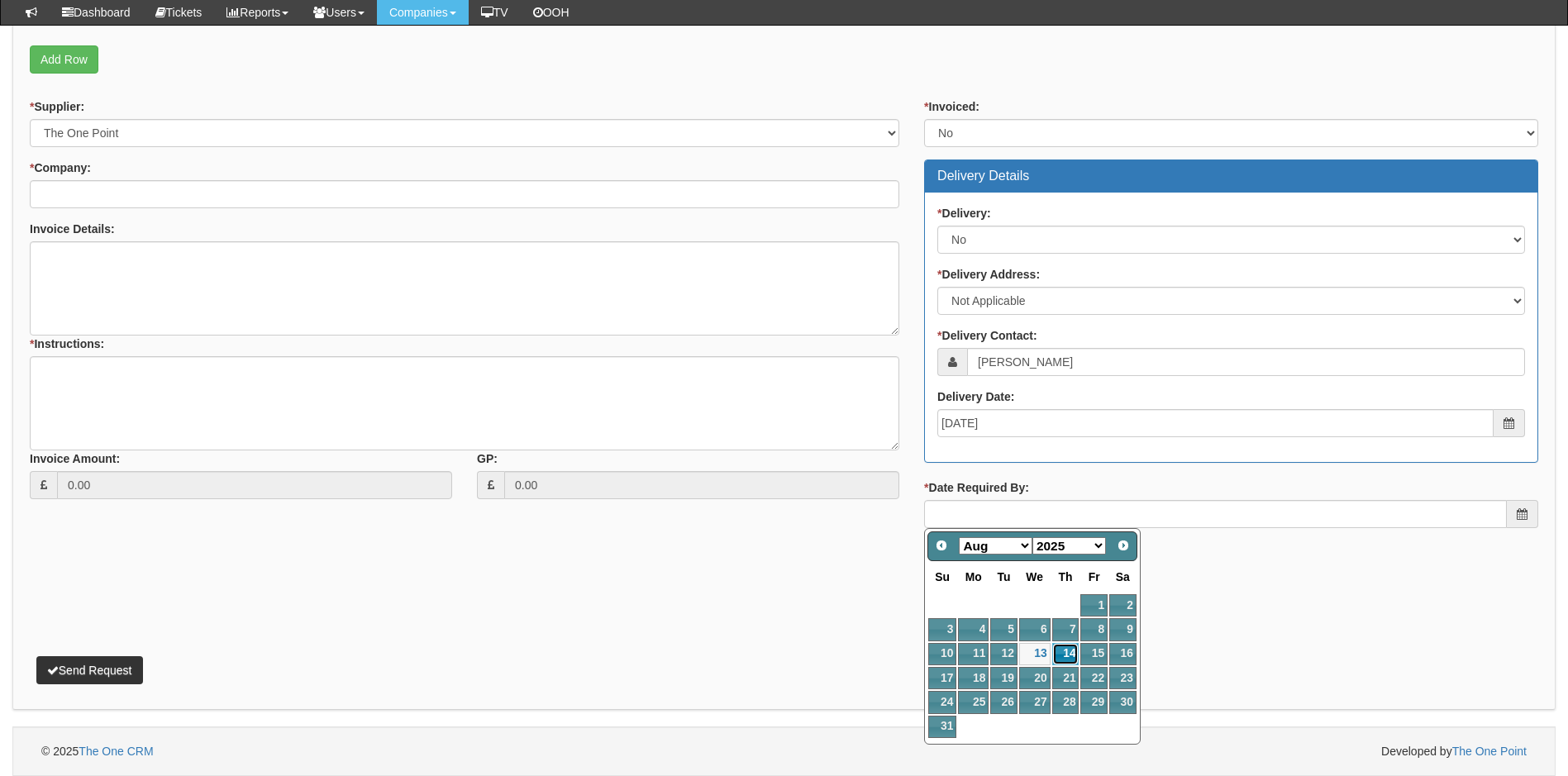
click at [1070, 652] on link "14" at bounding box center [1066, 655] width 28 height 23
type input "2025-08-14"
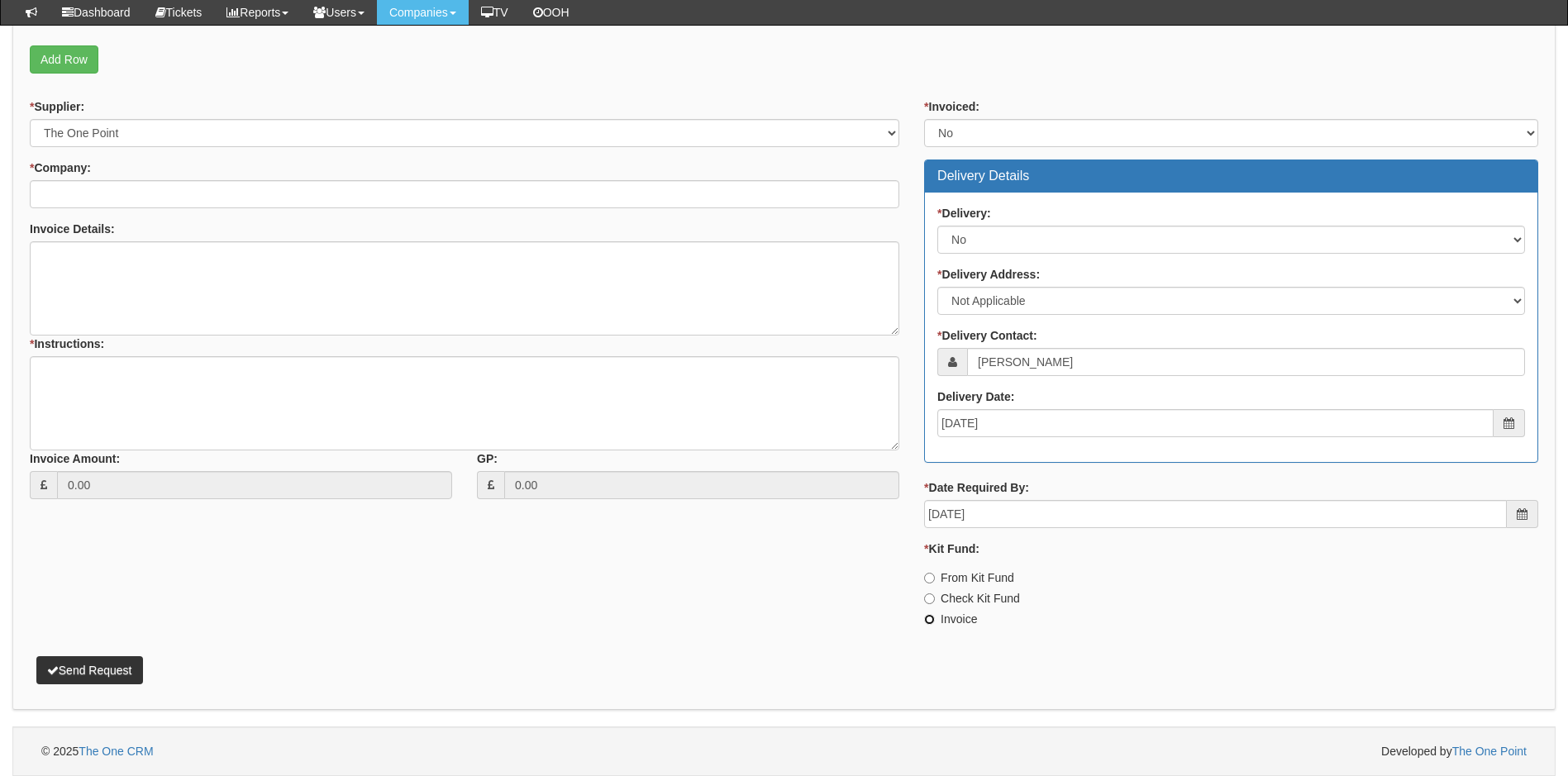
click at [932, 583] on input "Invoice" at bounding box center [929, 578] width 10 height 10
radio input "true"
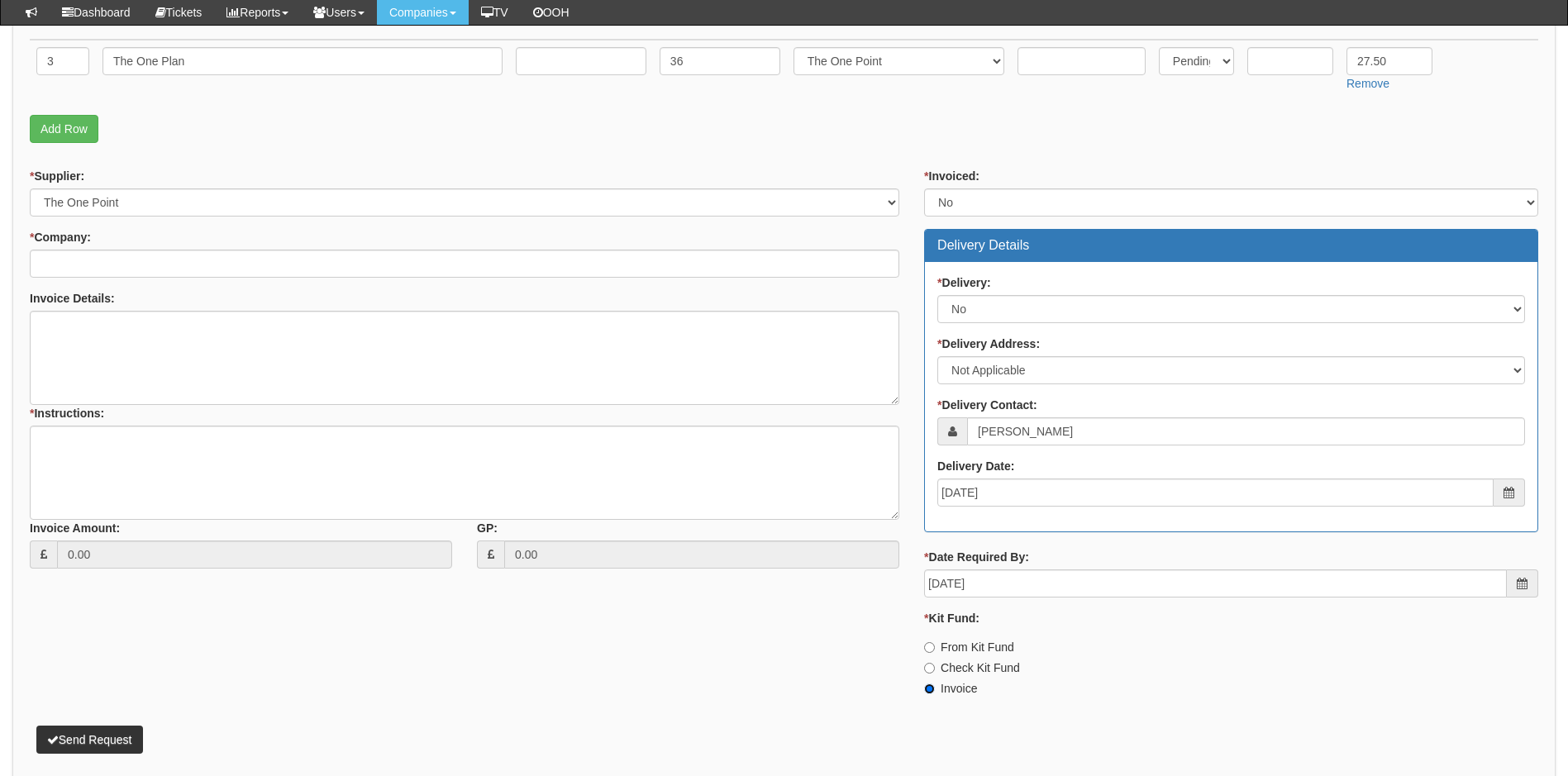
scroll to position [367, 0]
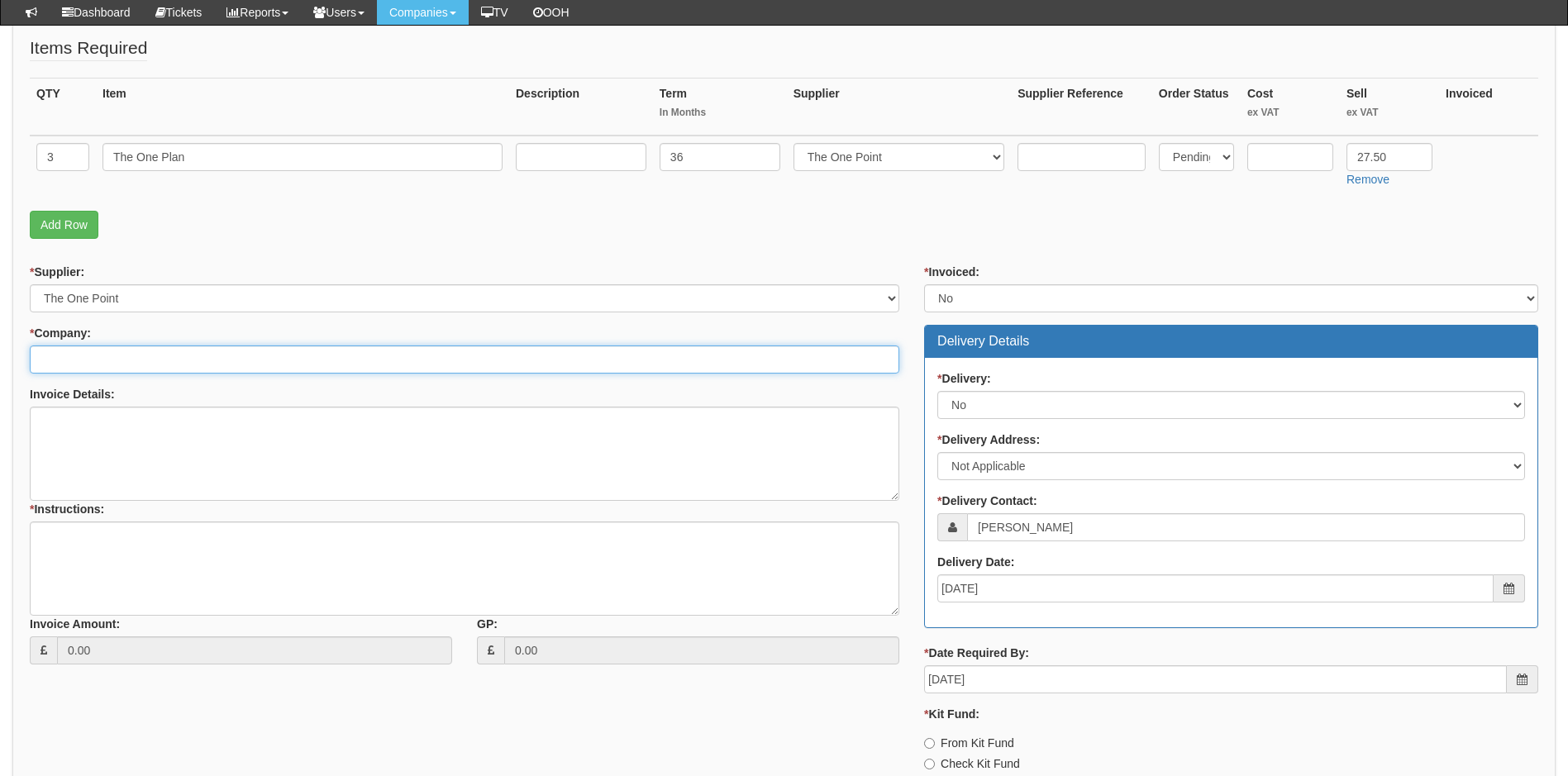
click at [130, 359] on input "* Company:" at bounding box center [464, 360] width 869 height 28
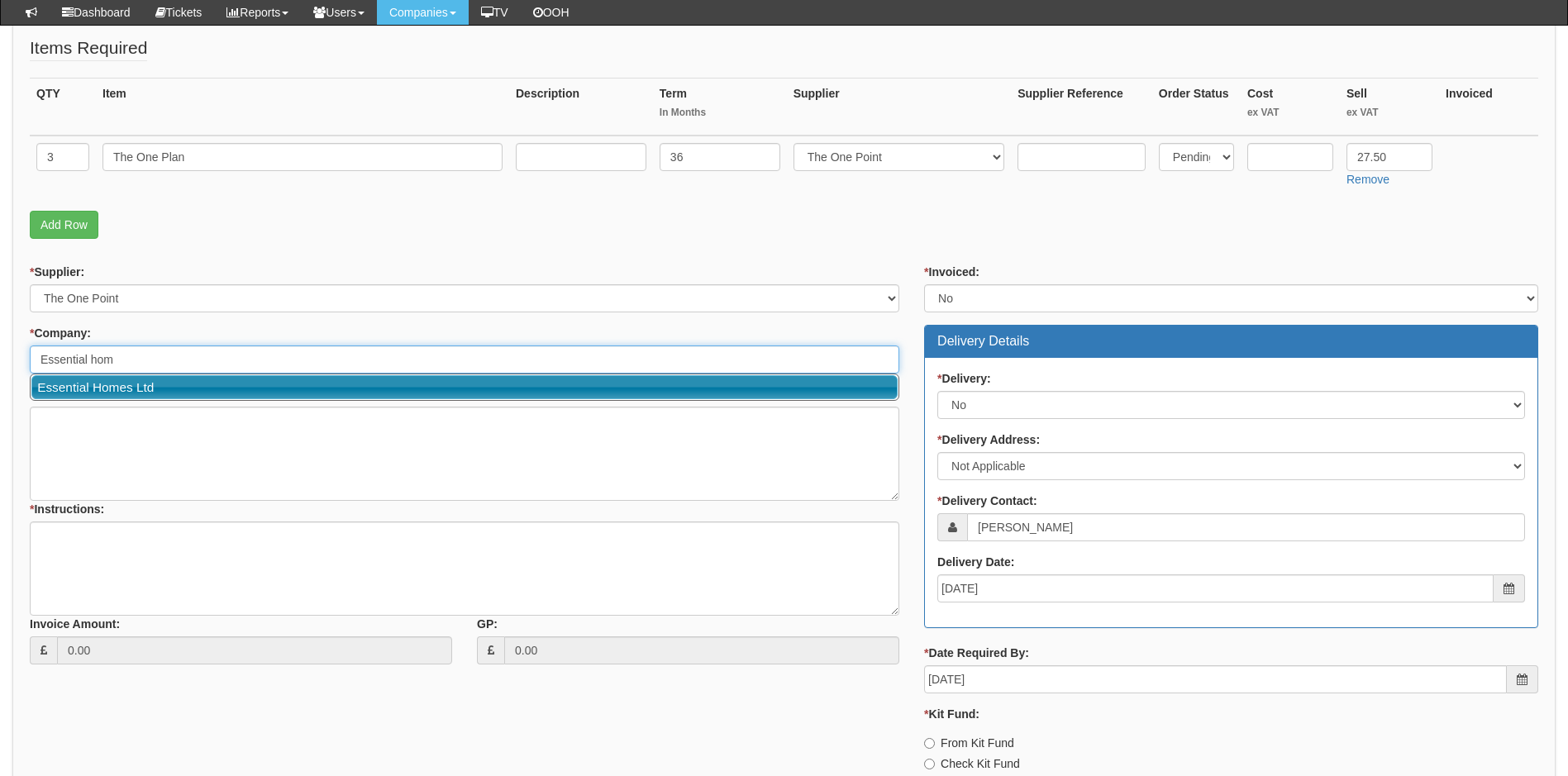
click at [130, 382] on link "Essential Homes Ltd" at bounding box center [464, 386] width 867 height 24
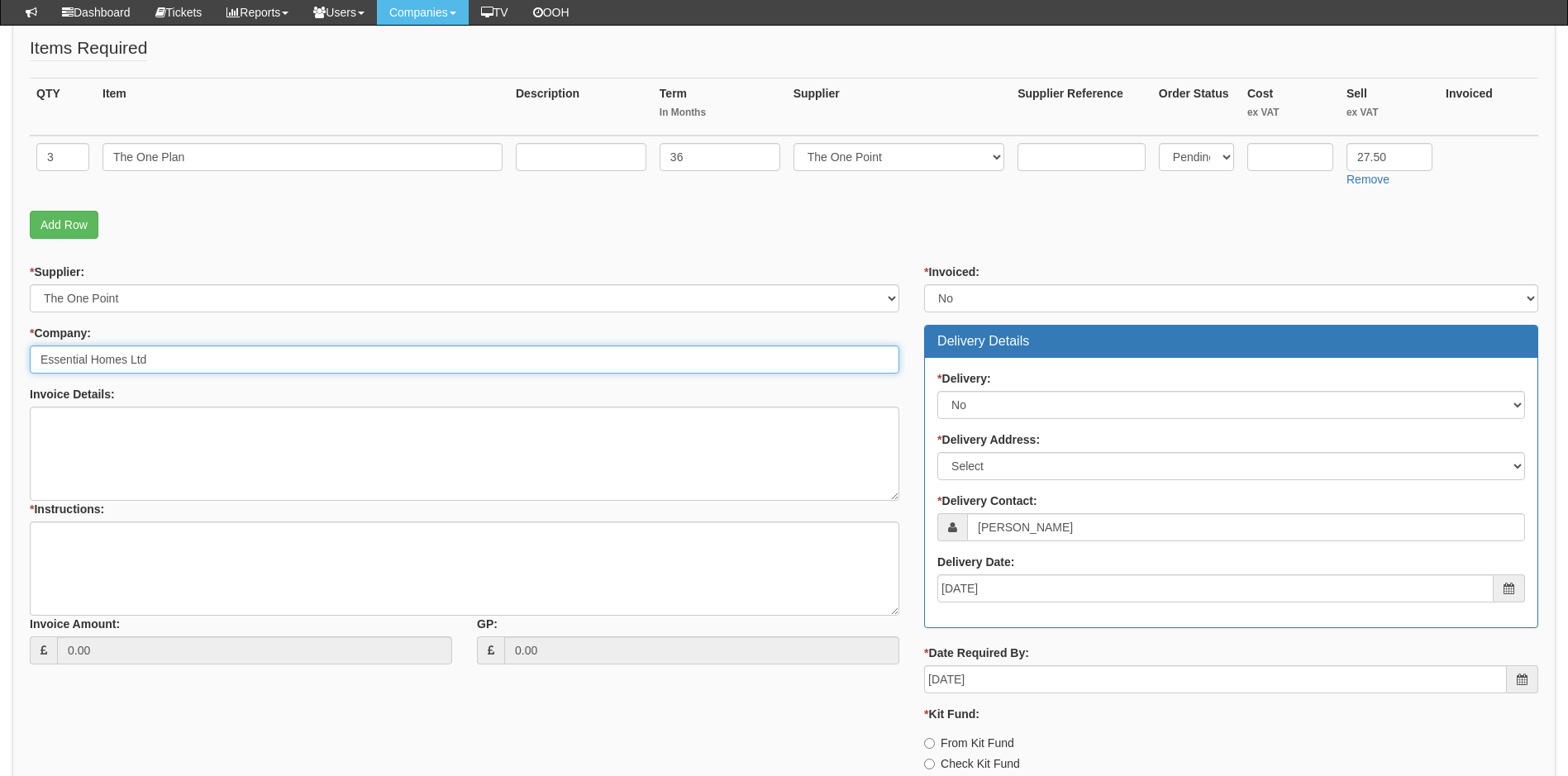
type input "Essential Homes Ltd"
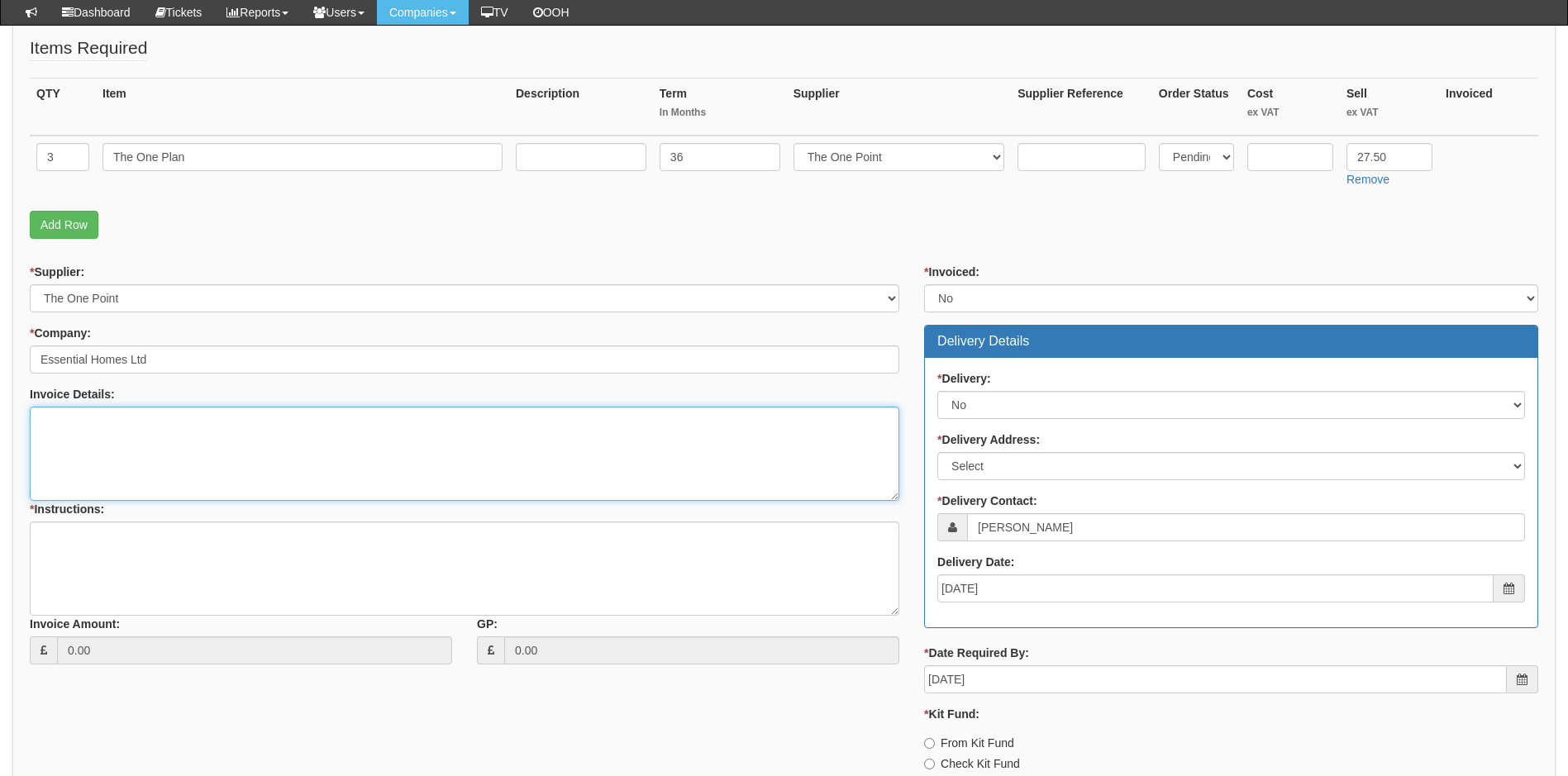
click at [119, 433] on textarea "Invoice Details:" at bounding box center [464, 453] width 869 height 94
click at [378, 427] on textarea "We are currently supporting 13 devices but only billing for 10" at bounding box center [464, 453] width 869 height 94
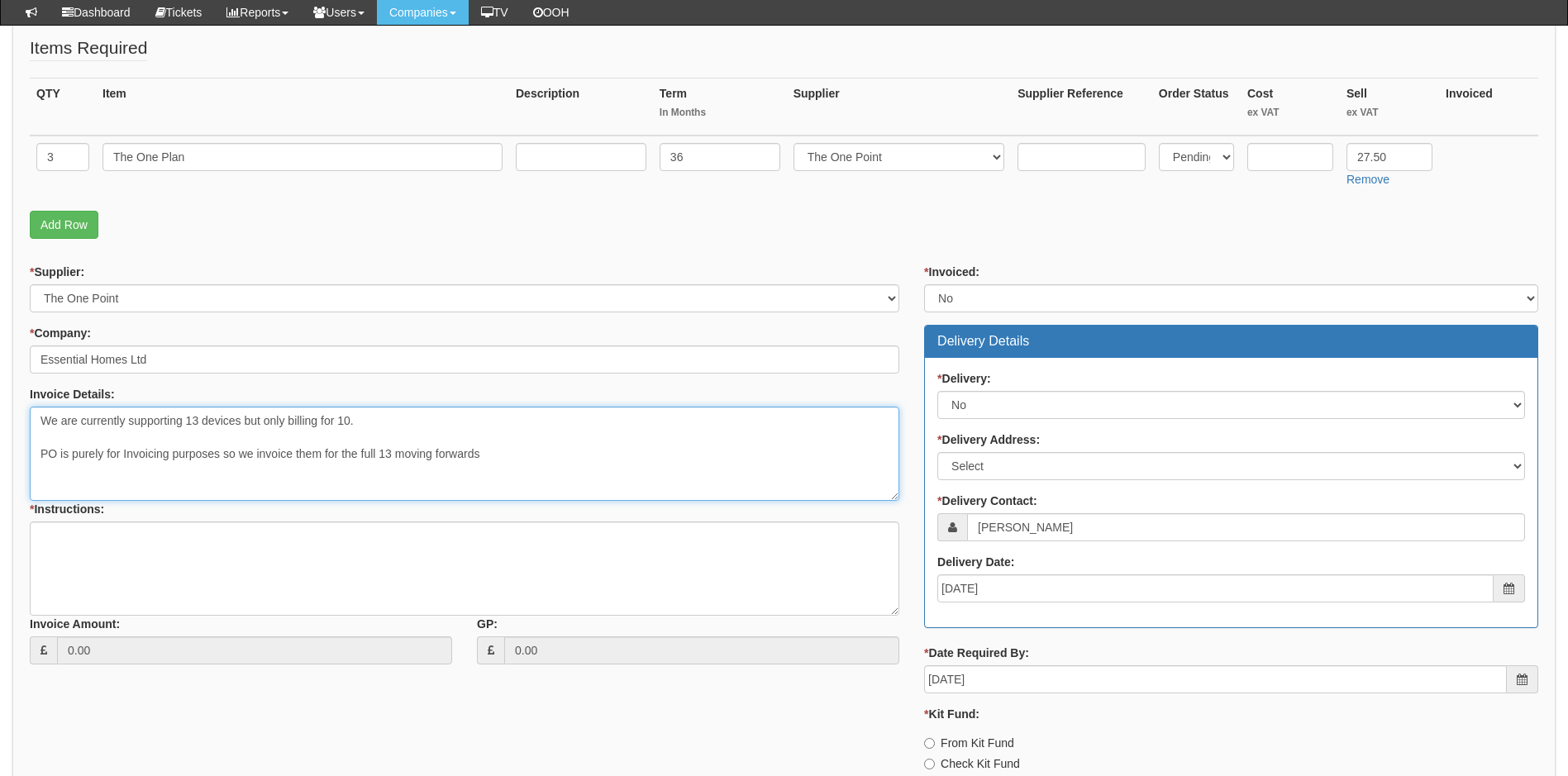
type textarea "We are currently supporting 13 devices but only billing for 10. PO is purely fo…"
click at [157, 565] on textarea "* Instructions:" at bounding box center [464, 568] width 869 height 94
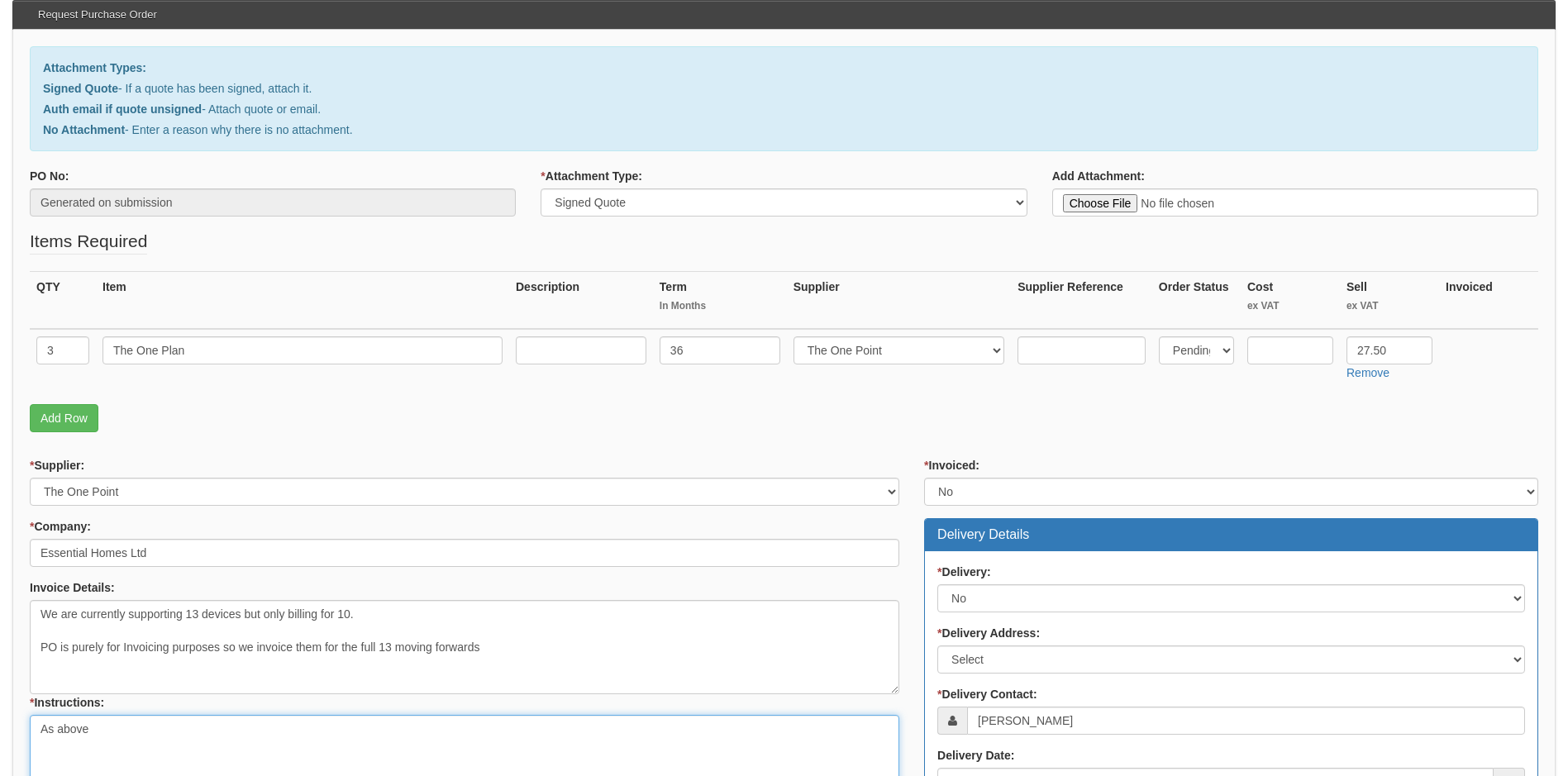
scroll to position [532, 0]
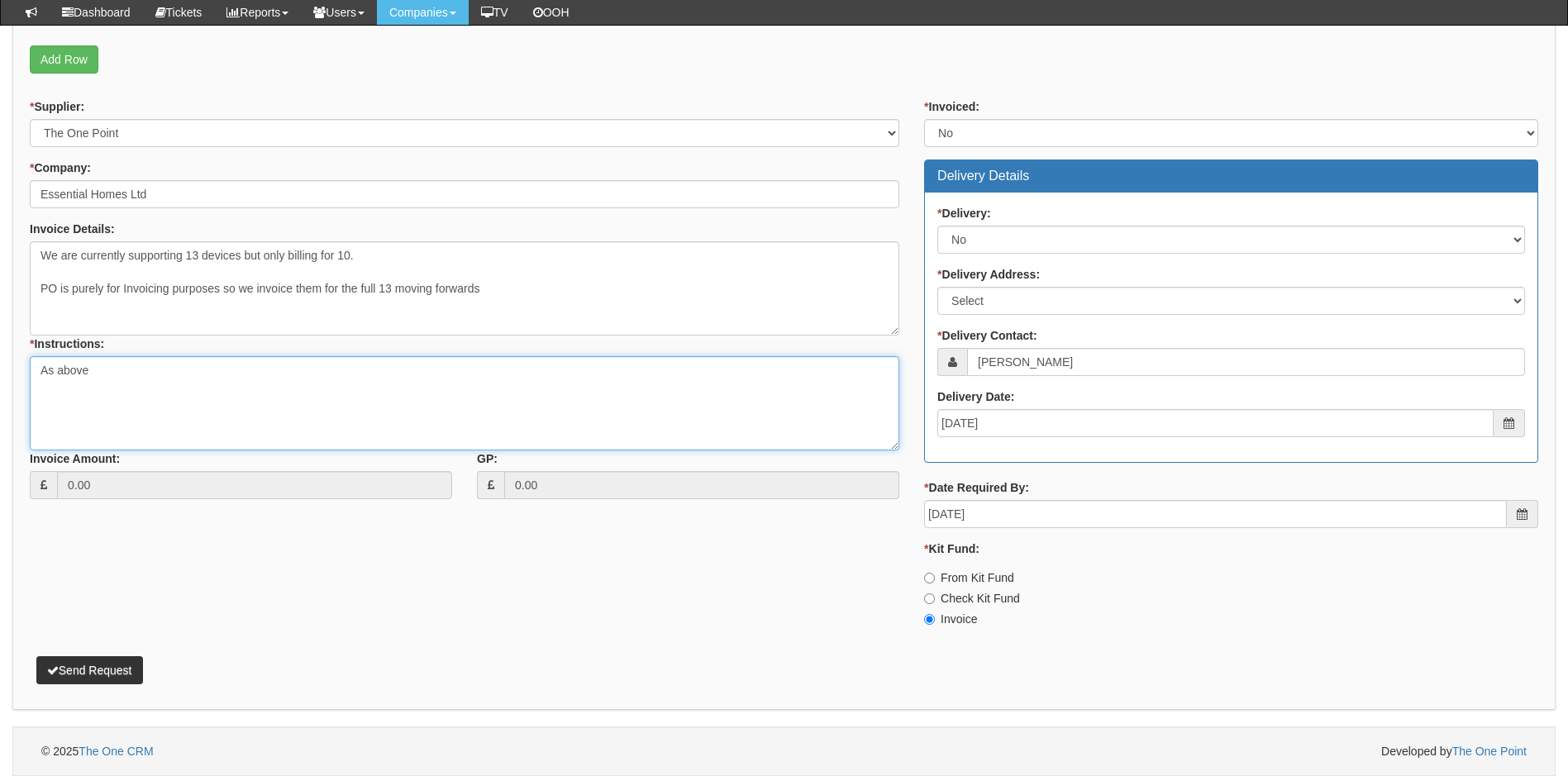
type textarea "As above"
click at [81, 669] on button "Send Request" at bounding box center [89, 671] width 106 height 28
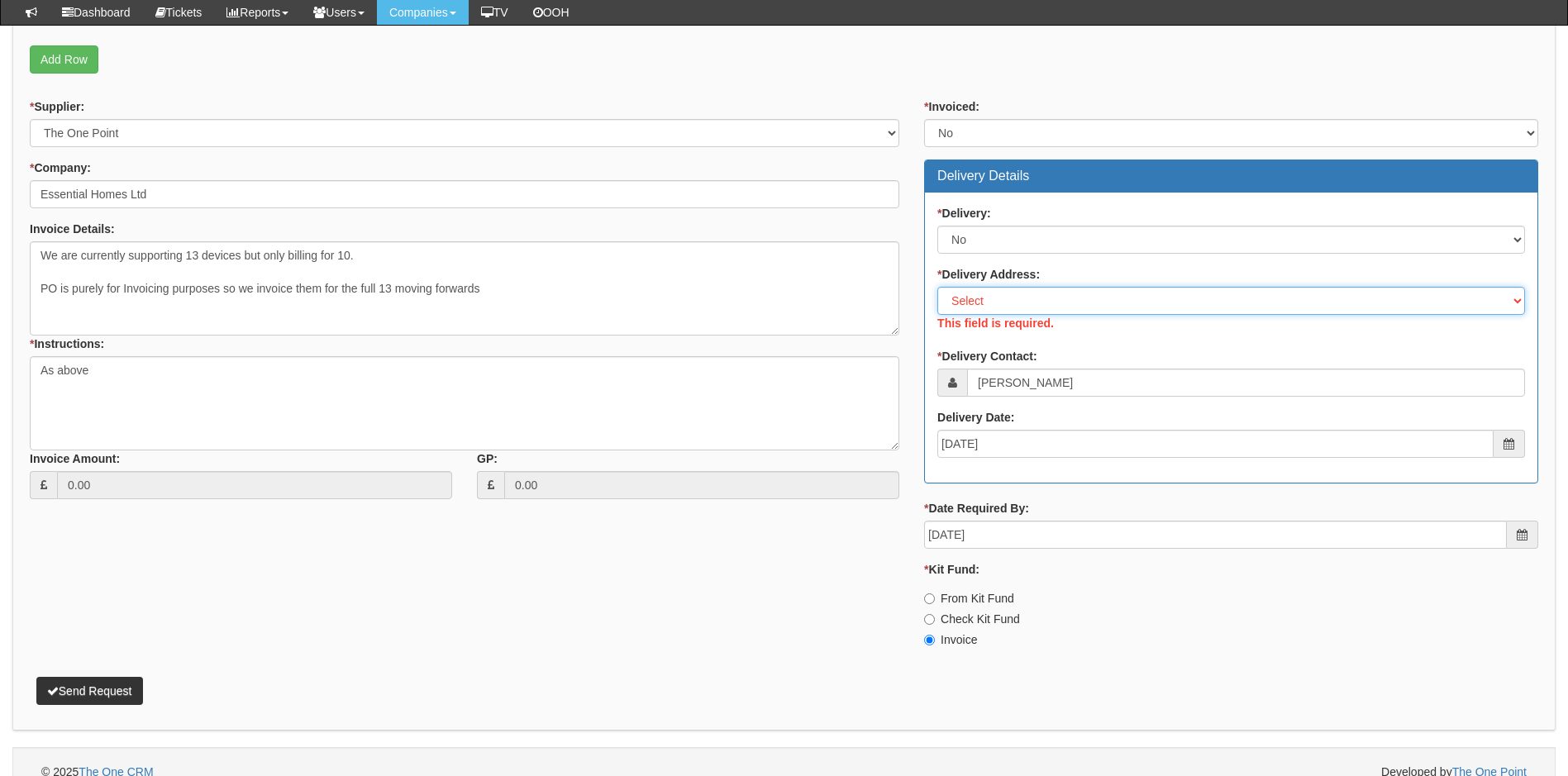
click at [1024, 297] on select "Select Not Applicable Main Address - HU13 9PB Other" at bounding box center [1231, 301] width 588 height 28
select select "N/A"
click at [938, 286] on select "Select Not Applicable Main Address - HU13 9PB Other" at bounding box center [1231, 301] width 588 height 28
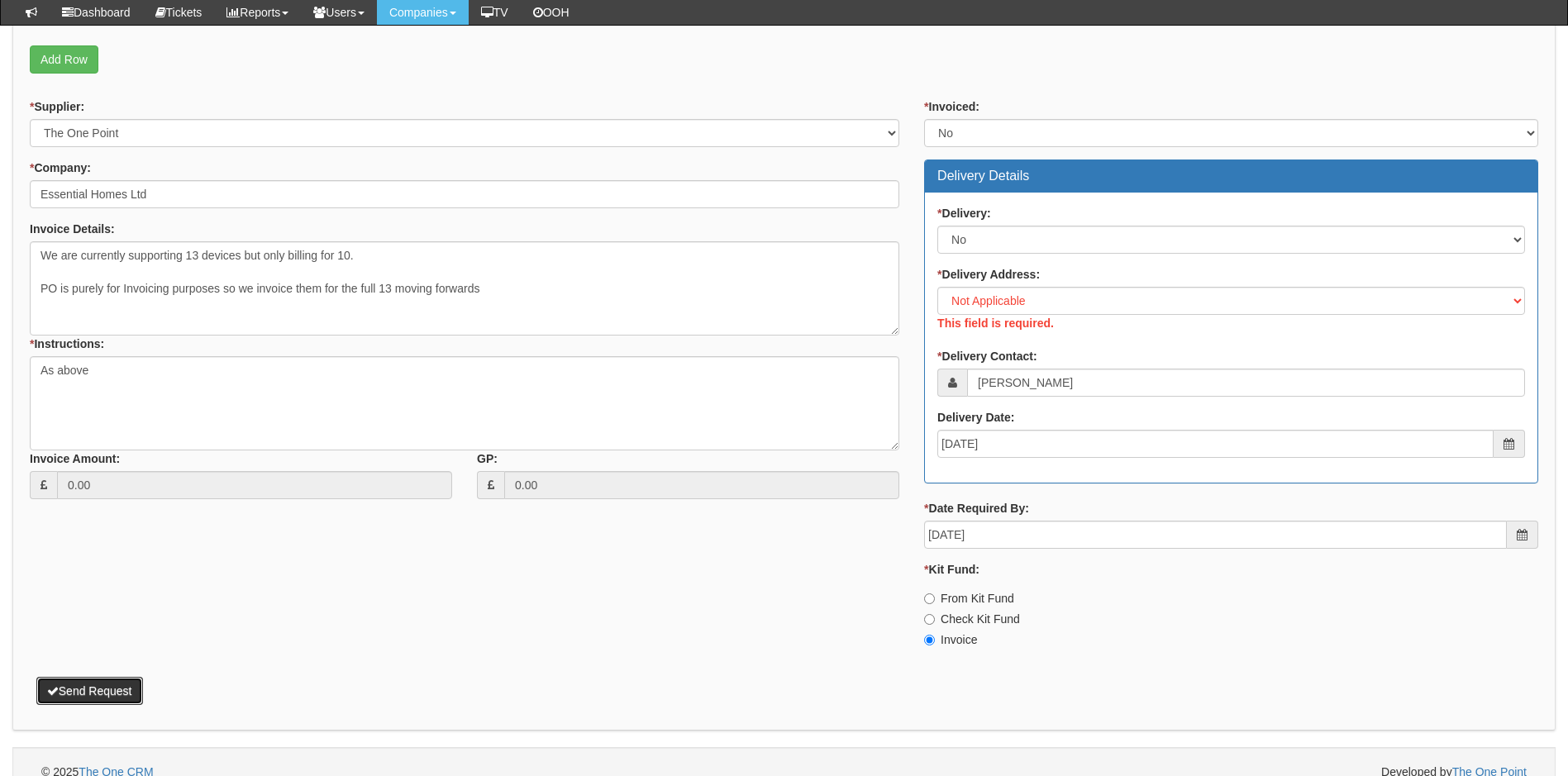
click at [90, 688] on div "Attachment Types: Signed Quote - If a quote has been signed, attach it. Auth em…" at bounding box center [784, 200] width 1543 height 1060
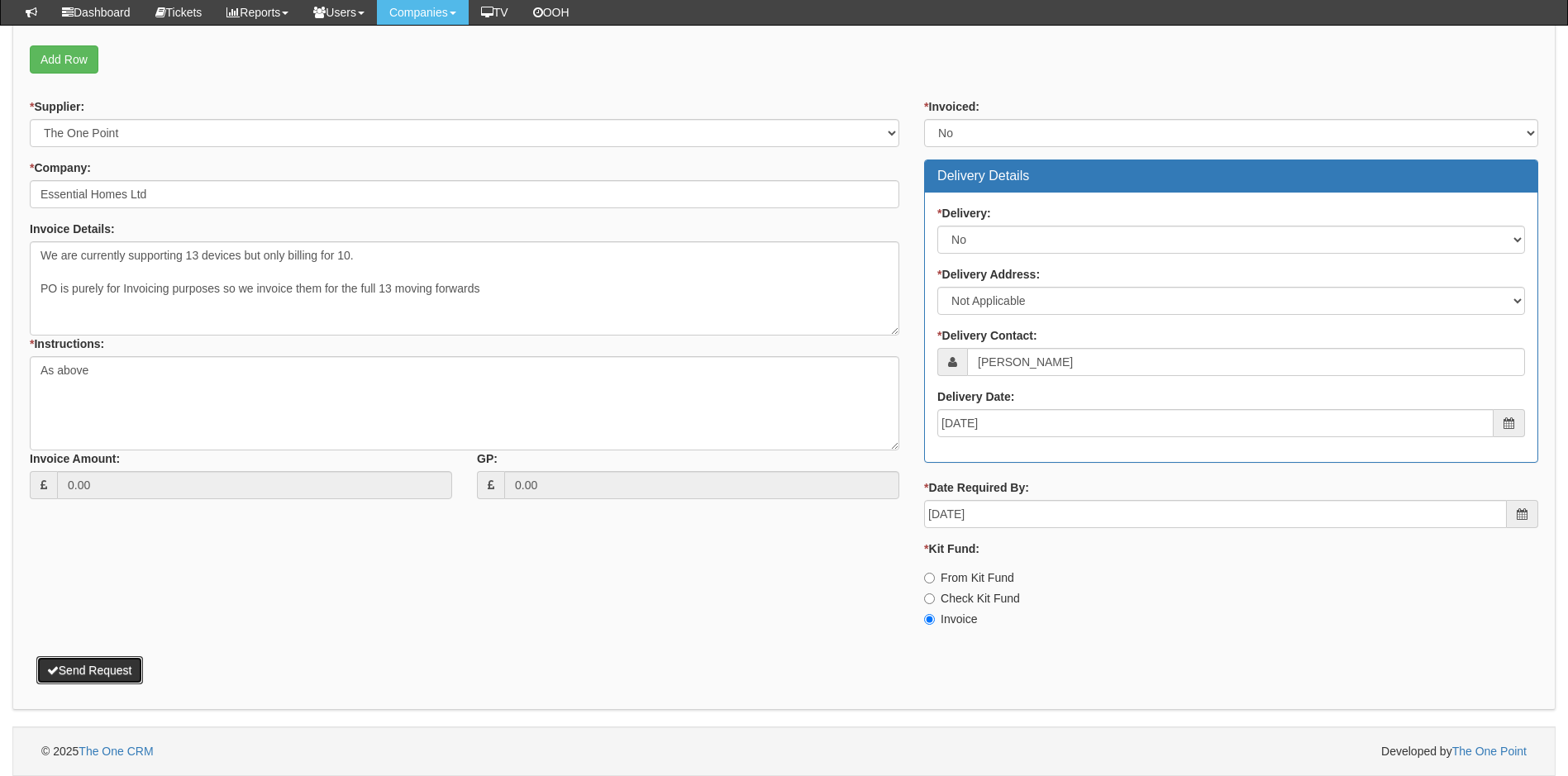
click at [114, 665] on button "Send Request" at bounding box center [89, 671] width 106 height 28
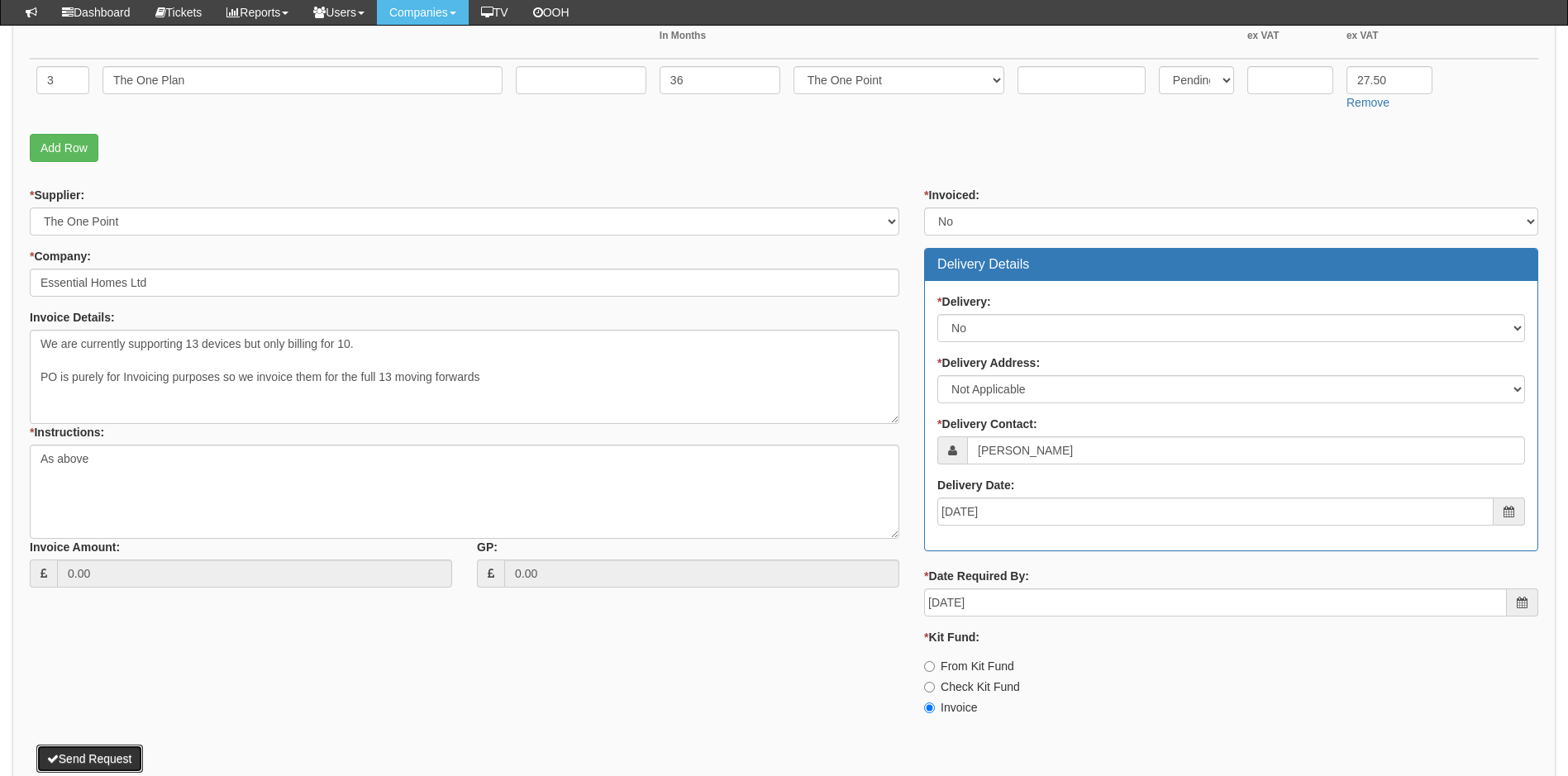
scroll to position [285, 0]
